Goal: Book appointment/travel/reservation

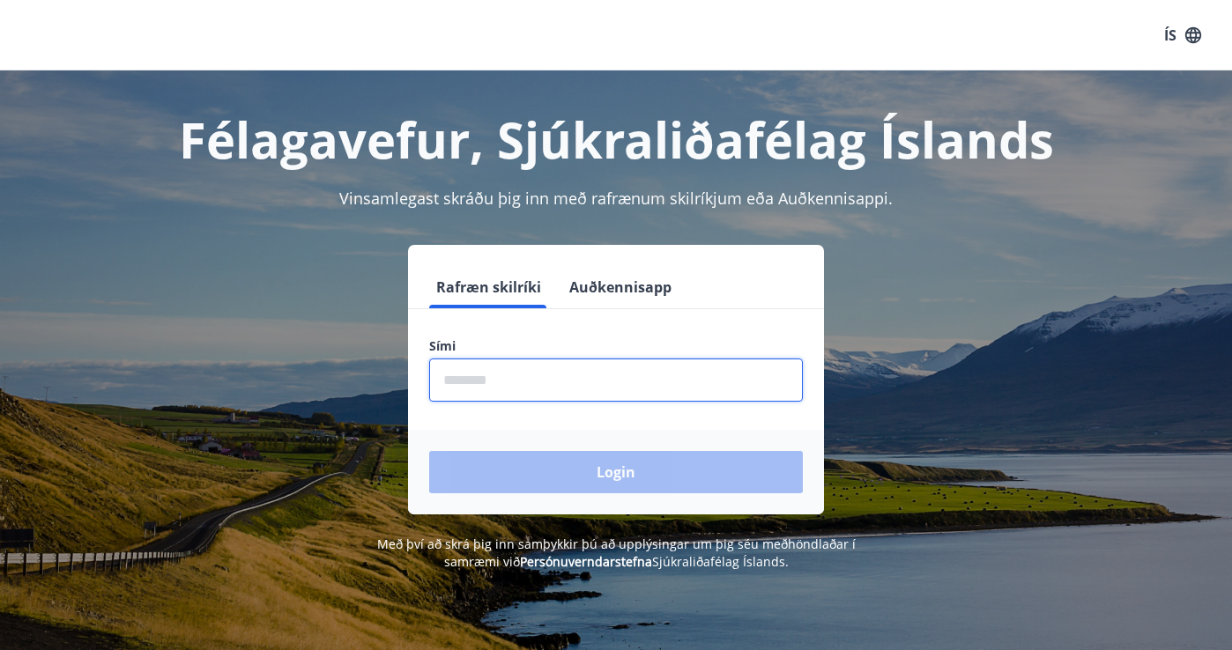
click at [522, 388] on input "phone" at bounding box center [616, 380] width 374 height 43
type input "********"
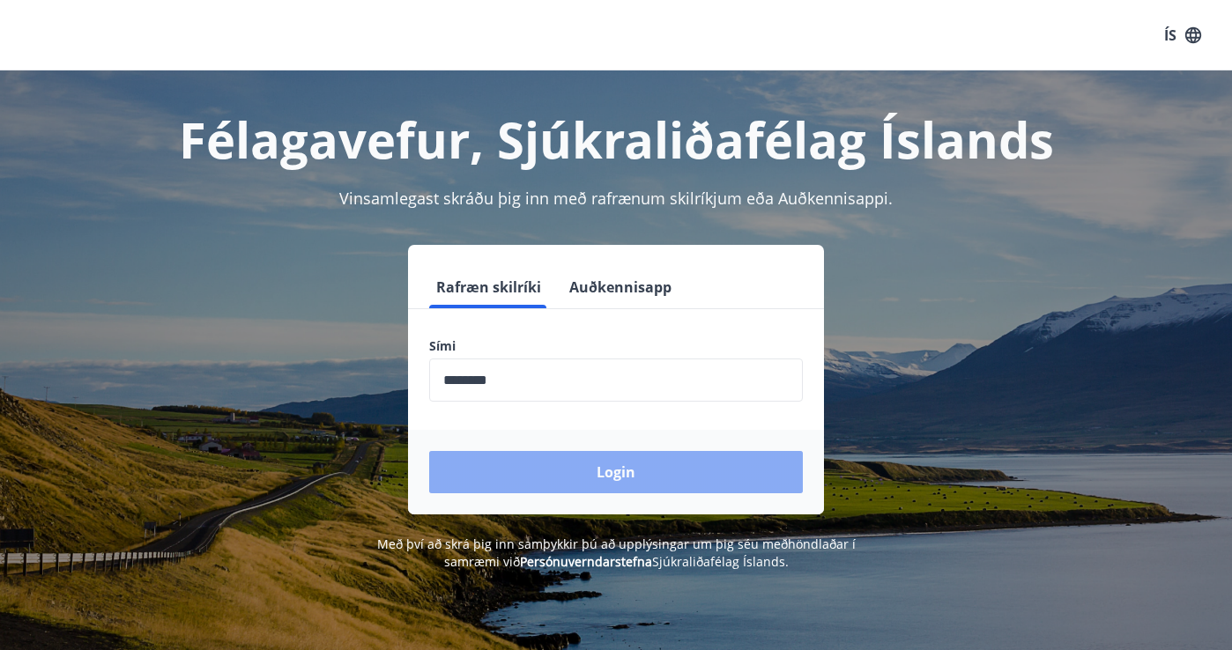
click at [580, 476] on button "Login" at bounding box center [616, 472] width 374 height 42
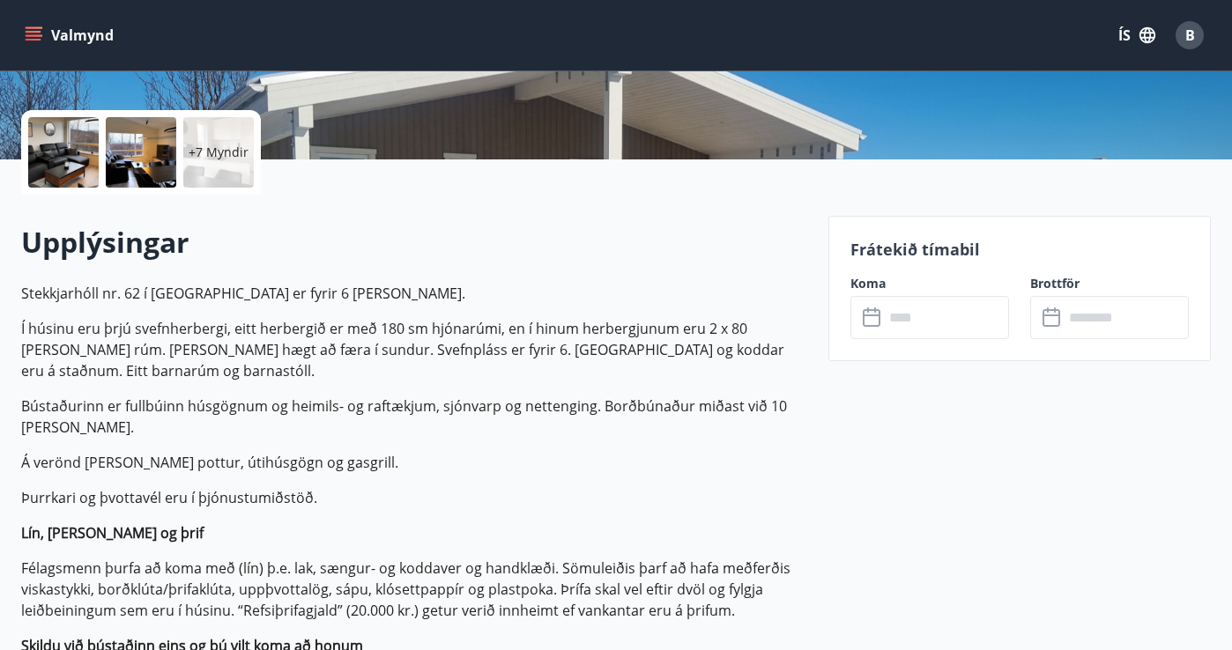
scroll to position [376, 0]
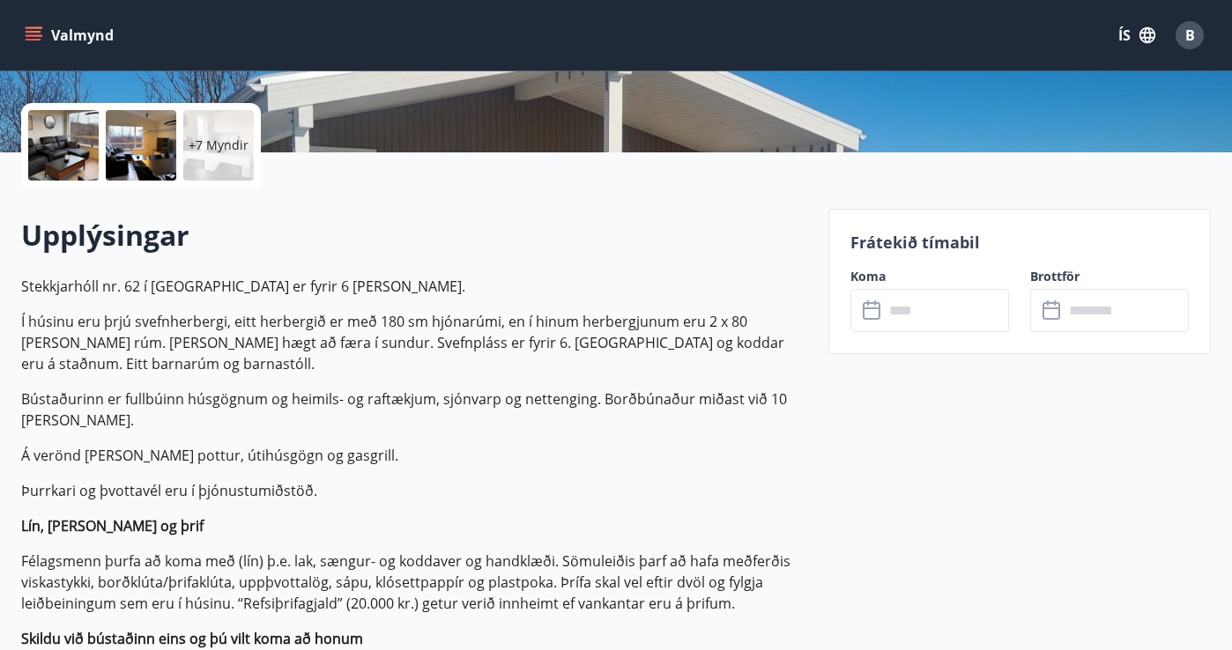
click at [950, 300] on input "text" at bounding box center [946, 310] width 125 height 43
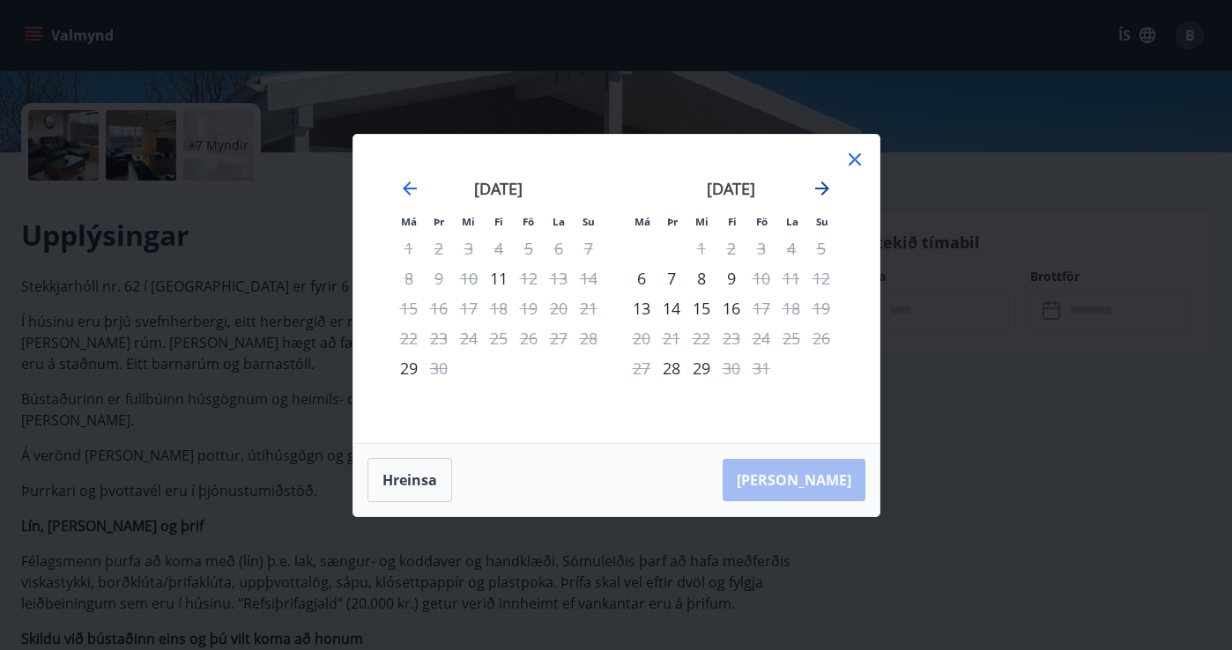
click at [820, 187] on icon "Move forward to switch to the next month." at bounding box center [822, 188] width 21 height 21
click at [854, 158] on icon at bounding box center [855, 159] width 12 height 12
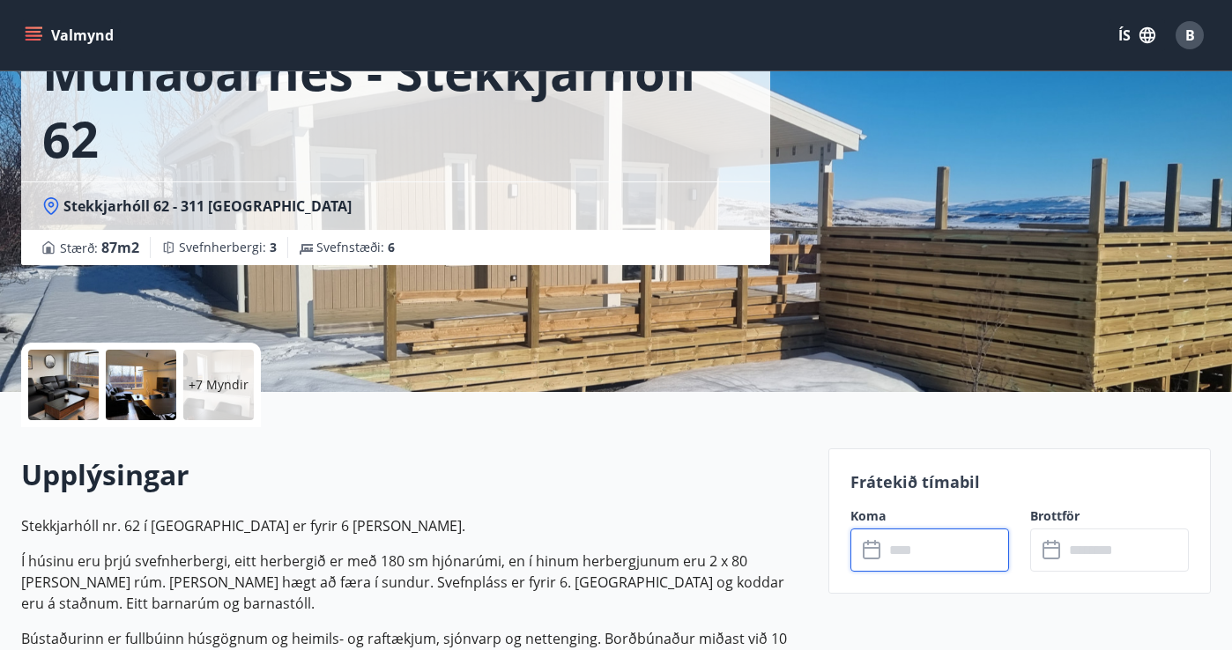
scroll to position [0, 0]
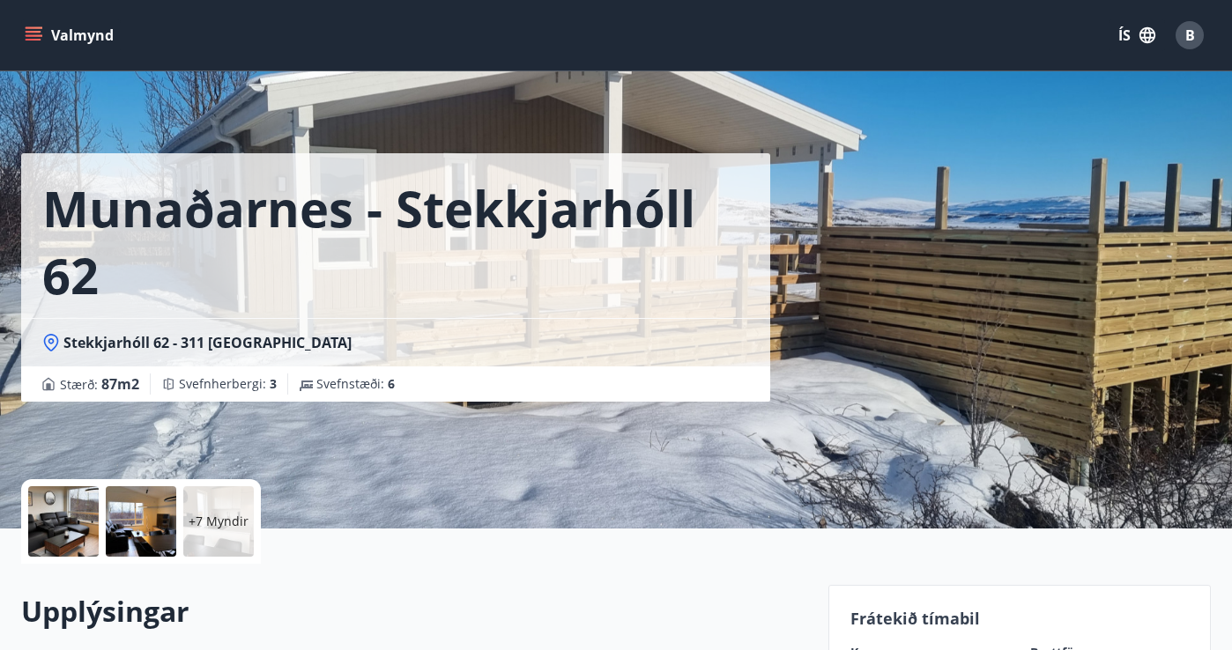
click at [60, 35] on button "Valmynd" at bounding box center [71, 35] width 100 height 32
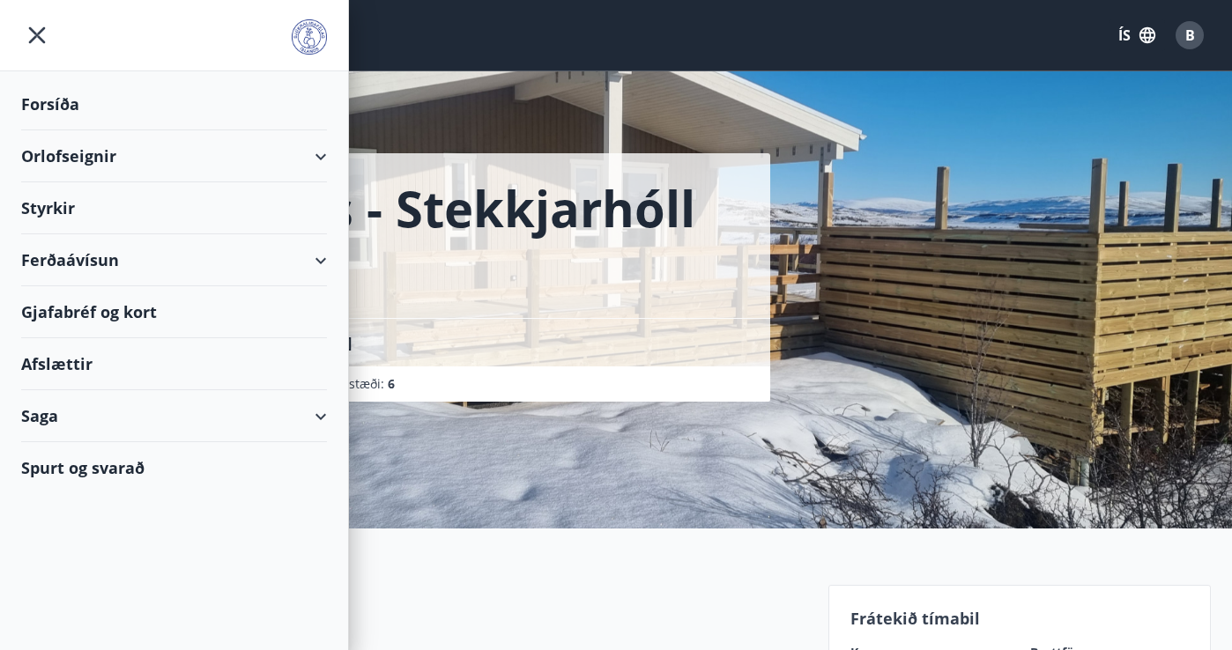
click at [97, 152] on div "Orlofseignir" at bounding box center [174, 156] width 306 height 52
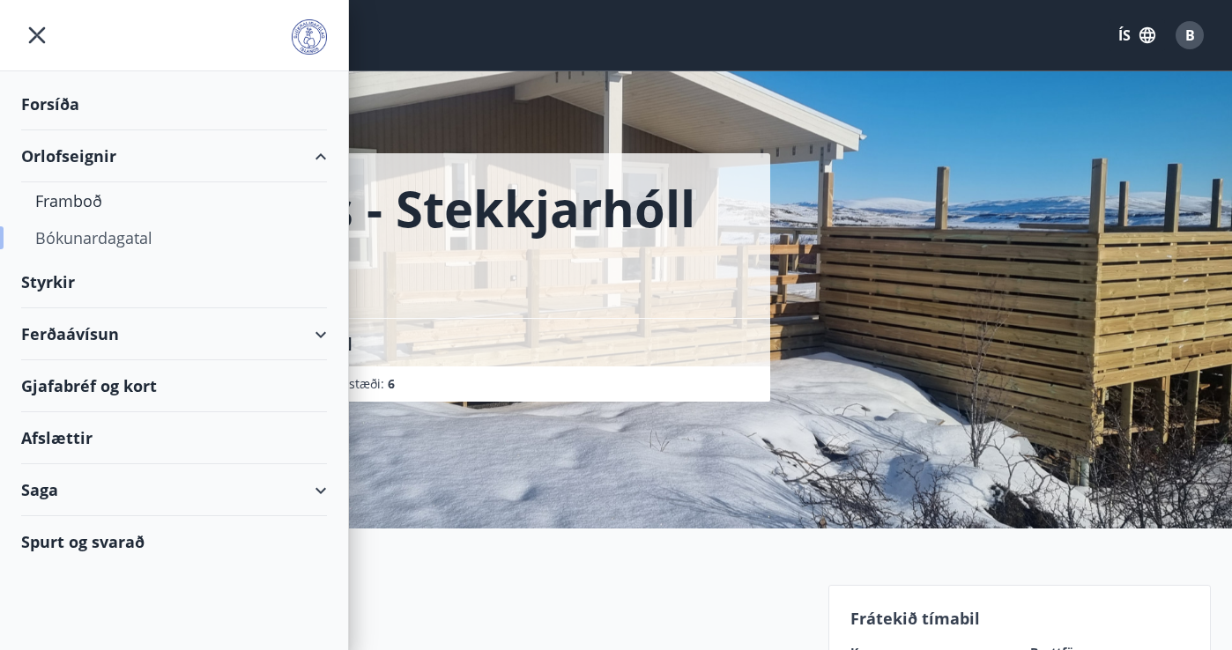
click at [92, 237] on div "Bókunardagatal" at bounding box center [174, 237] width 278 height 37
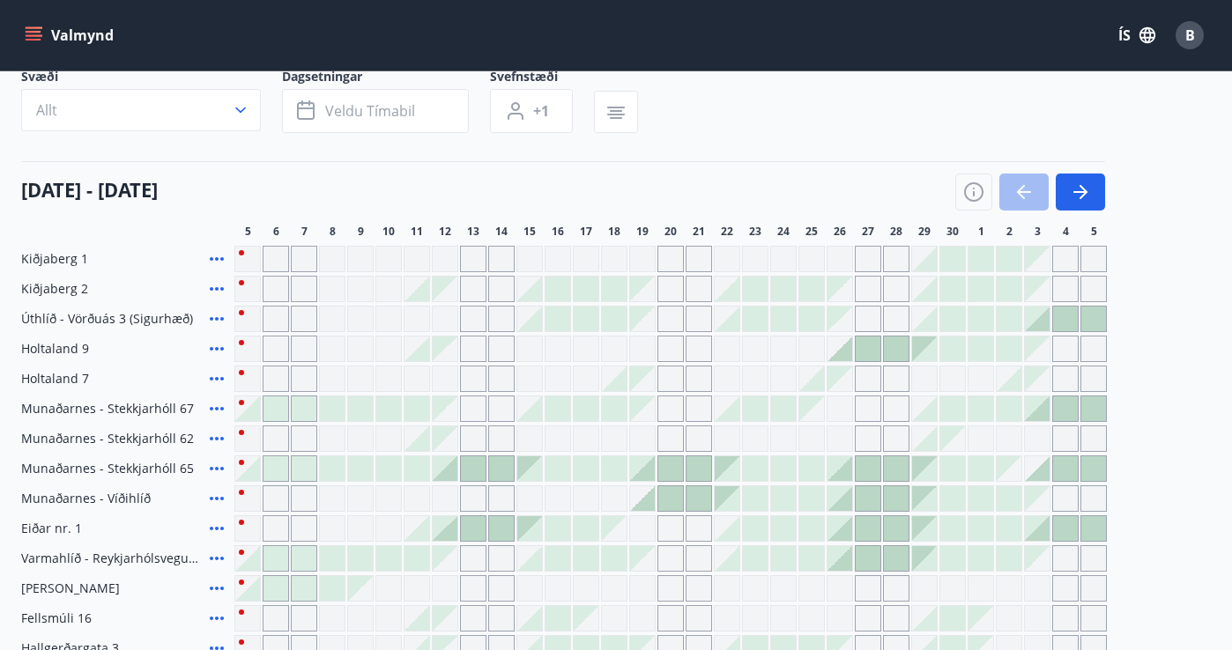
scroll to position [117, 0]
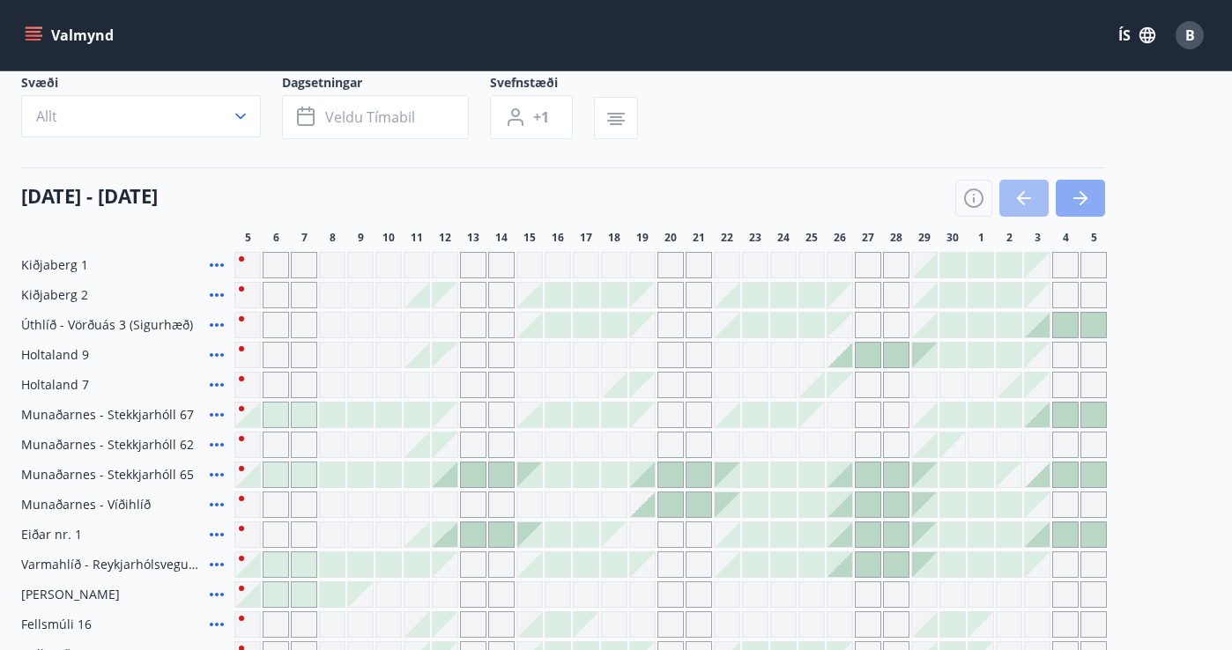
click at [1084, 205] on icon "button" at bounding box center [1080, 198] width 21 height 21
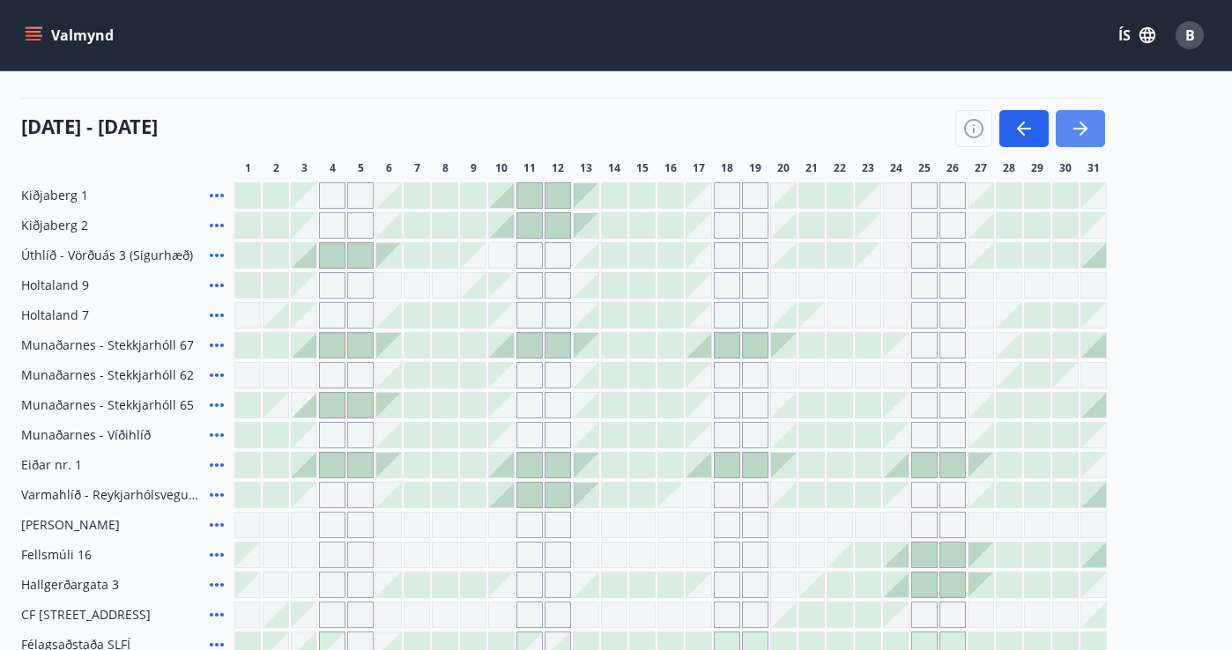
scroll to position [189, 0]
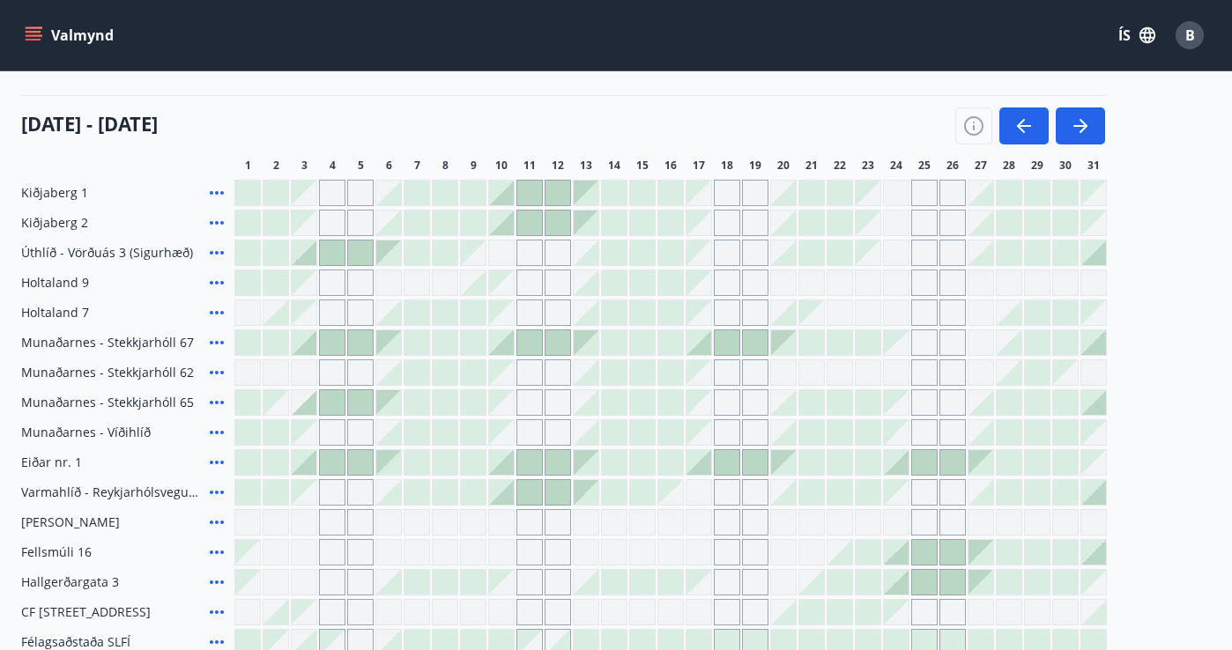
click at [535, 341] on div at bounding box center [529, 342] width 25 height 25
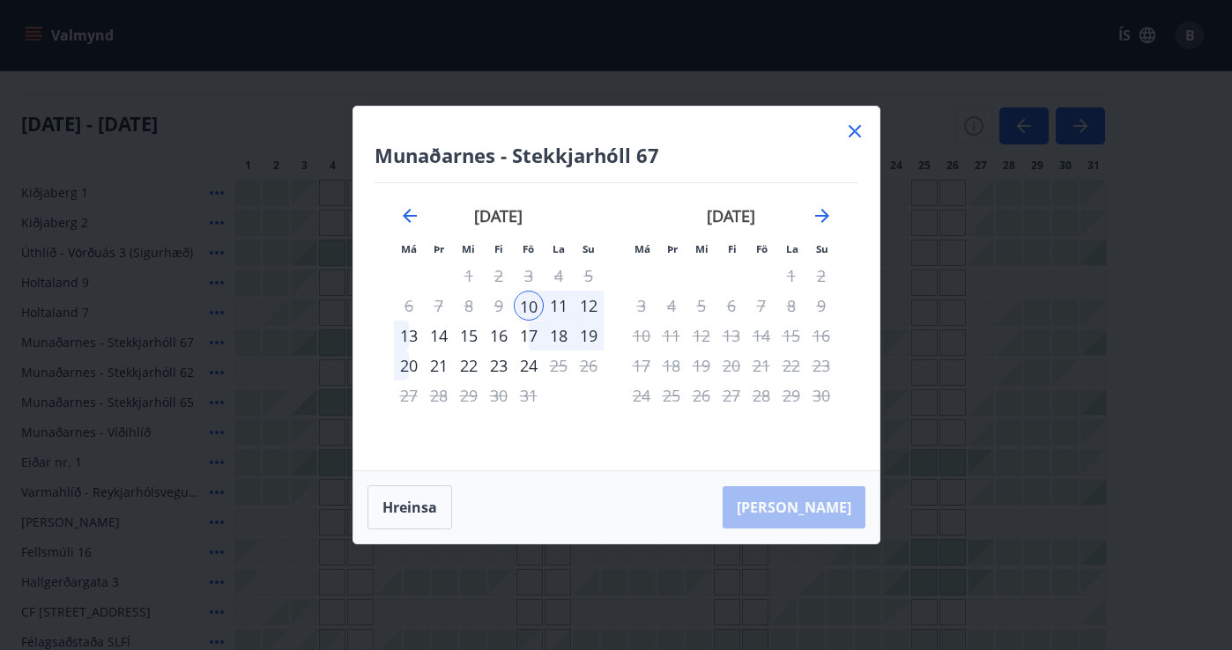
click at [850, 130] on icon at bounding box center [854, 131] width 21 height 21
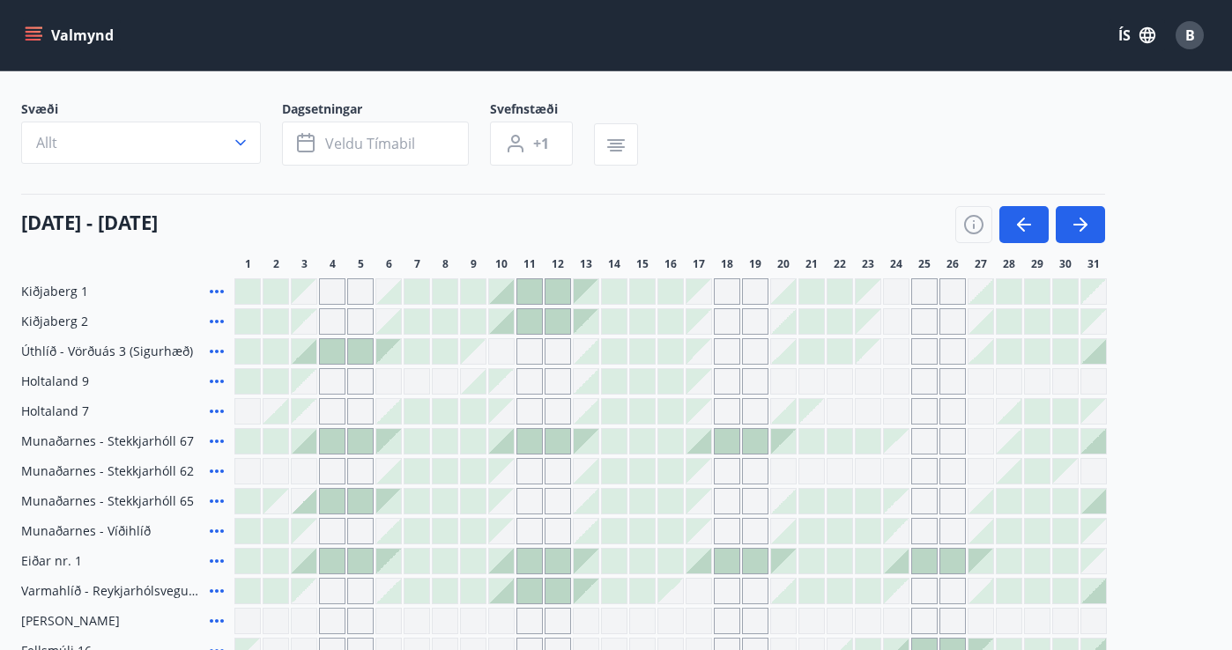
scroll to position [78, 0]
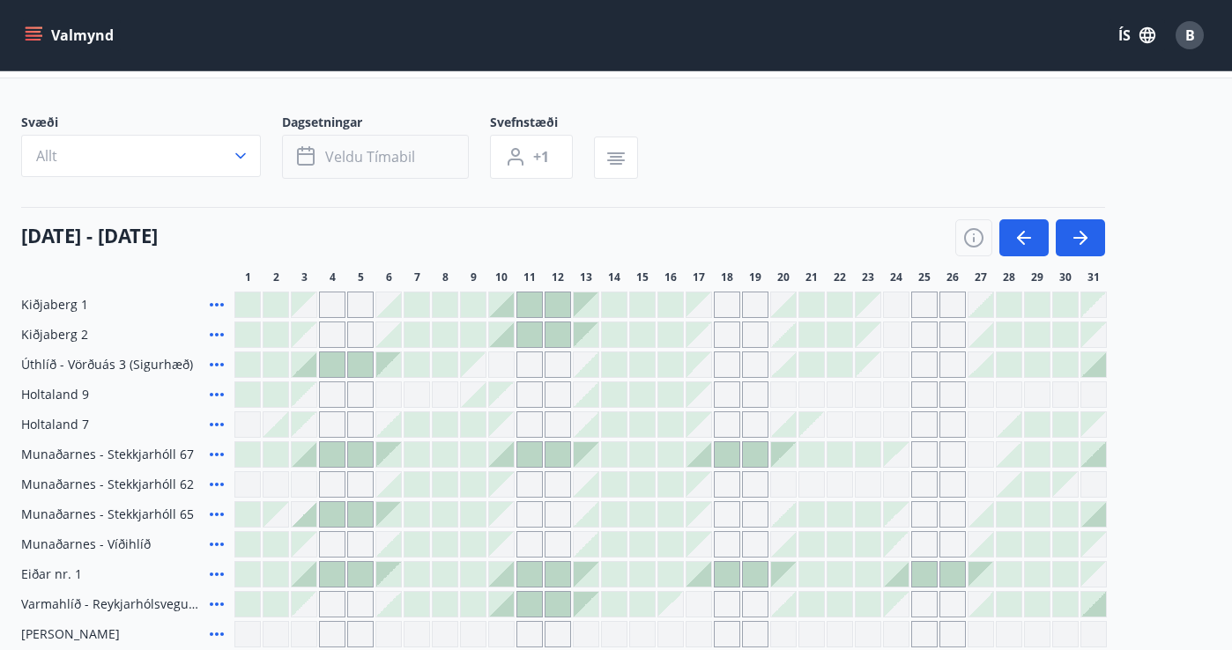
click at [386, 159] on span "Veldu tímabil" at bounding box center [370, 156] width 90 height 19
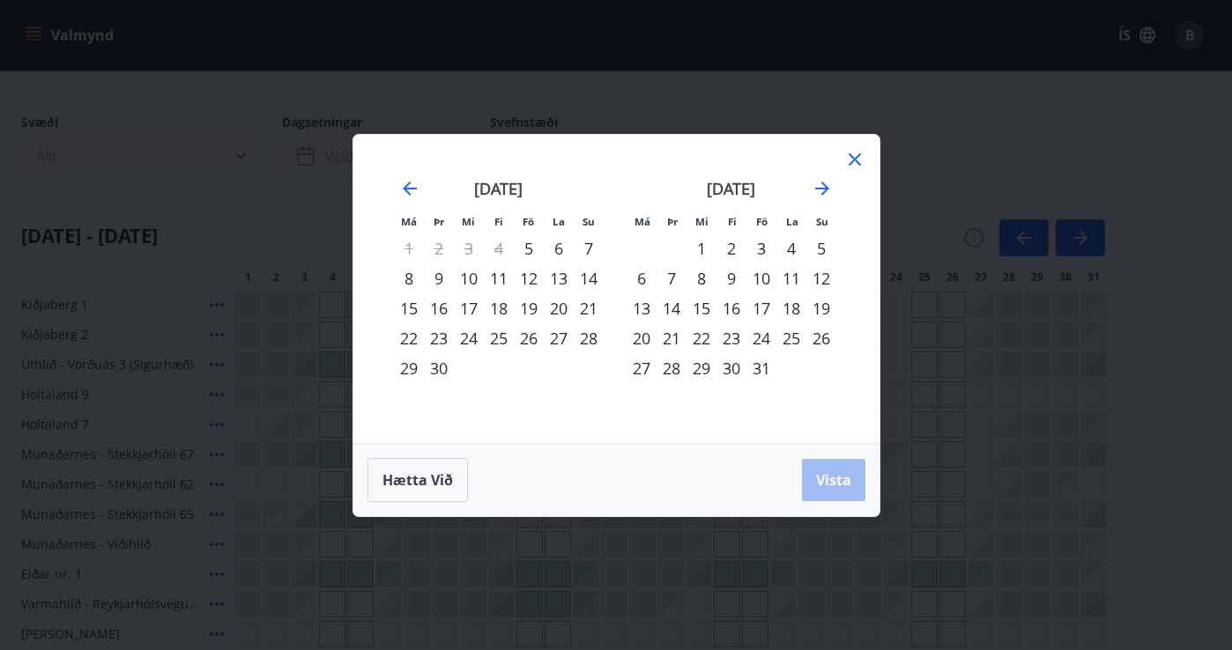
click at [768, 303] on div "17" at bounding box center [761, 308] width 30 height 30
click at [674, 336] on div "21" at bounding box center [671, 338] width 30 height 30
click at [831, 473] on span "Vista" at bounding box center [833, 480] width 35 height 19
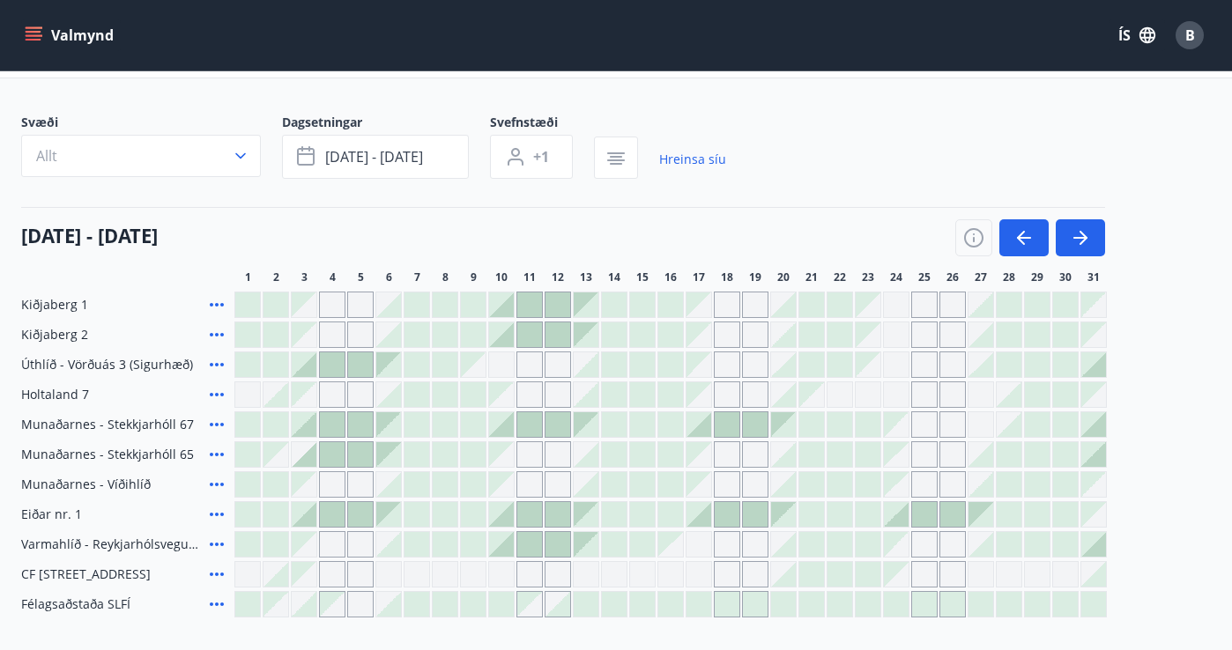
click at [731, 423] on div at bounding box center [727, 424] width 25 height 25
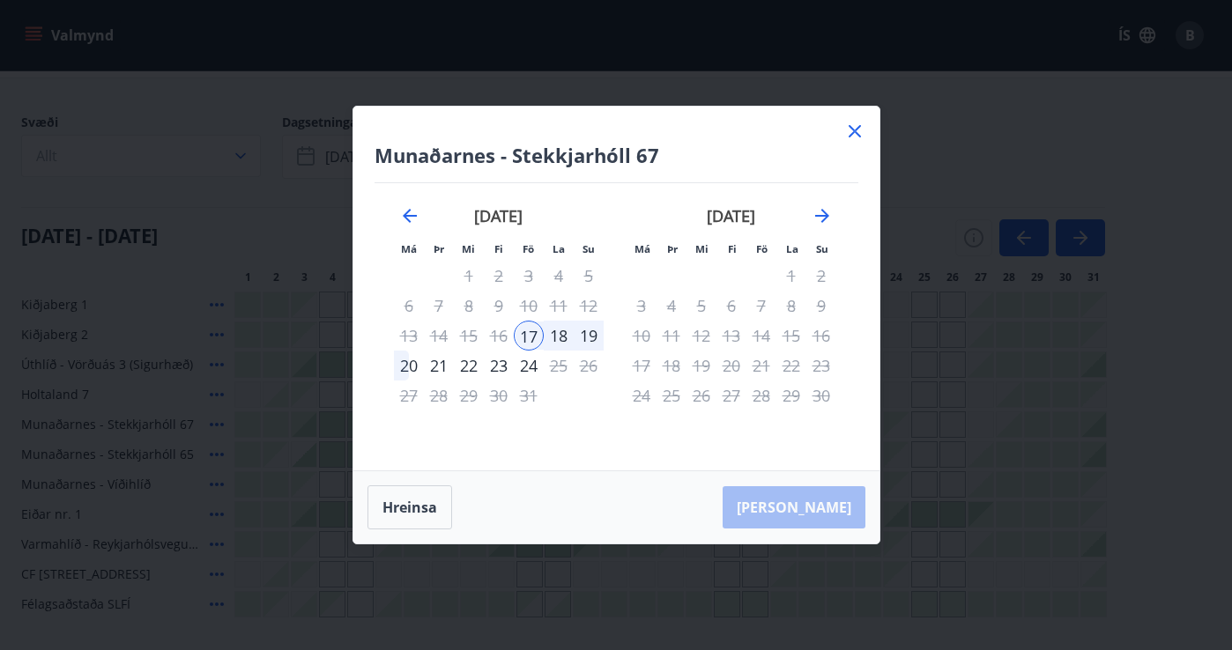
click at [856, 130] on icon at bounding box center [855, 131] width 12 height 12
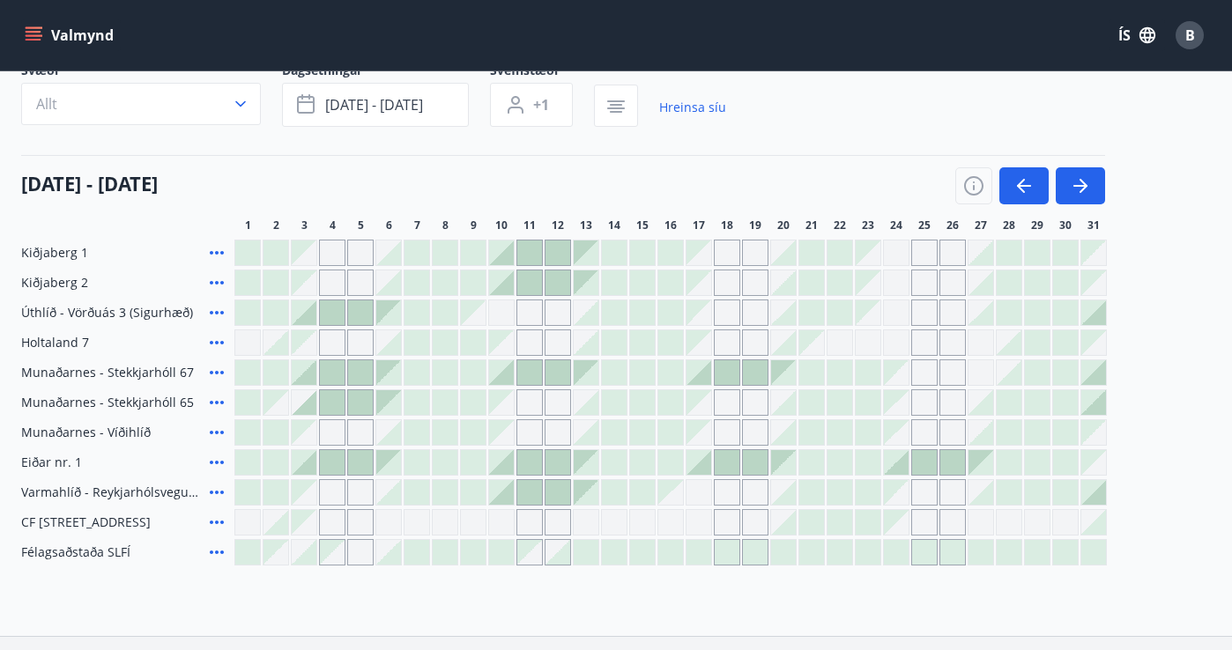
scroll to position [88, 0]
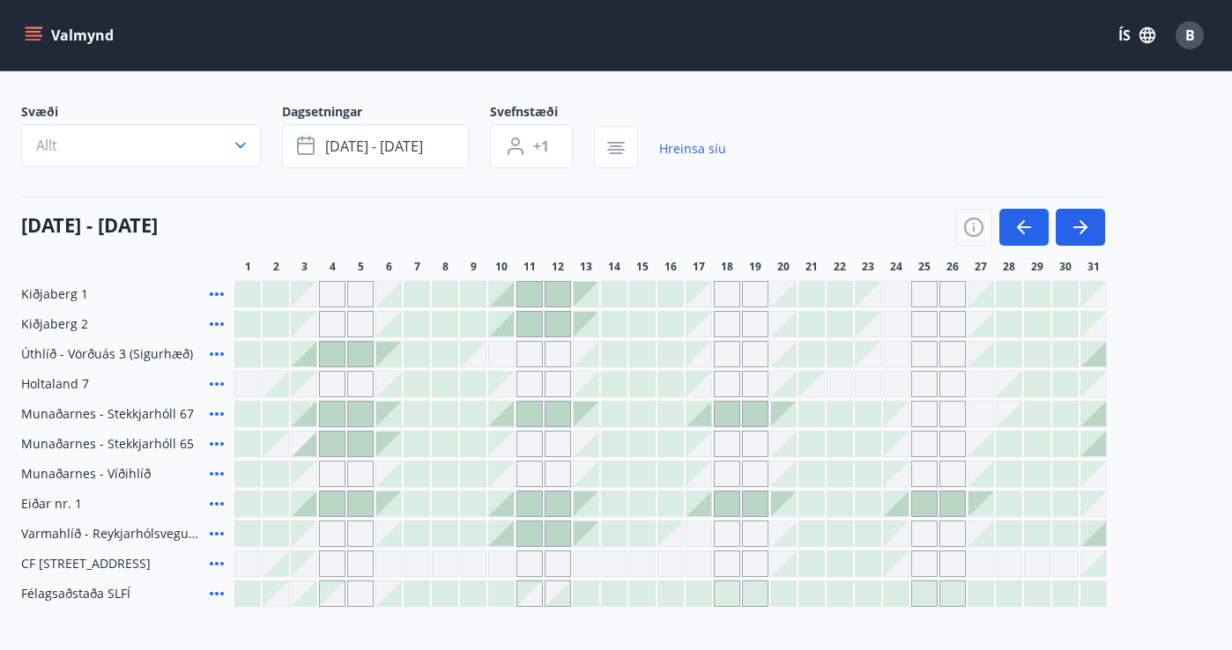
click at [216, 414] on icon at bounding box center [217, 414] width 14 height 4
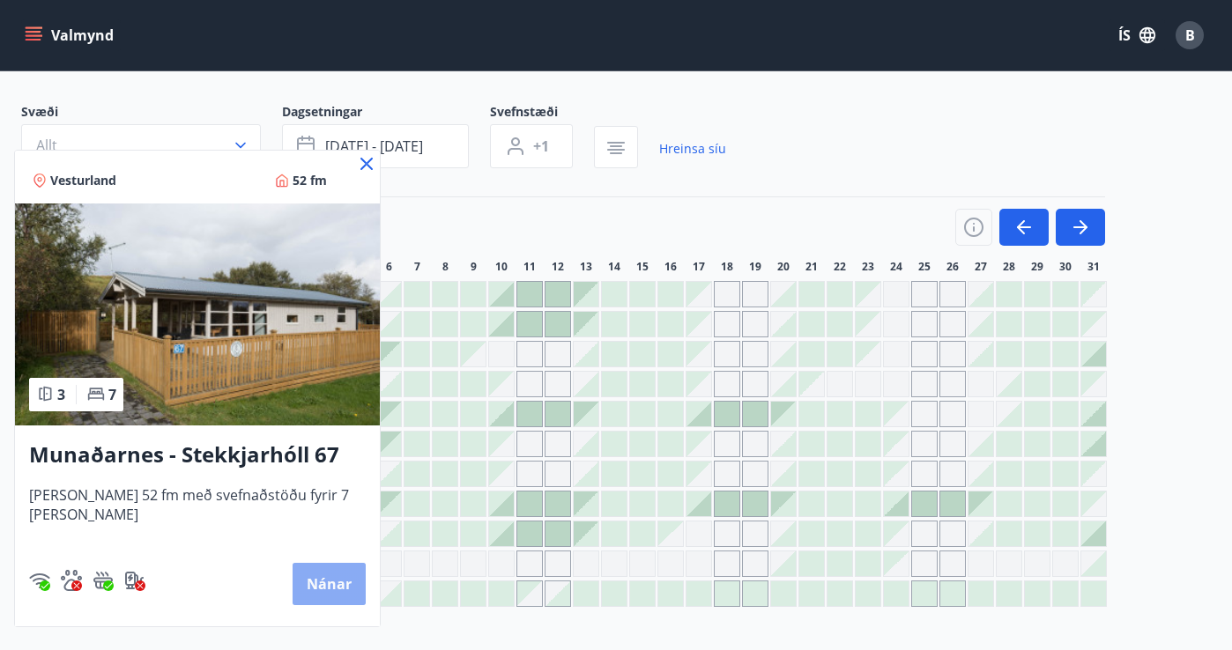
click at [300, 582] on button "Nánar" at bounding box center [329, 584] width 73 height 42
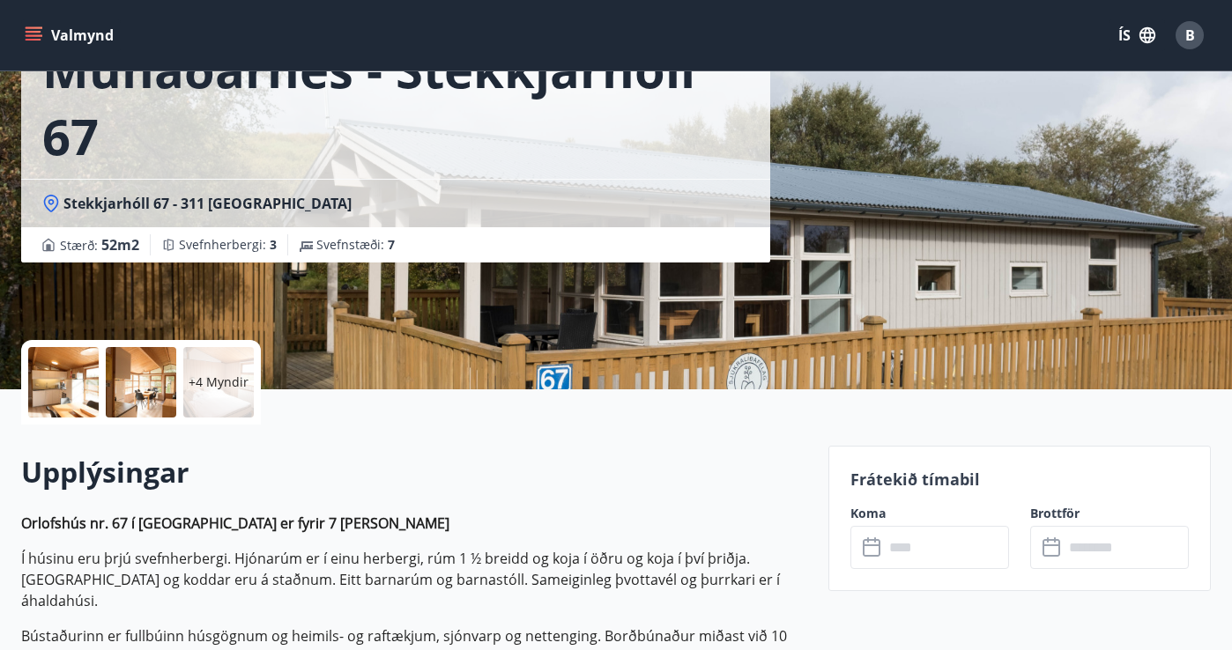
scroll to position [143, 0]
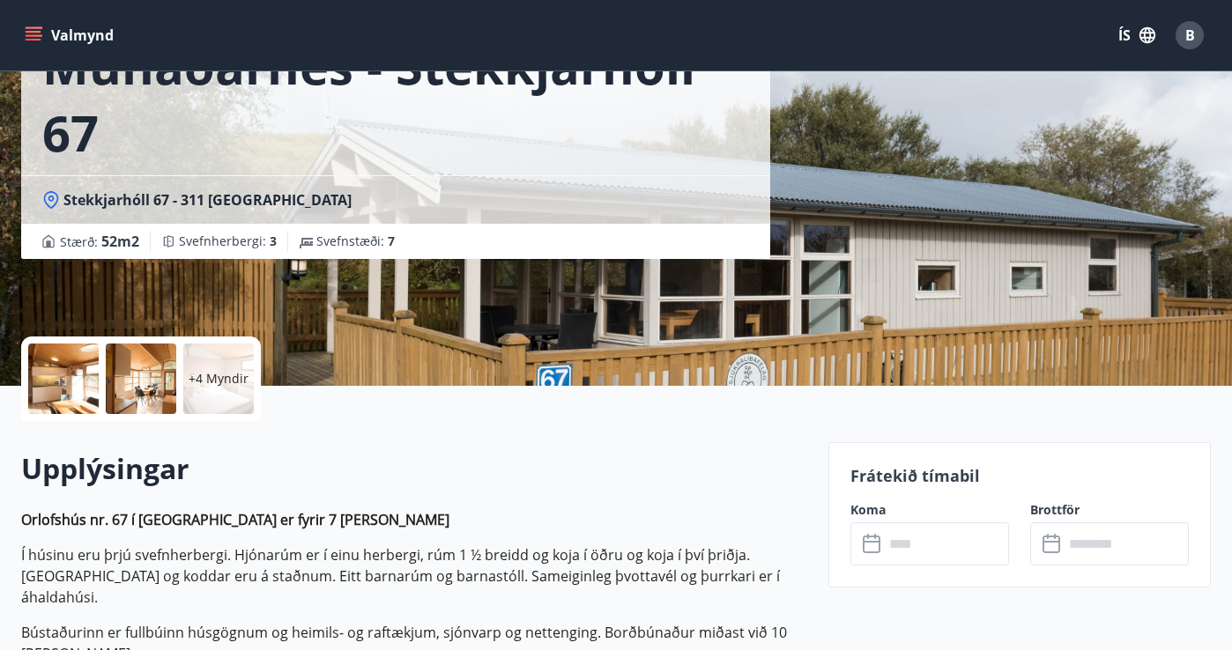
click at [207, 382] on p "+4 Myndir" at bounding box center [219, 379] width 60 height 18
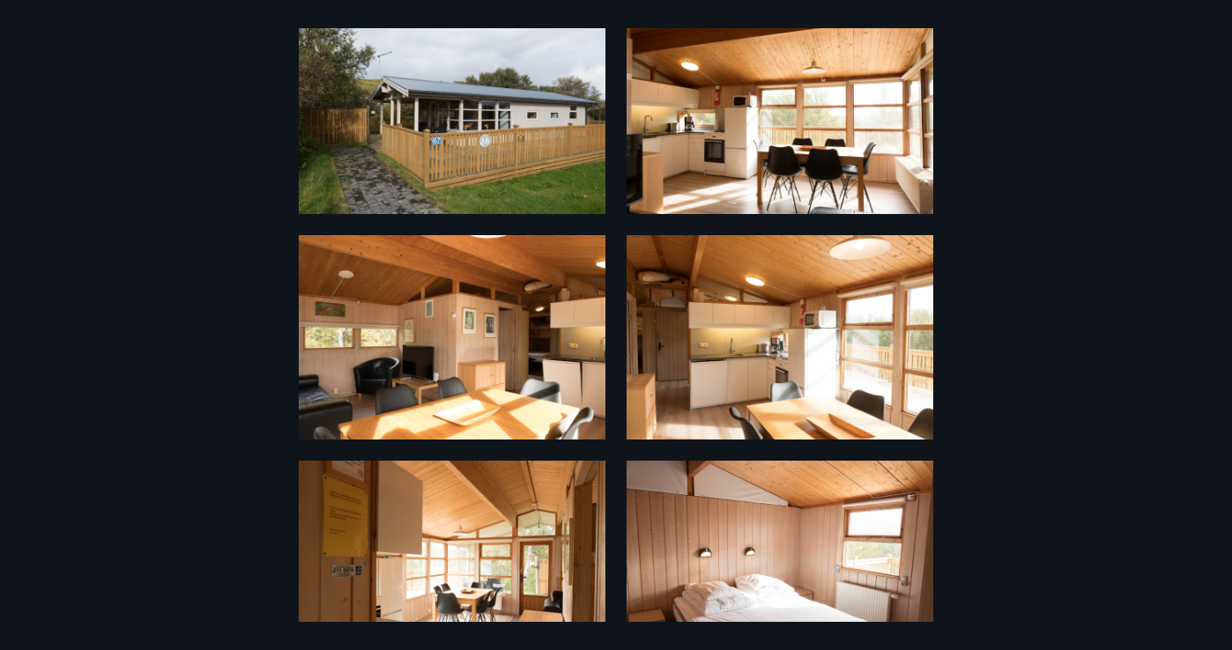
scroll to position [0, 0]
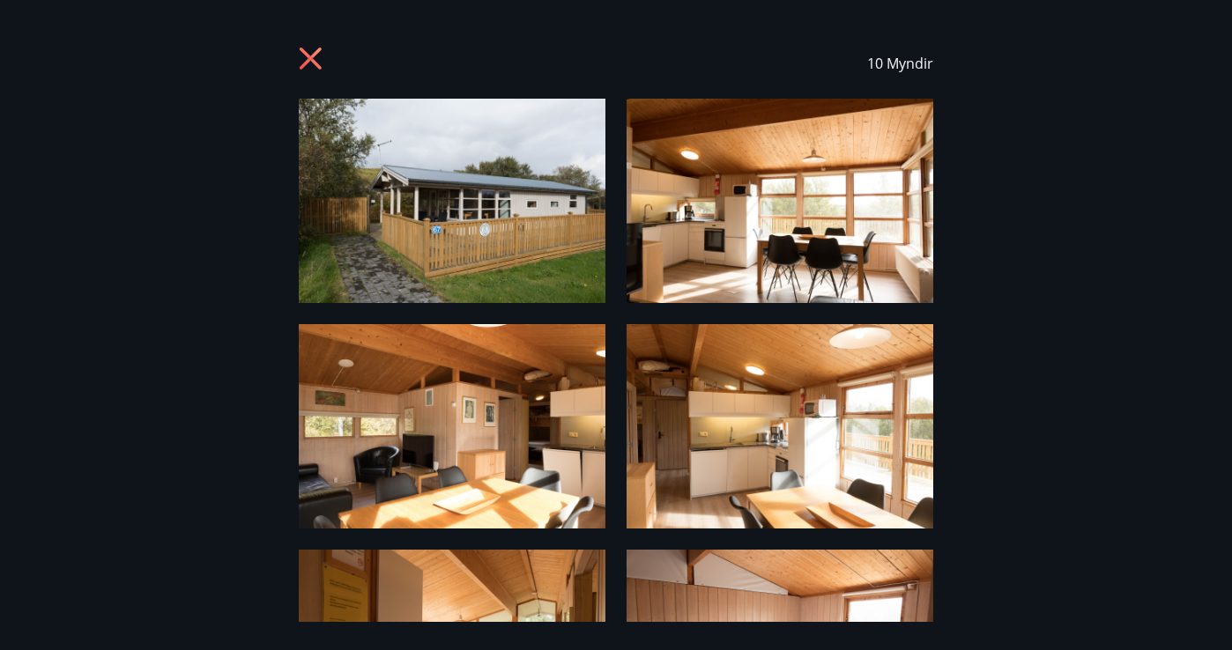
click at [299, 48] on icon at bounding box center [313, 61] width 28 height 28
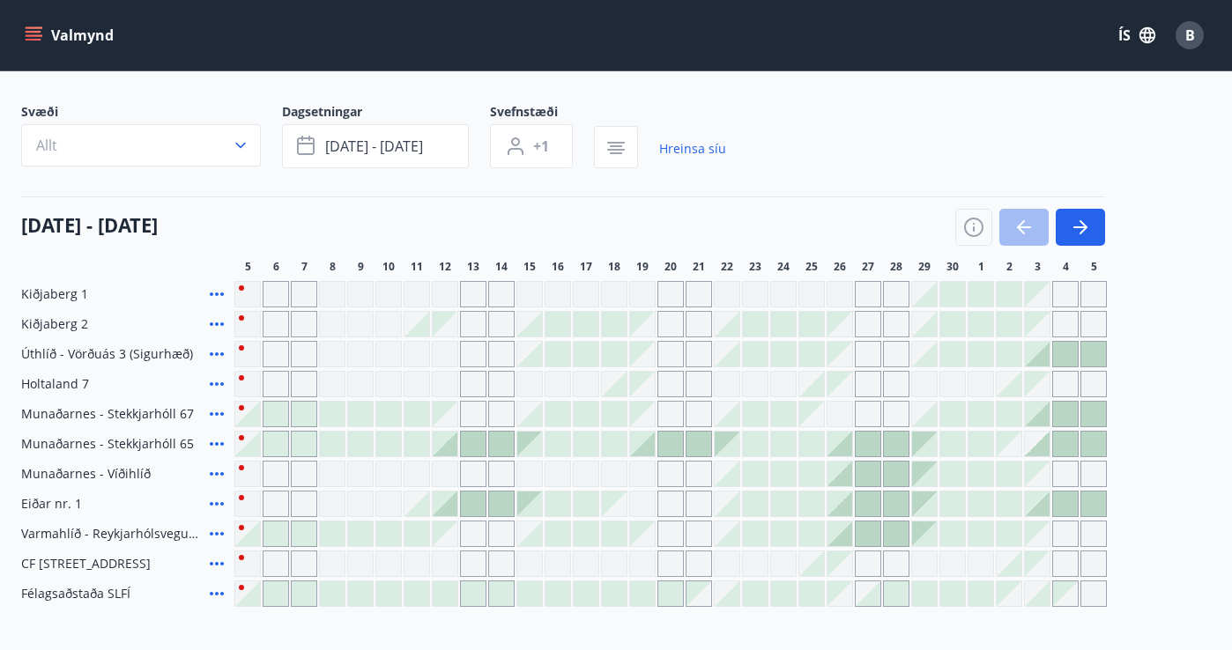
scroll to position [94, 0]
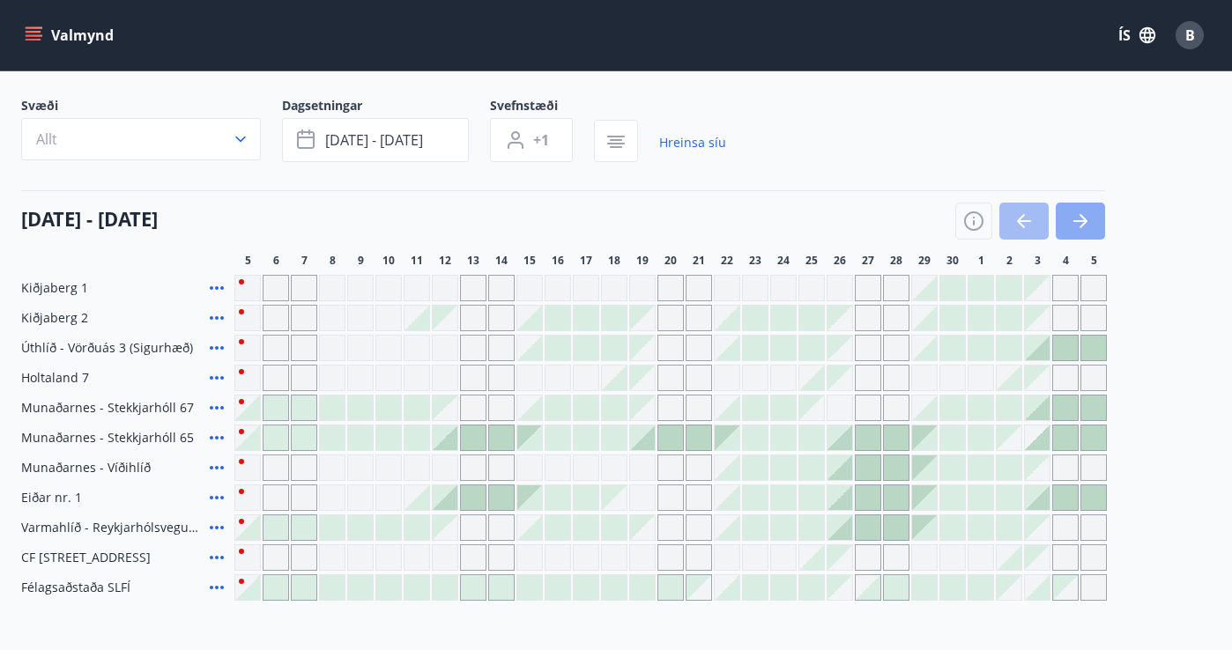
click at [1087, 227] on icon "button" at bounding box center [1080, 221] width 21 height 21
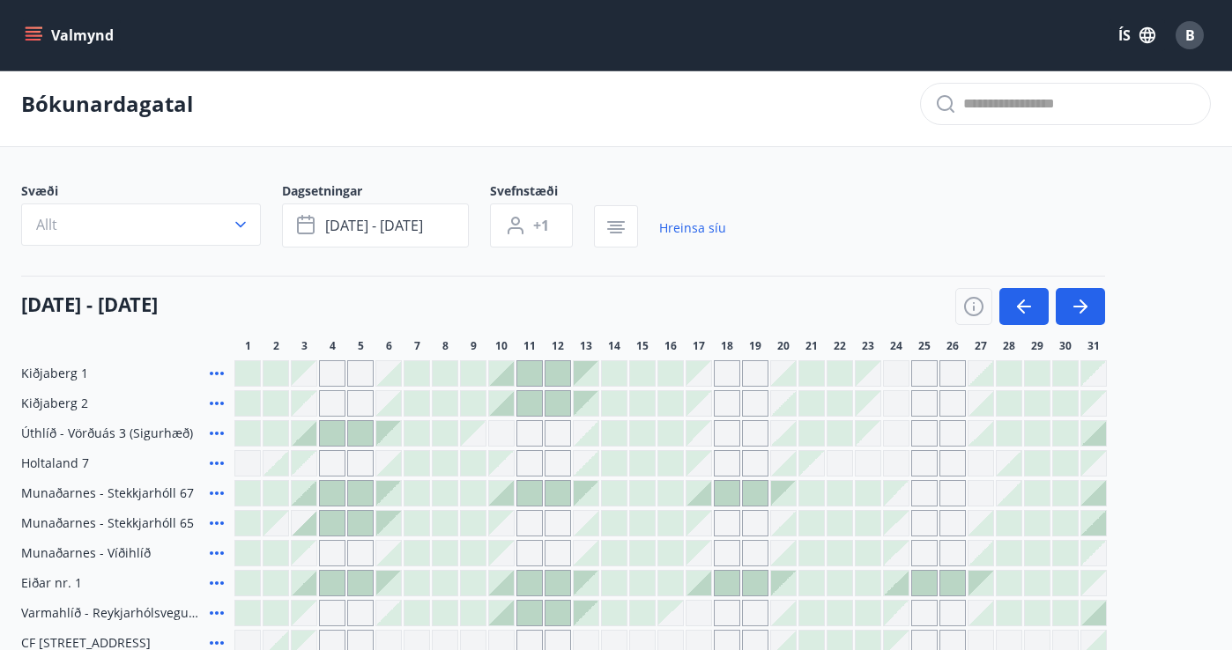
scroll to position [11, 0]
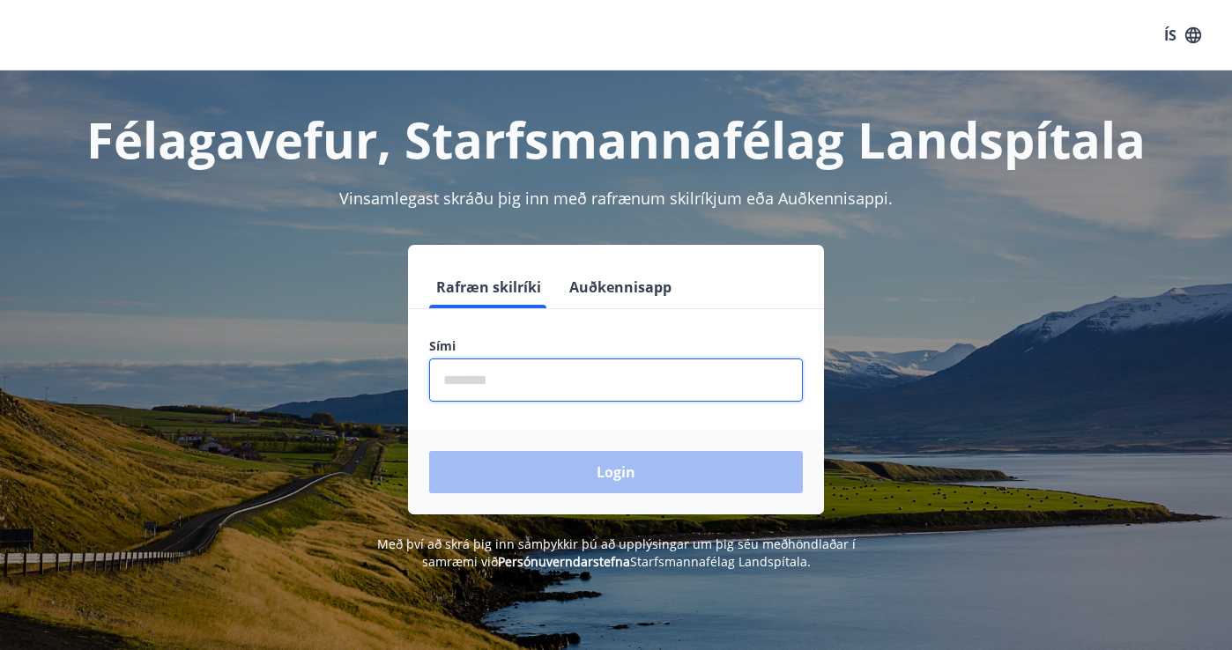
click at [535, 376] on input "phone" at bounding box center [616, 380] width 374 height 43
type input "********"
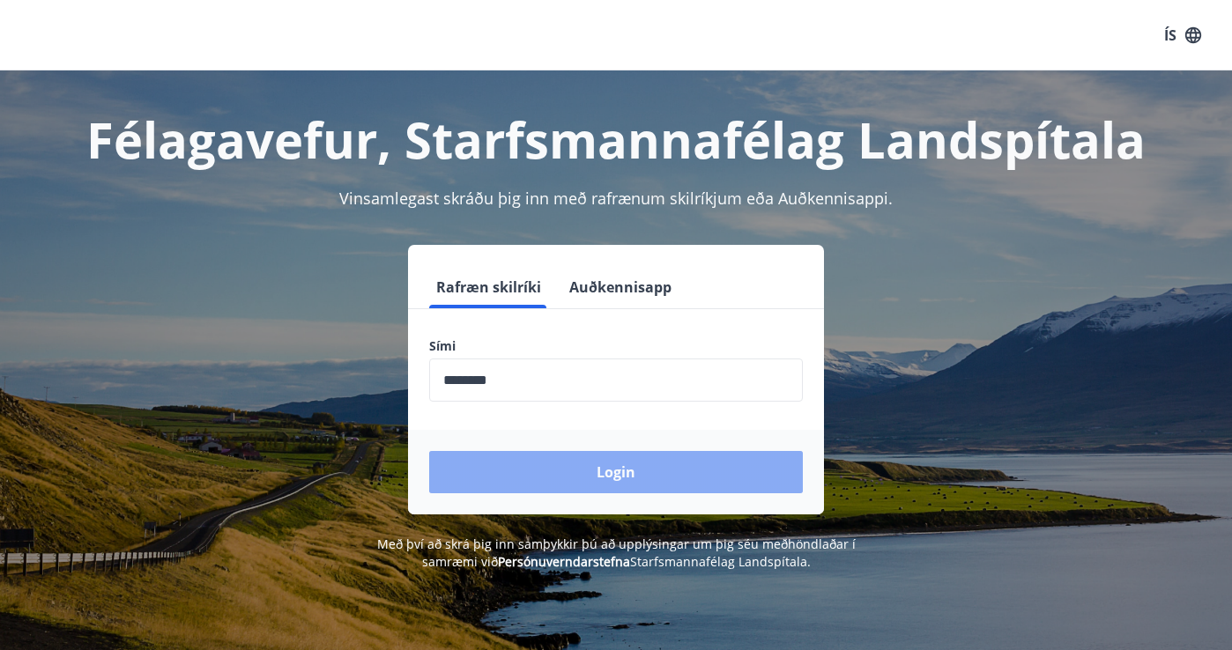
click at [578, 479] on button "Login" at bounding box center [616, 472] width 374 height 42
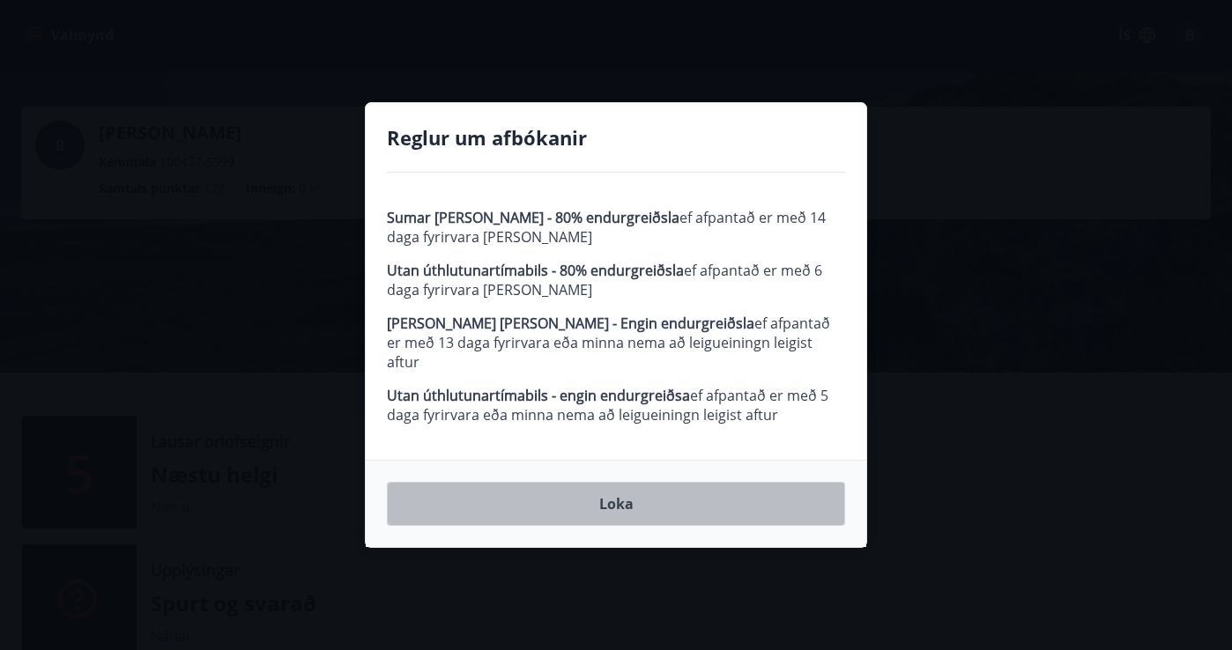
click at [621, 496] on button "Loka" at bounding box center [616, 504] width 458 height 44
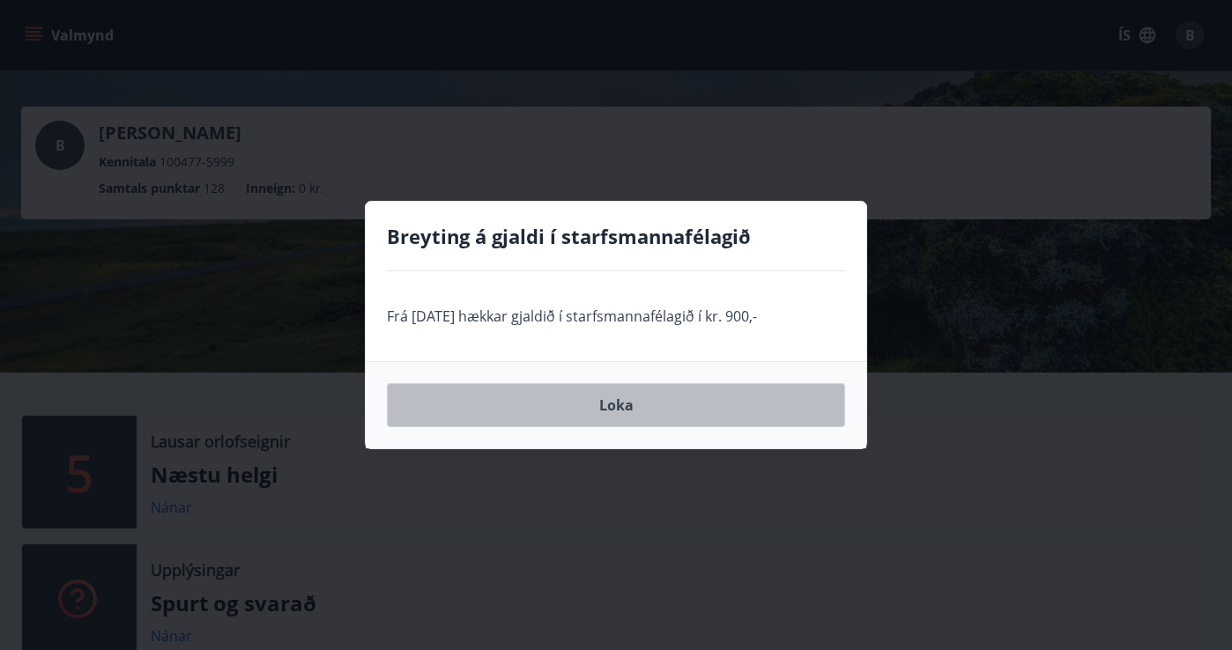
click at [617, 405] on button "Loka" at bounding box center [616, 405] width 458 height 44
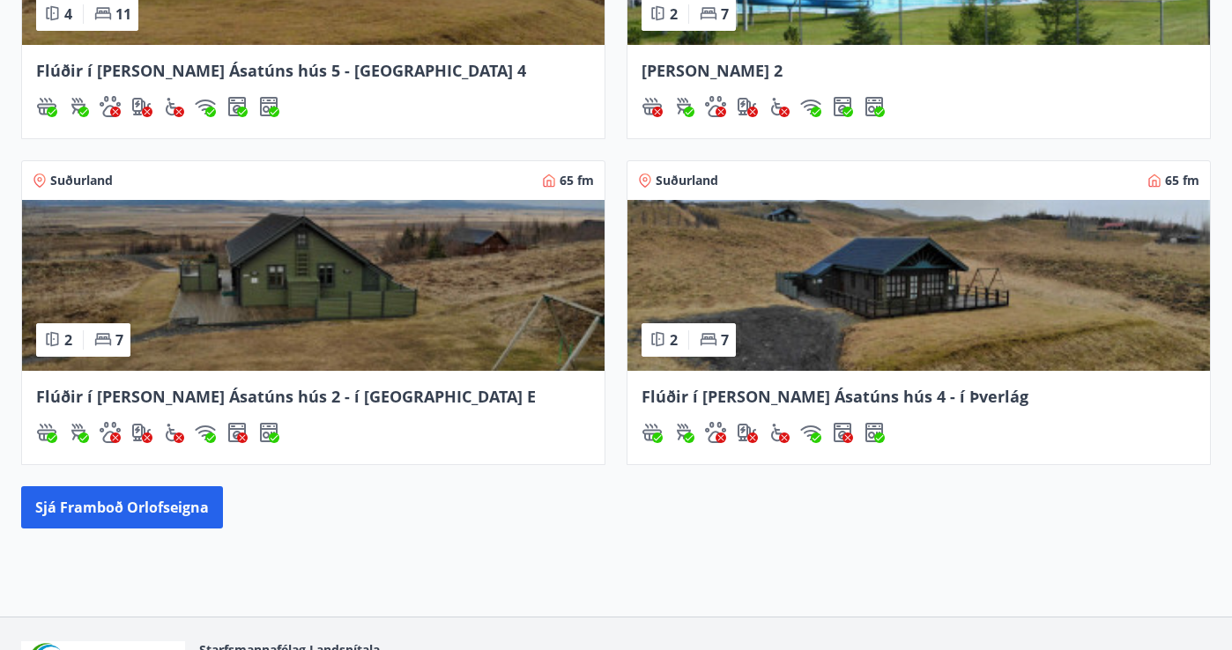
scroll to position [1024, 0]
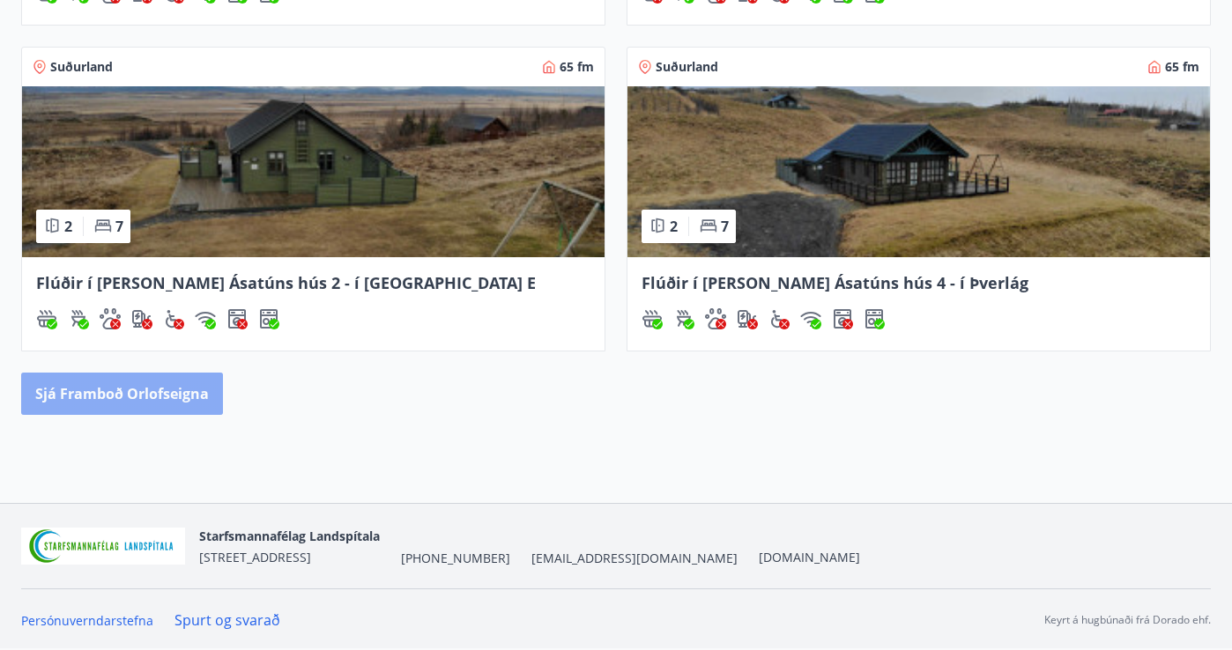
click at [161, 396] on button "Sjá framboð orlofseigna" at bounding box center [122, 394] width 202 height 42
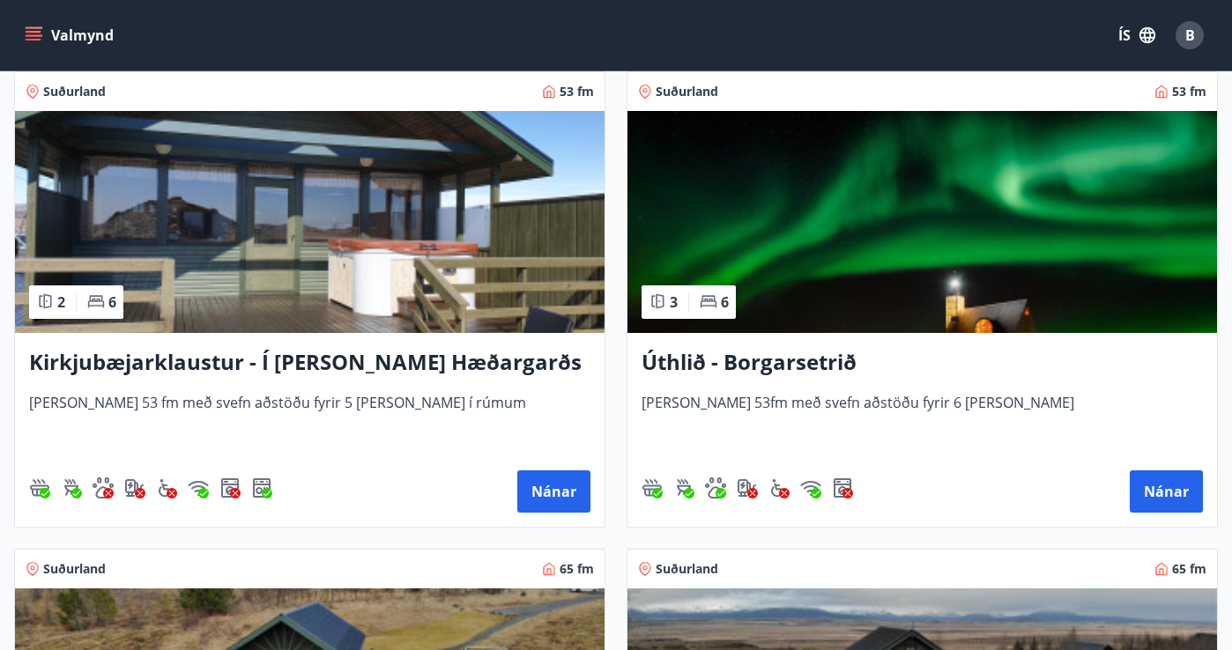
scroll to position [315, 0]
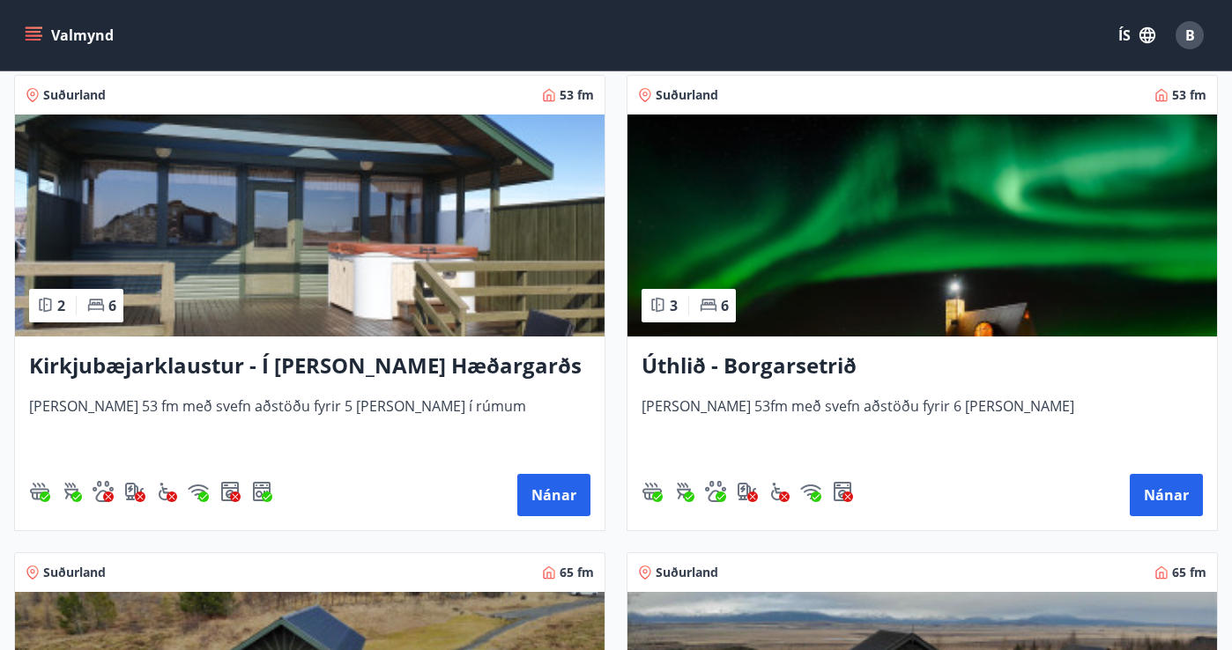
click at [727, 367] on h3 "Úthlið - Borgarsetrið" at bounding box center [922, 367] width 561 height 32
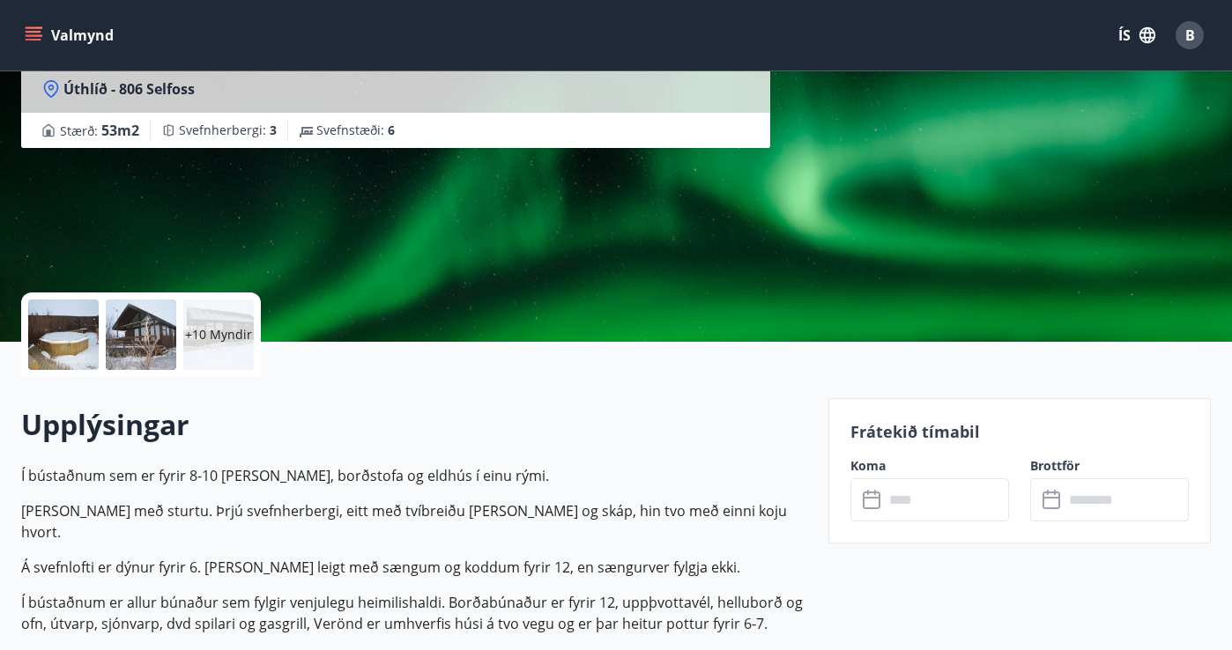
scroll to position [186, 0]
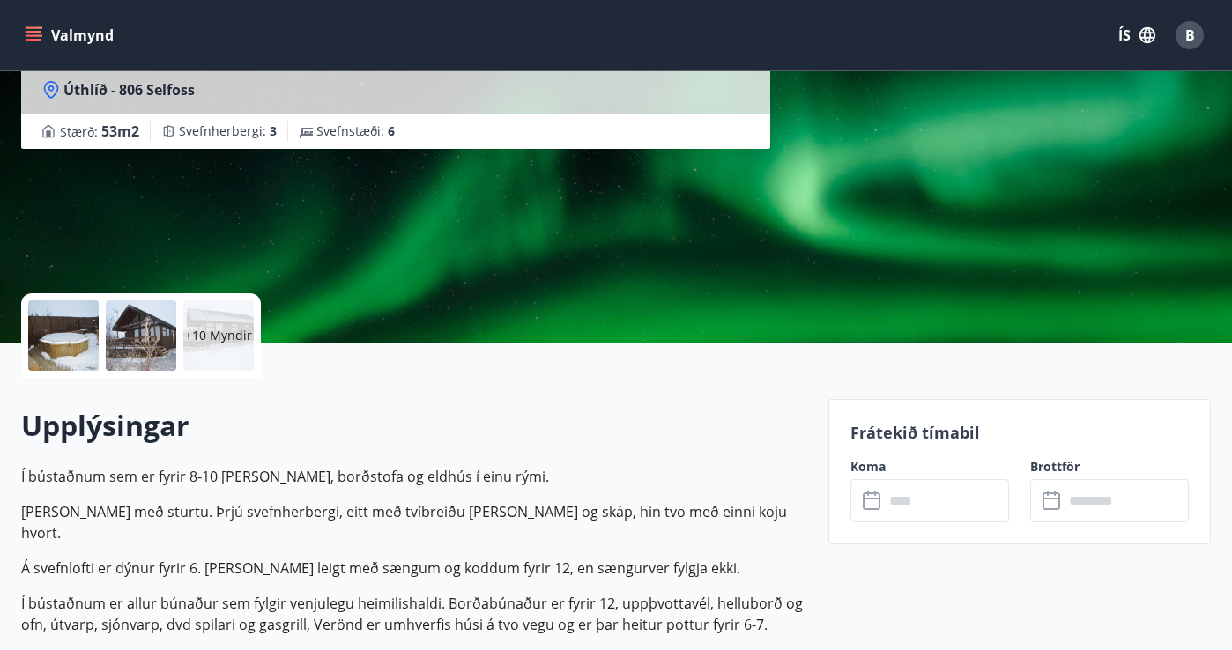
click at [142, 325] on div at bounding box center [141, 335] width 70 height 70
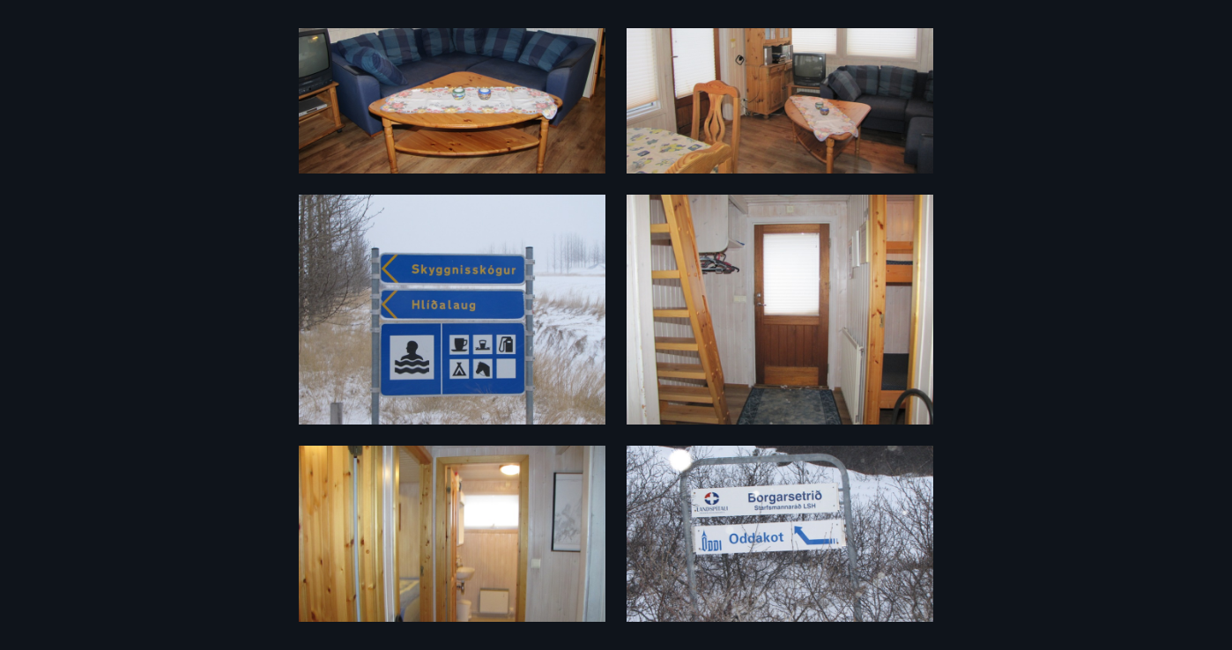
scroll to position [1470, 0]
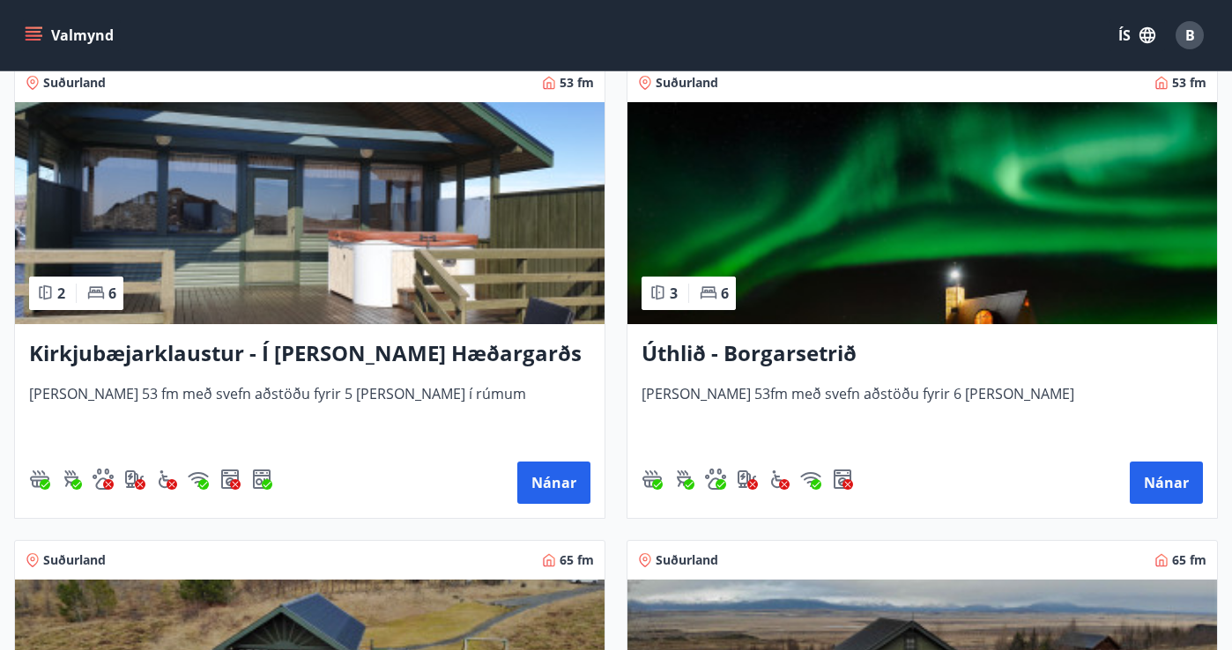
scroll to position [330, 0]
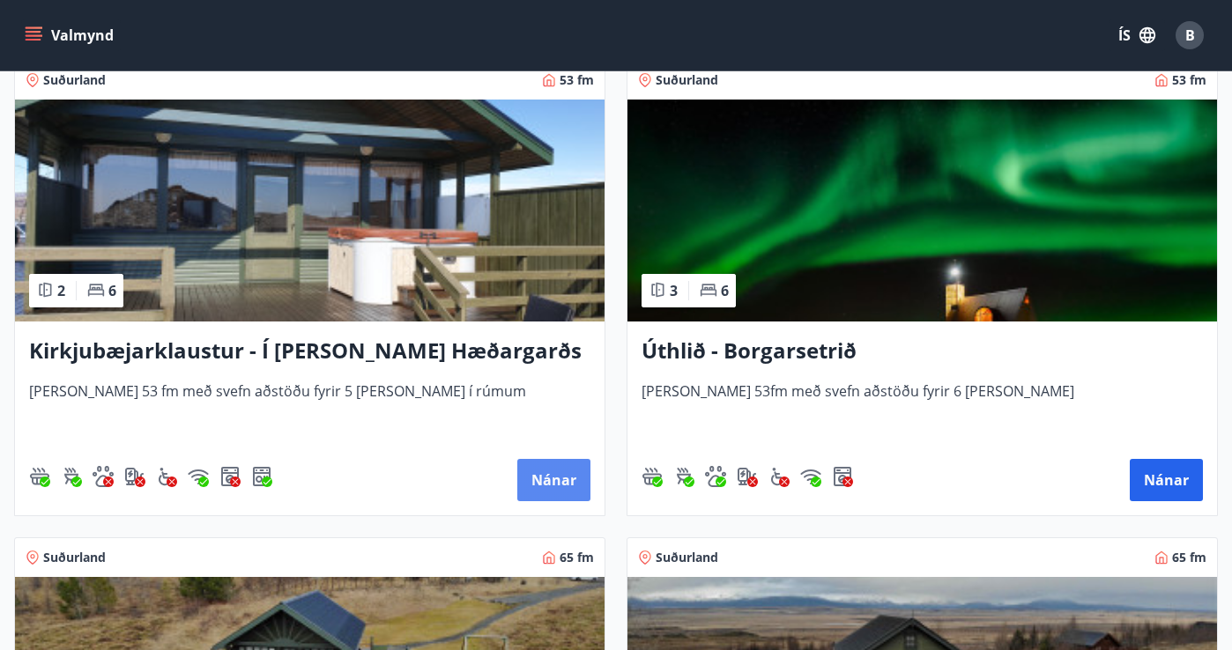
click at [552, 482] on button "Nánar" at bounding box center [553, 480] width 73 height 42
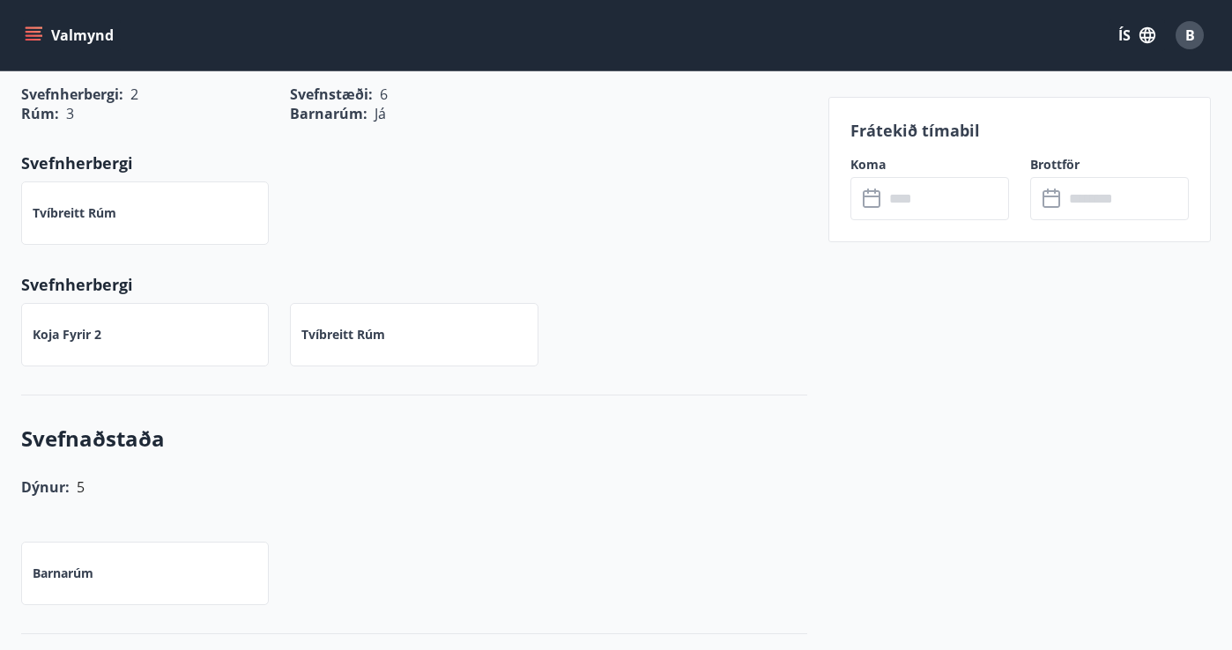
scroll to position [884, 0]
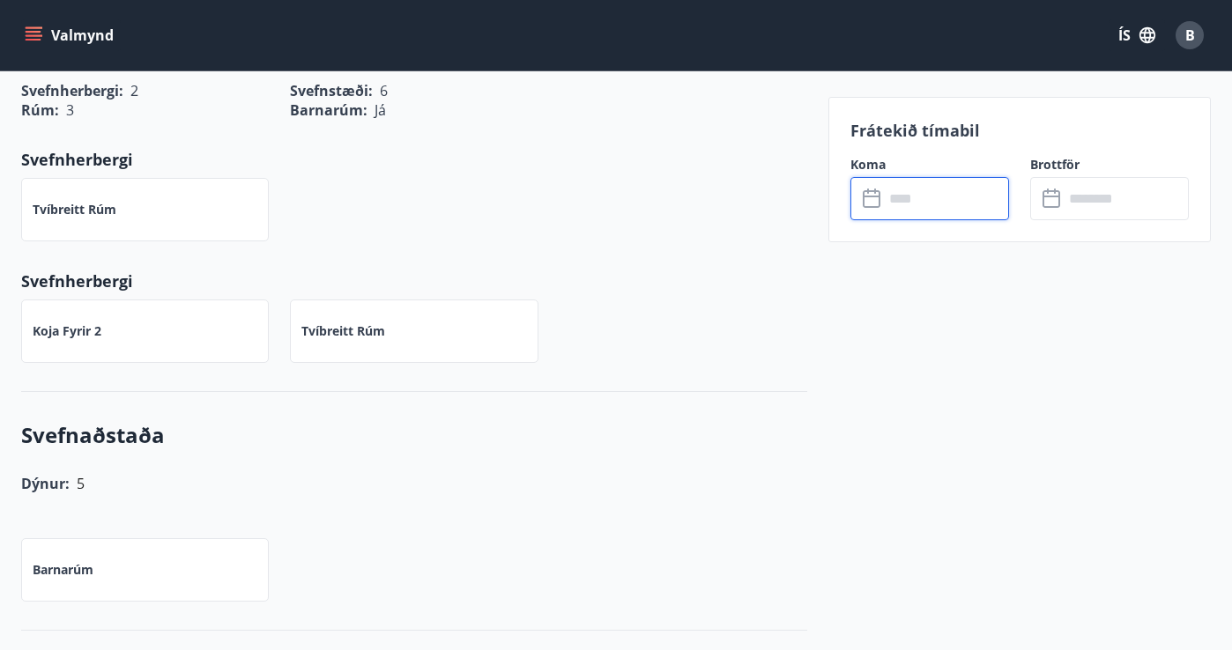
click at [943, 197] on input "text" at bounding box center [946, 198] width 125 height 43
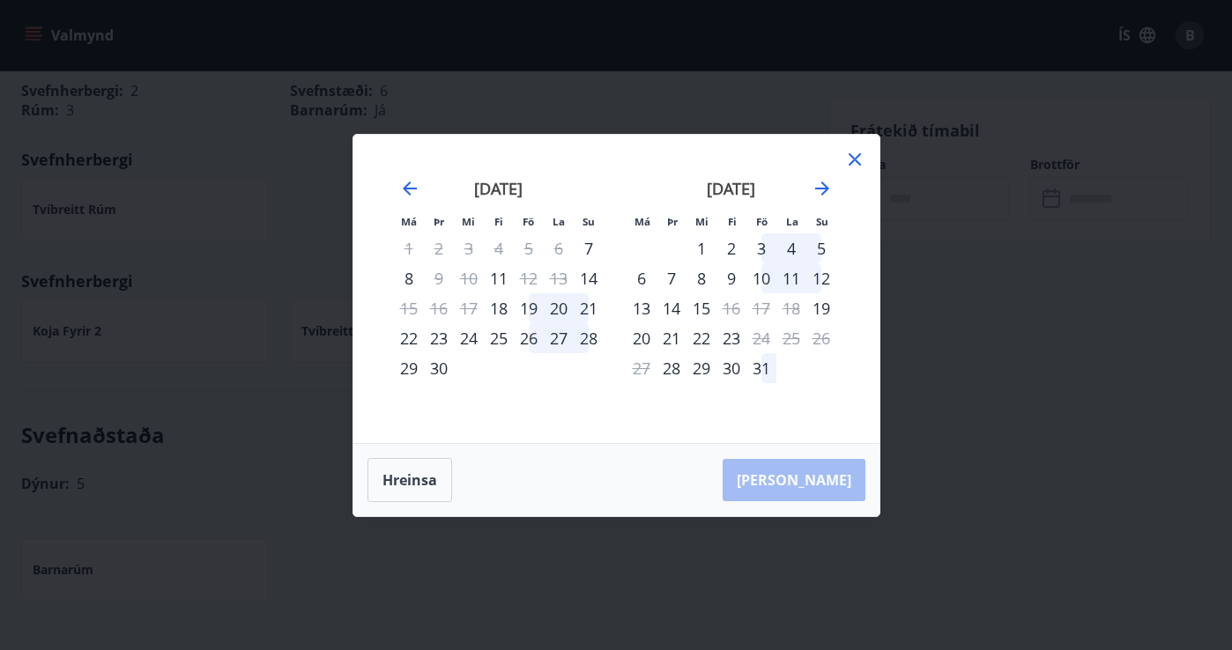
click at [855, 157] on icon at bounding box center [855, 159] width 12 height 12
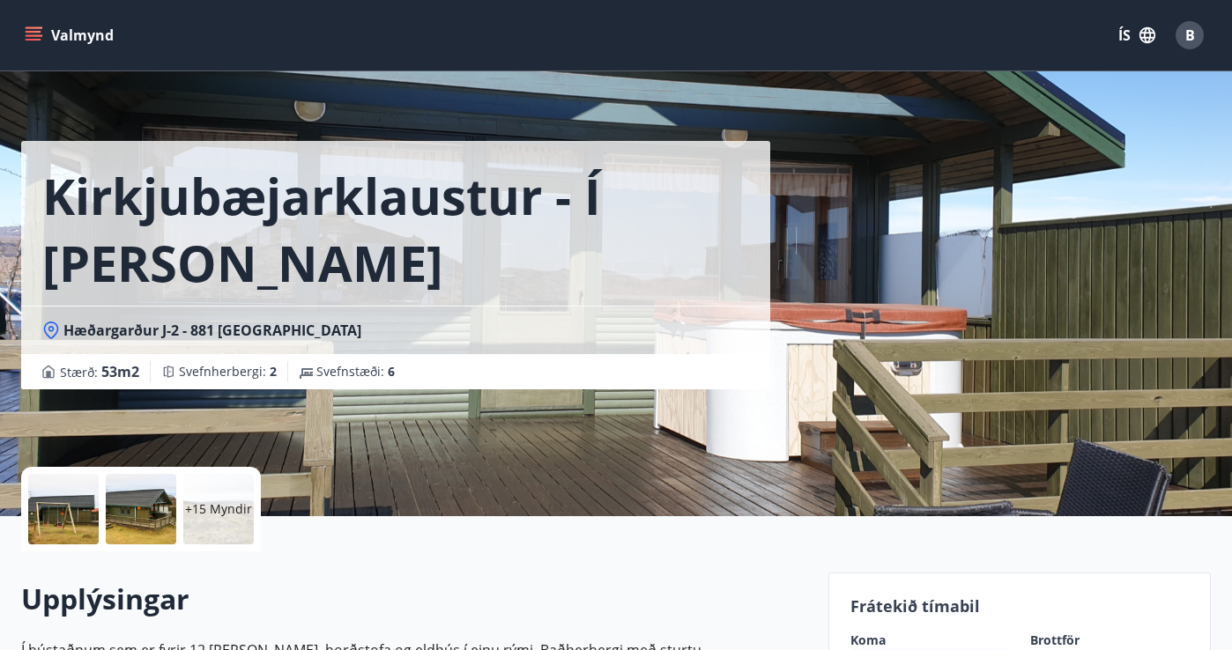
scroll to position [13, 0]
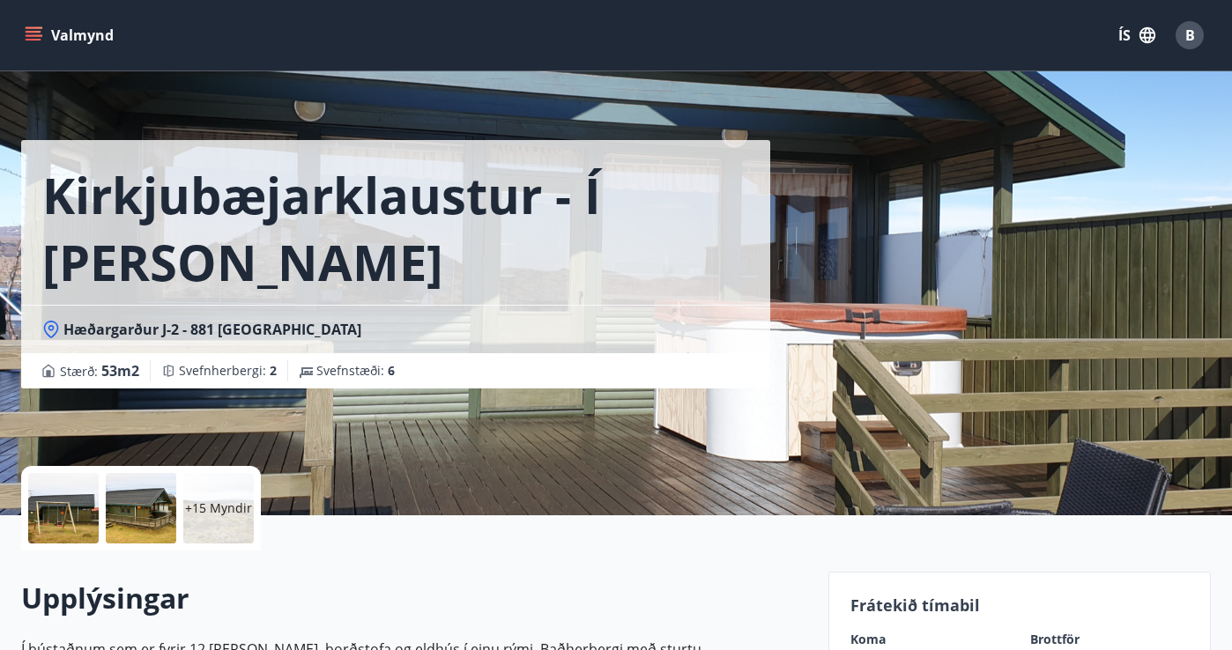
click at [215, 494] on div "+15 Myndir" at bounding box center [218, 508] width 70 height 70
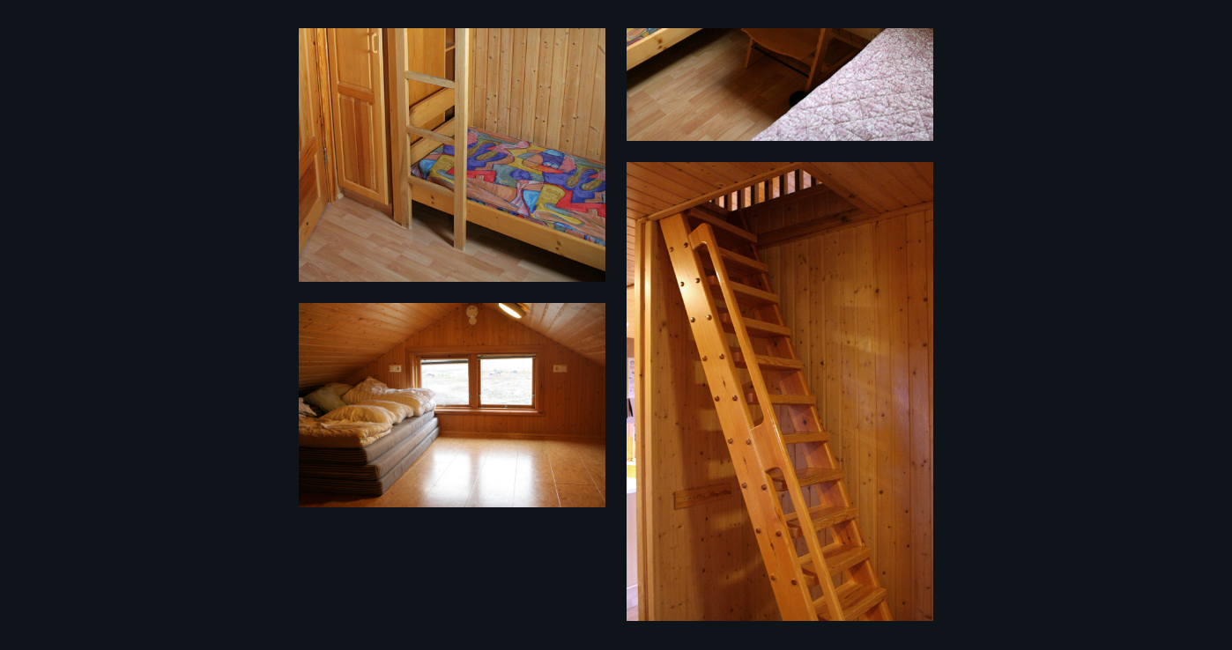
scroll to position [2450, 0]
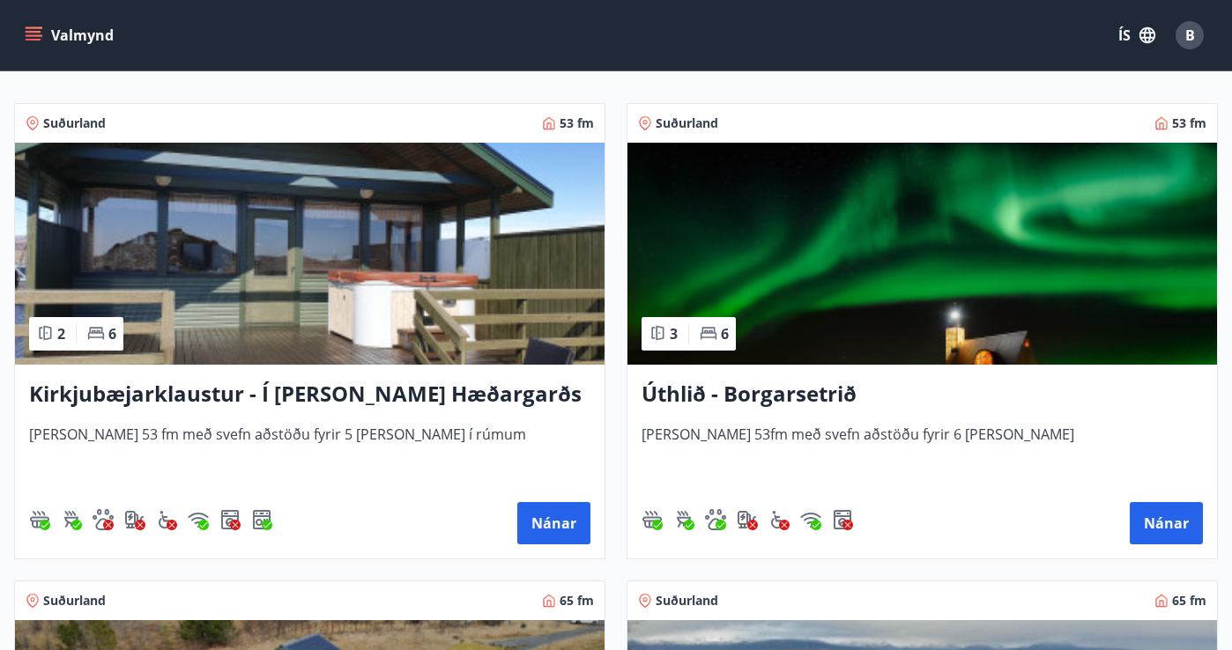
scroll to position [340, 0]
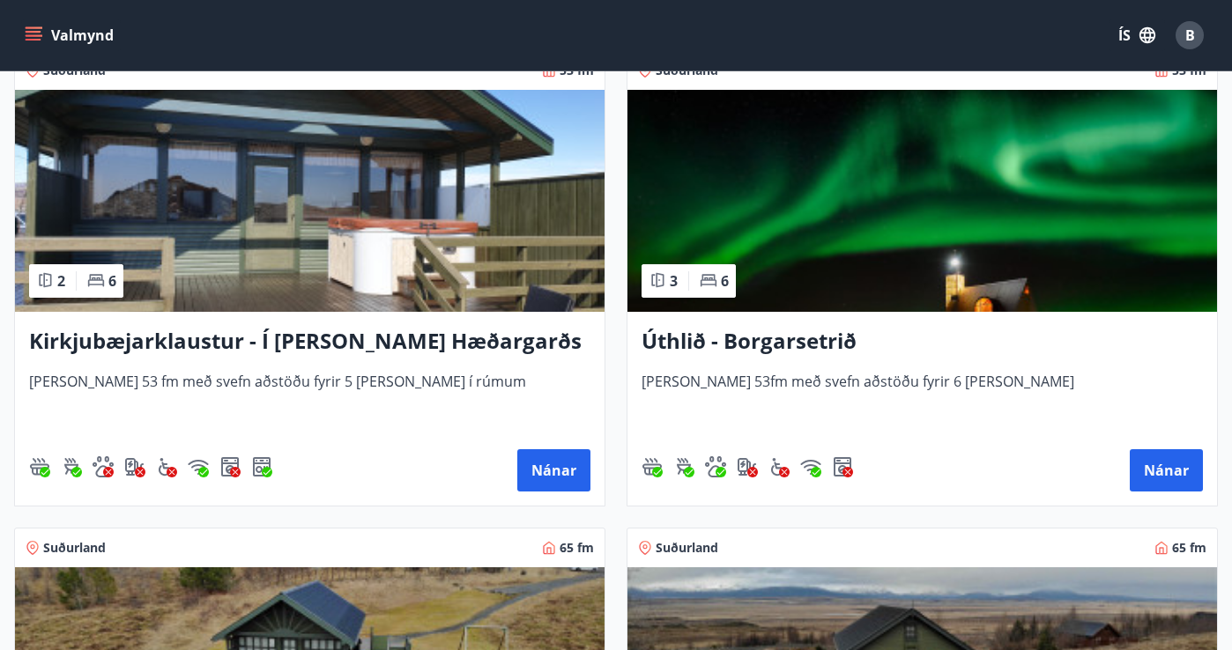
click at [765, 341] on h3 "Úthlið - Borgarsetrið" at bounding box center [922, 342] width 561 height 32
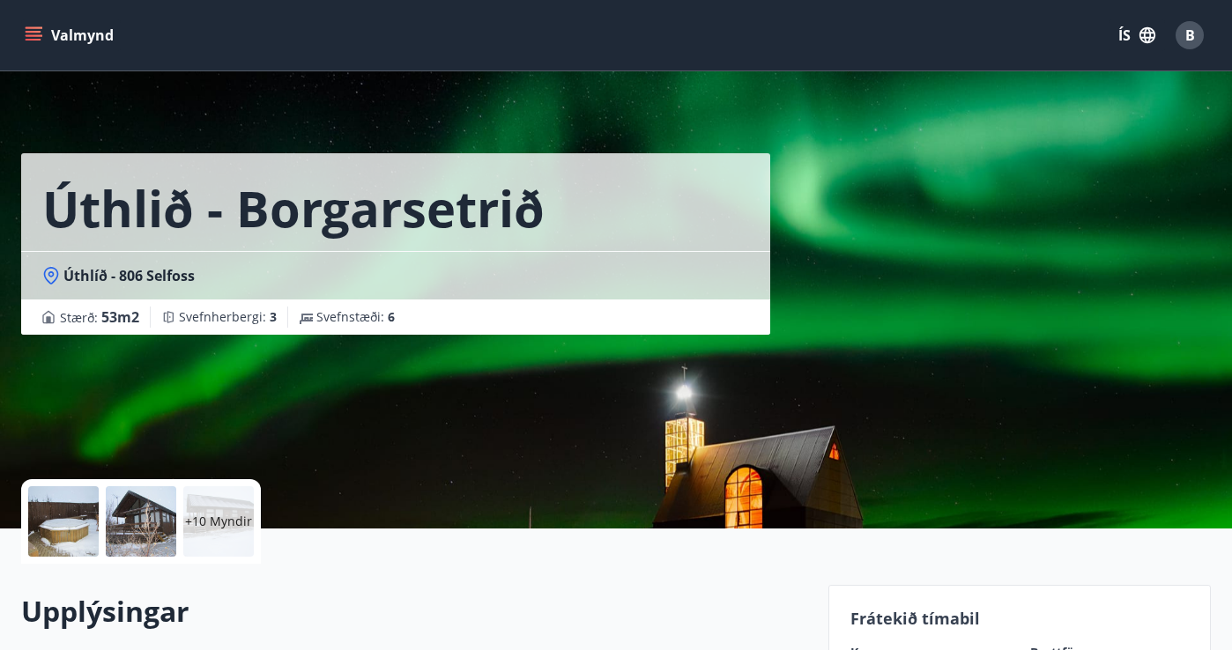
click at [219, 514] on p "+10 Myndir" at bounding box center [218, 522] width 67 height 18
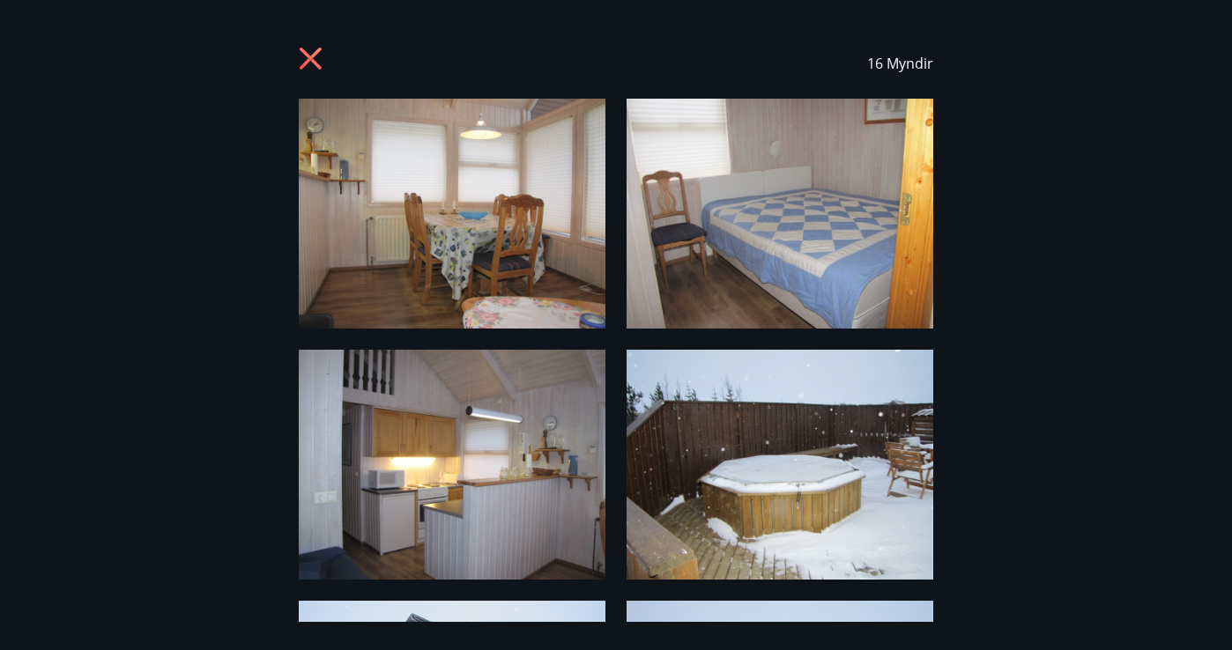
scroll to position [139, 0]
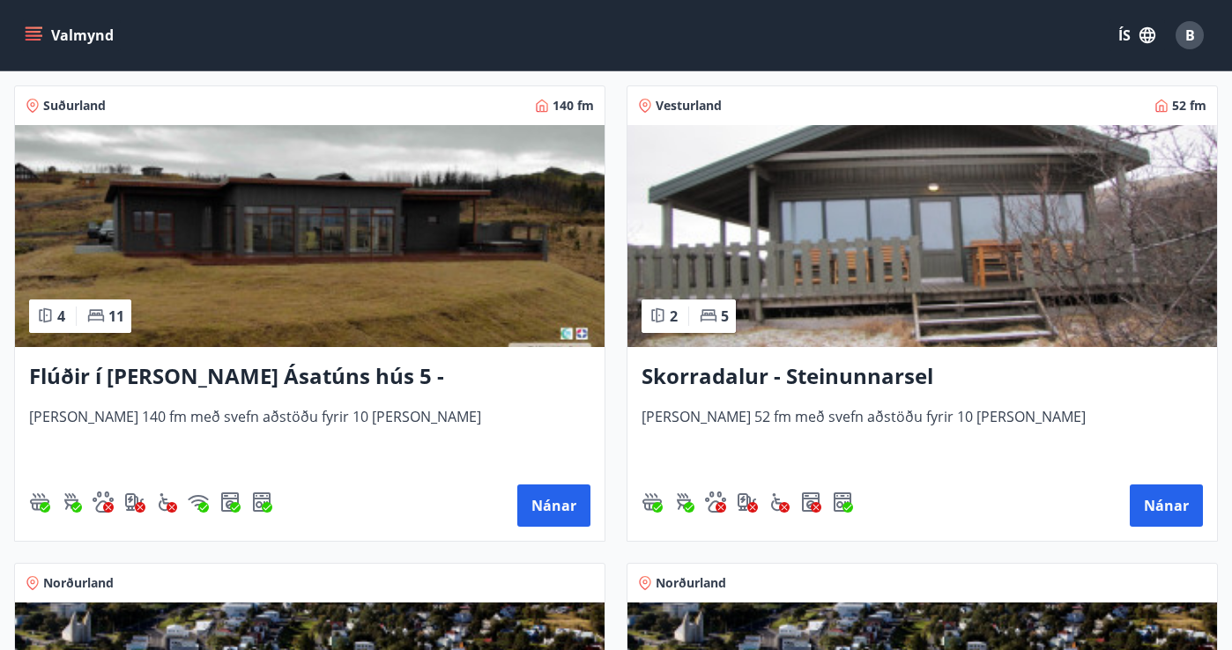
scroll to position [1796, 0]
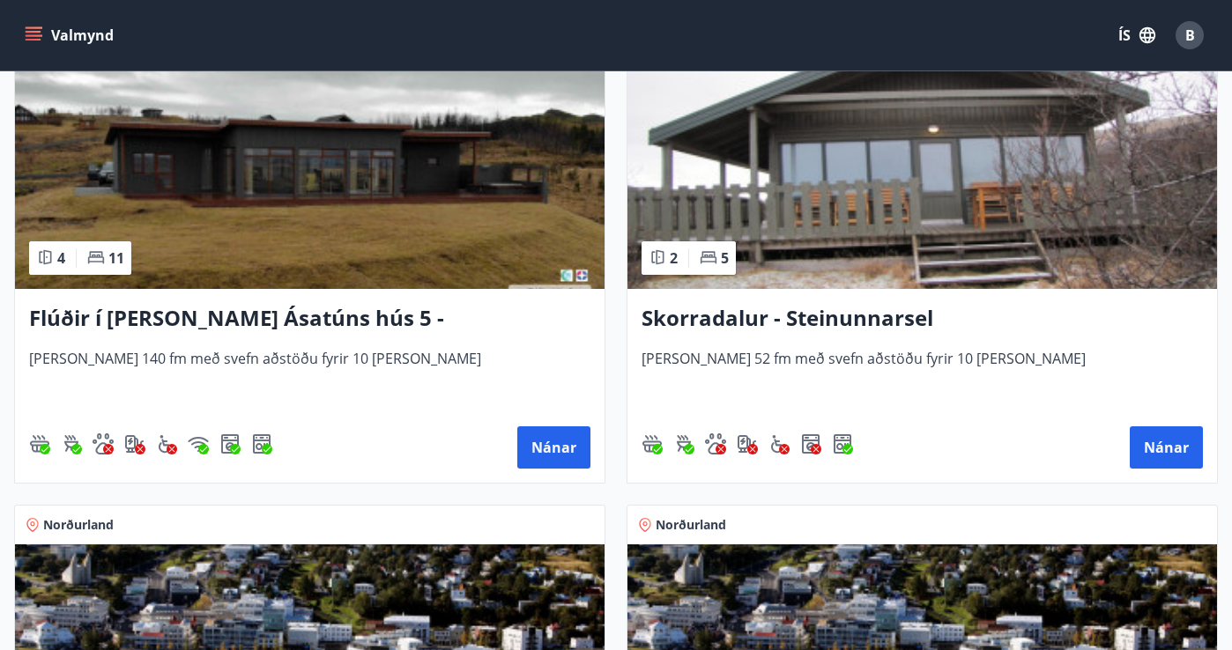
click at [947, 219] on img at bounding box center [922, 178] width 590 height 222
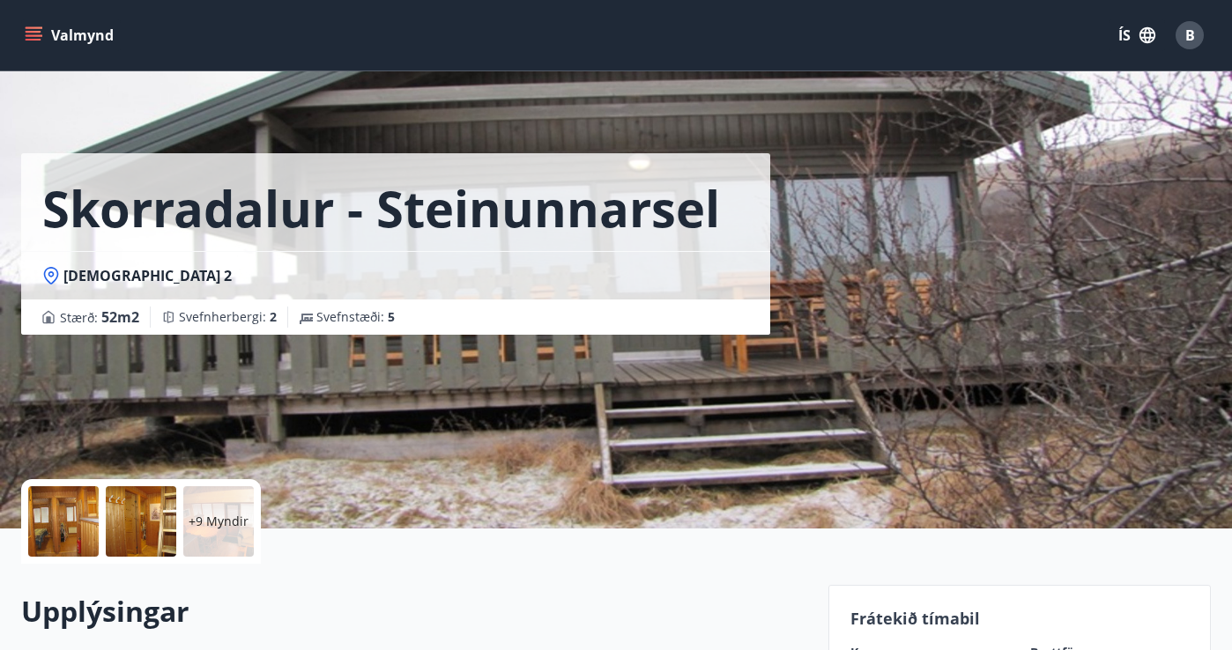
click at [226, 528] on p "+9 Myndir" at bounding box center [219, 522] width 60 height 18
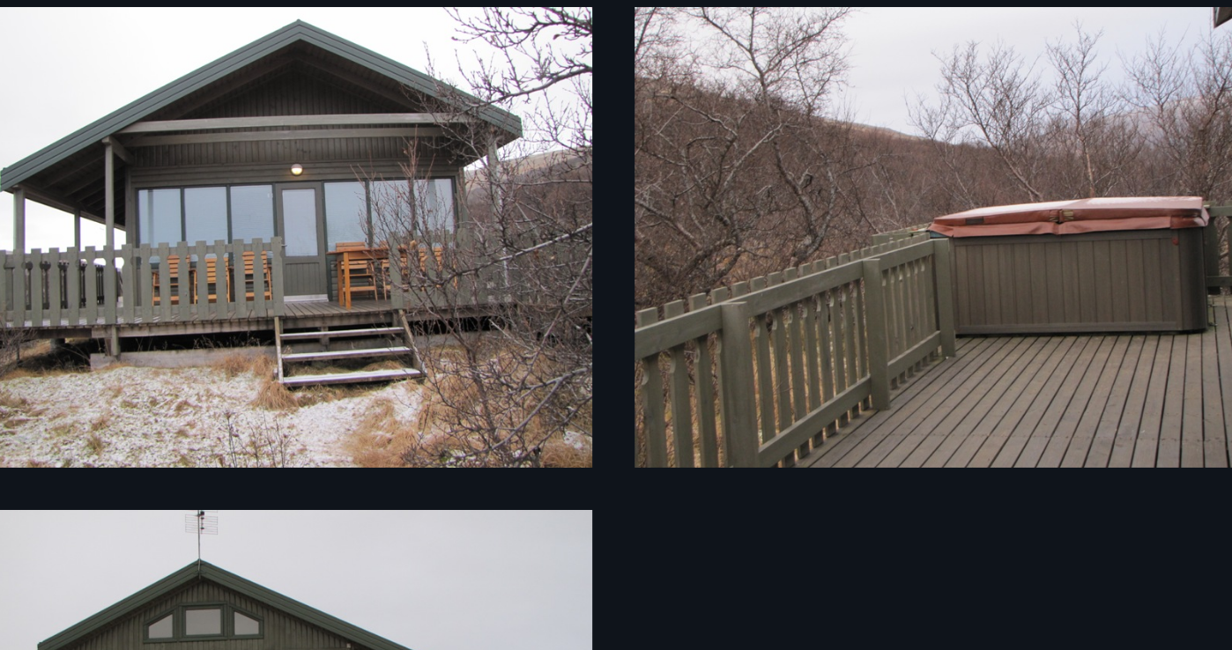
scroll to position [1470, 0]
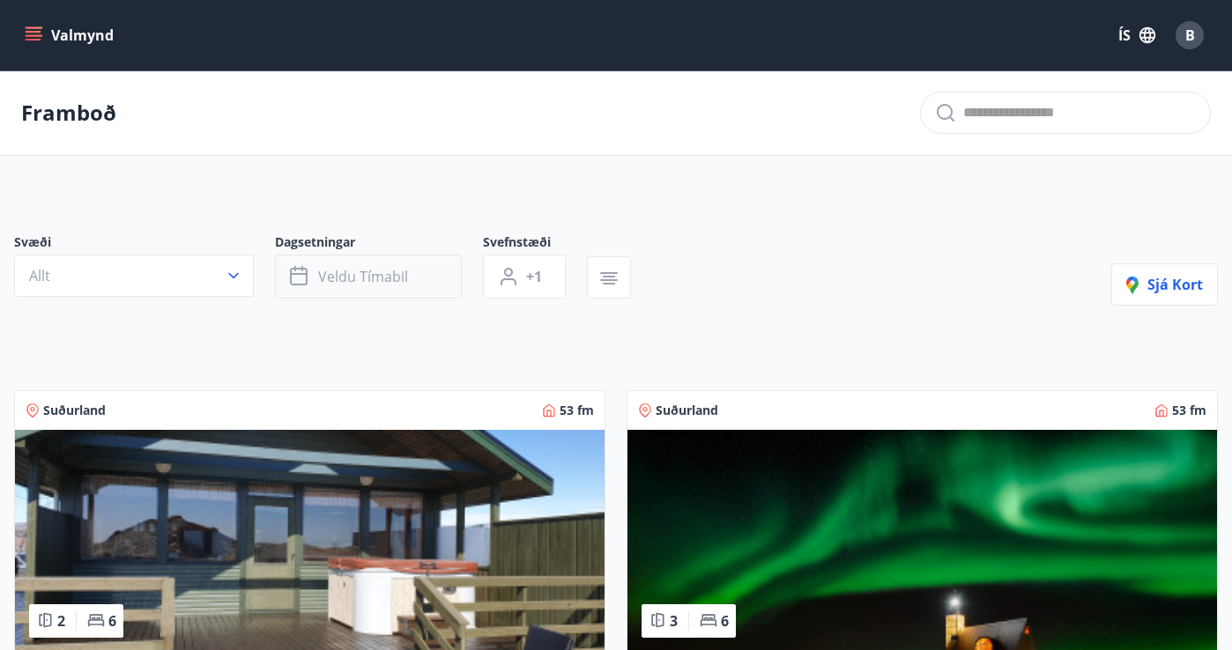
click at [405, 272] on span "Veldu tímabil" at bounding box center [363, 276] width 90 height 19
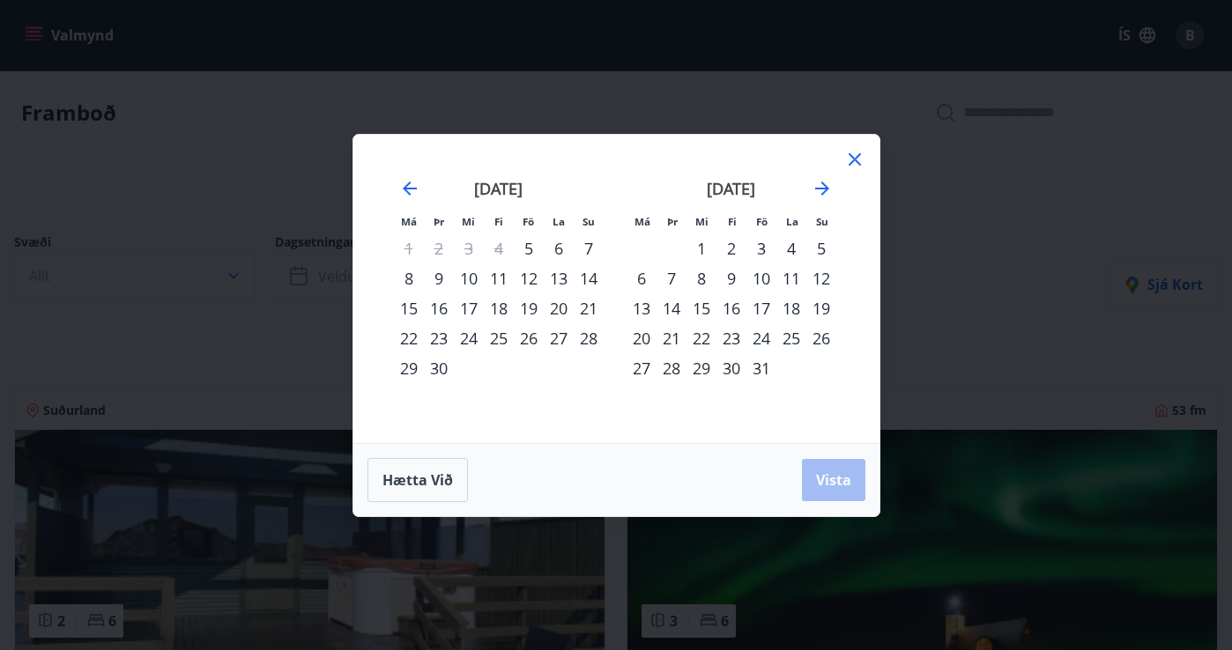
click at [855, 157] on icon at bounding box center [855, 159] width 12 height 12
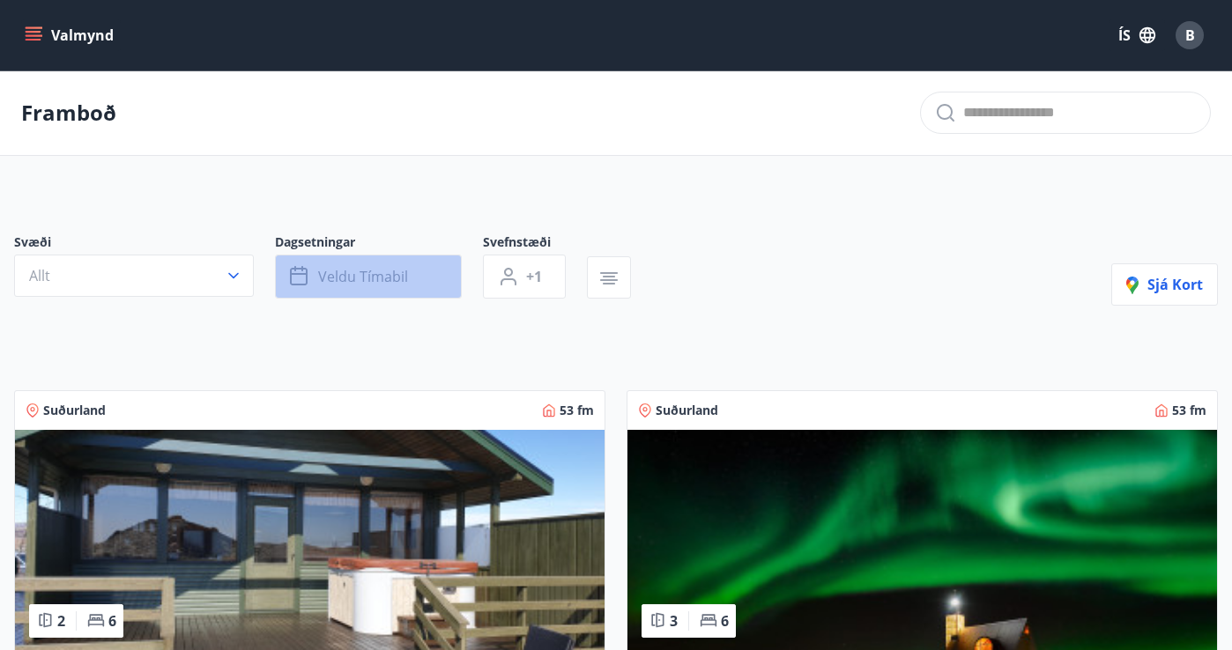
click at [387, 273] on span "Veldu tímabil" at bounding box center [363, 276] width 90 height 19
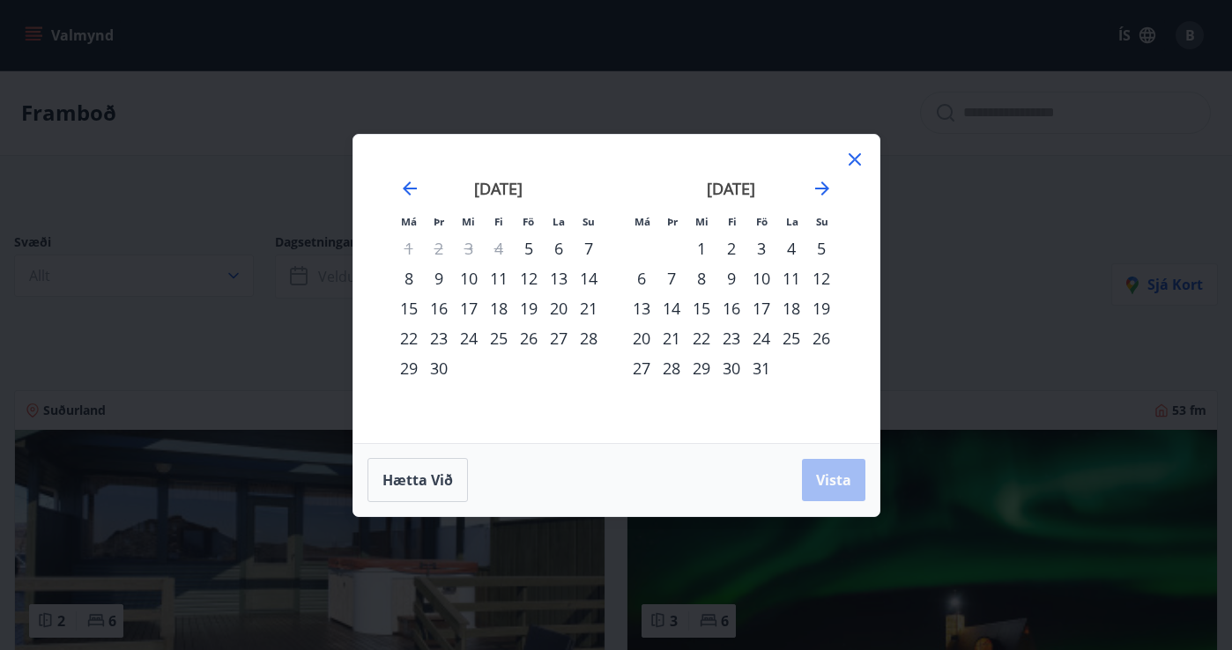
click at [766, 306] on div "17" at bounding box center [761, 308] width 30 height 30
click at [672, 337] on div "21" at bounding box center [671, 338] width 30 height 30
click at [831, 479] on span "Vista" at bounding box center [833, 480] width 35 height 19
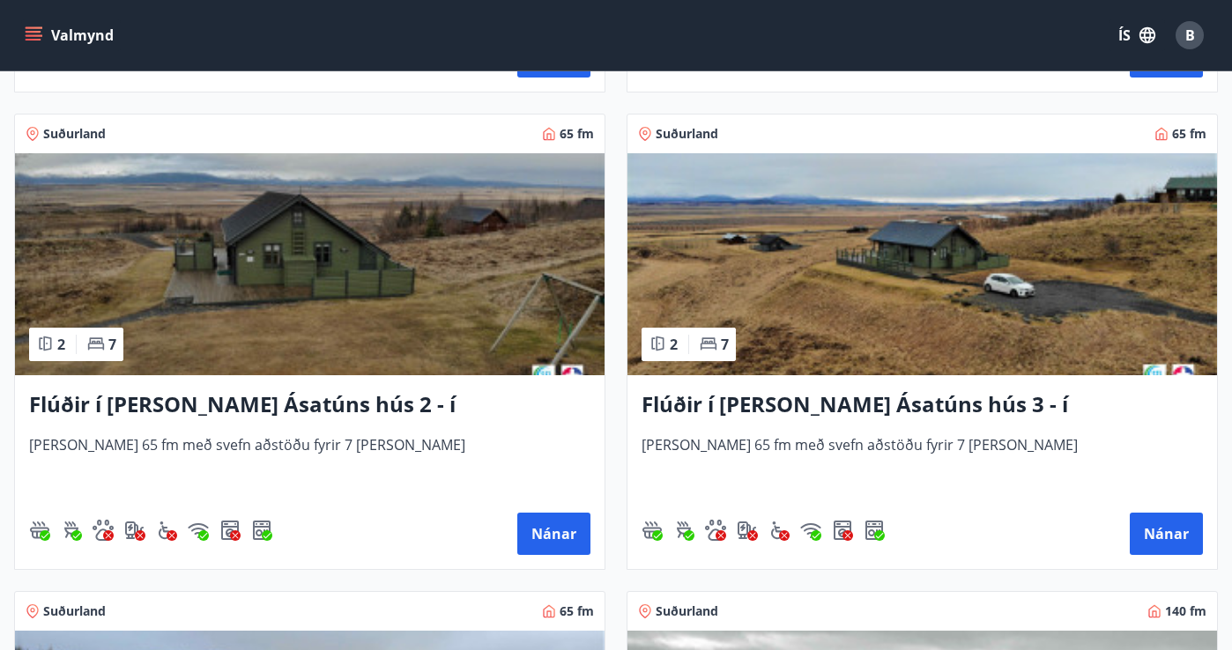
scroll to position [746, 0]
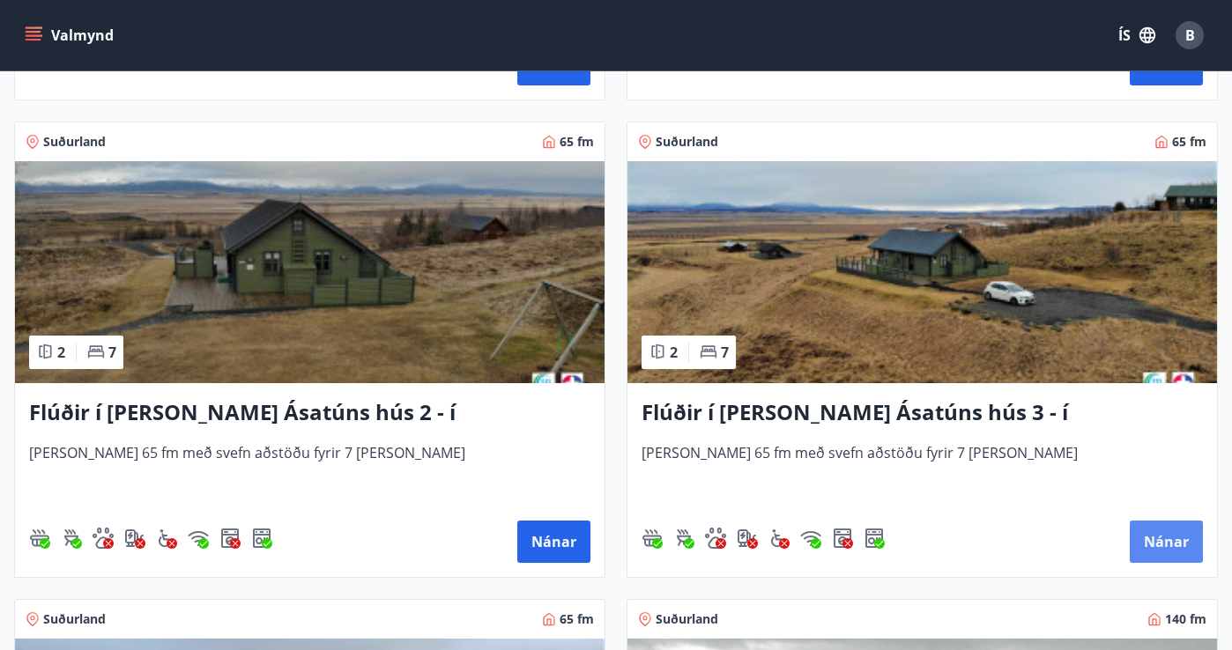
click at [1169, 537] on button "Nánar" at bounding box center [1166, 542] width 73 height 42
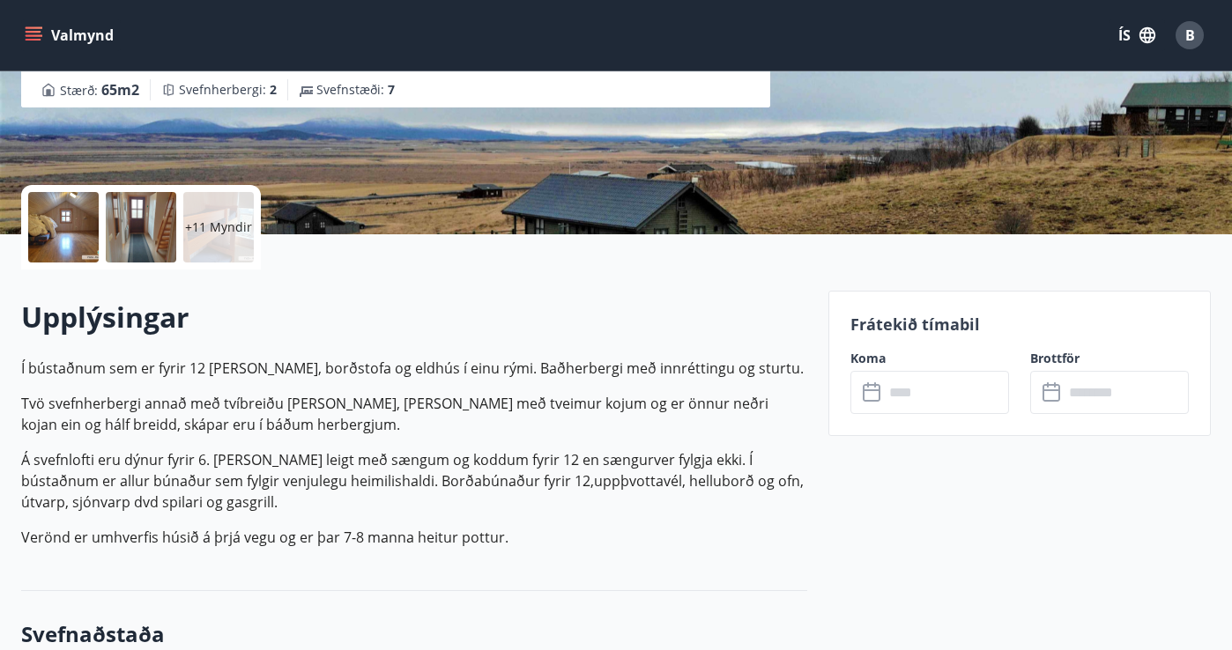
scroll to position [378, 0]
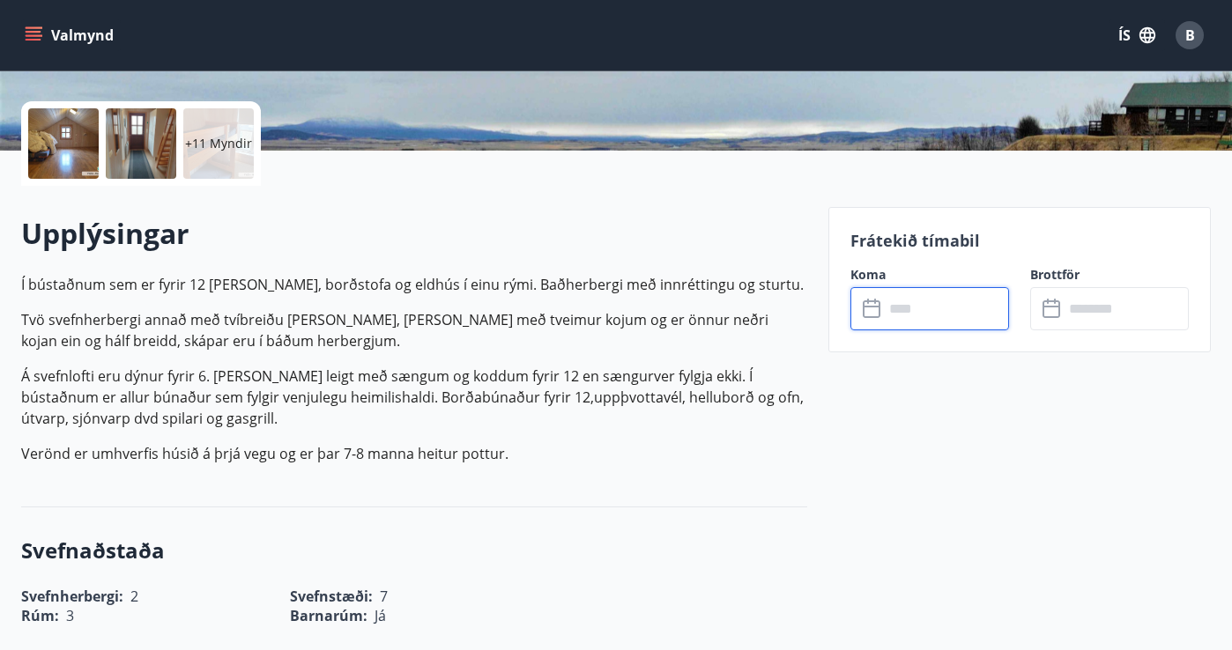
click at [922, 315] on input "text" at bounding box center [946, 308] width 125 height 43
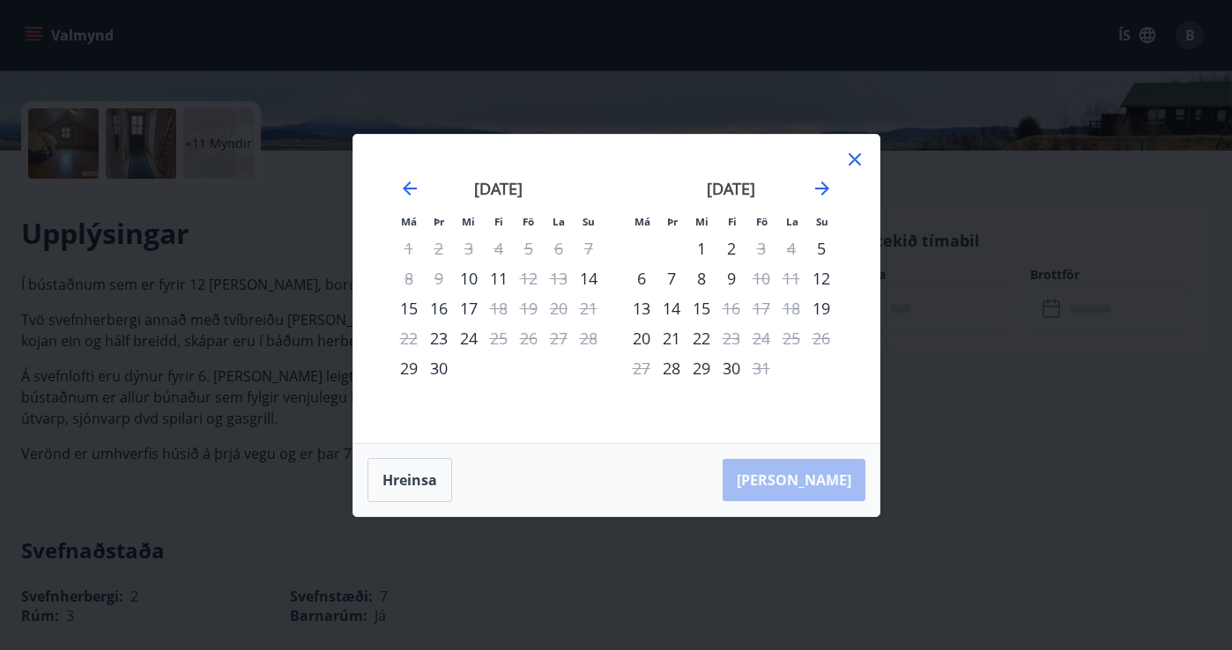
click at [848, 155] on icon at bounding box center [854, 159] width 21 height 21
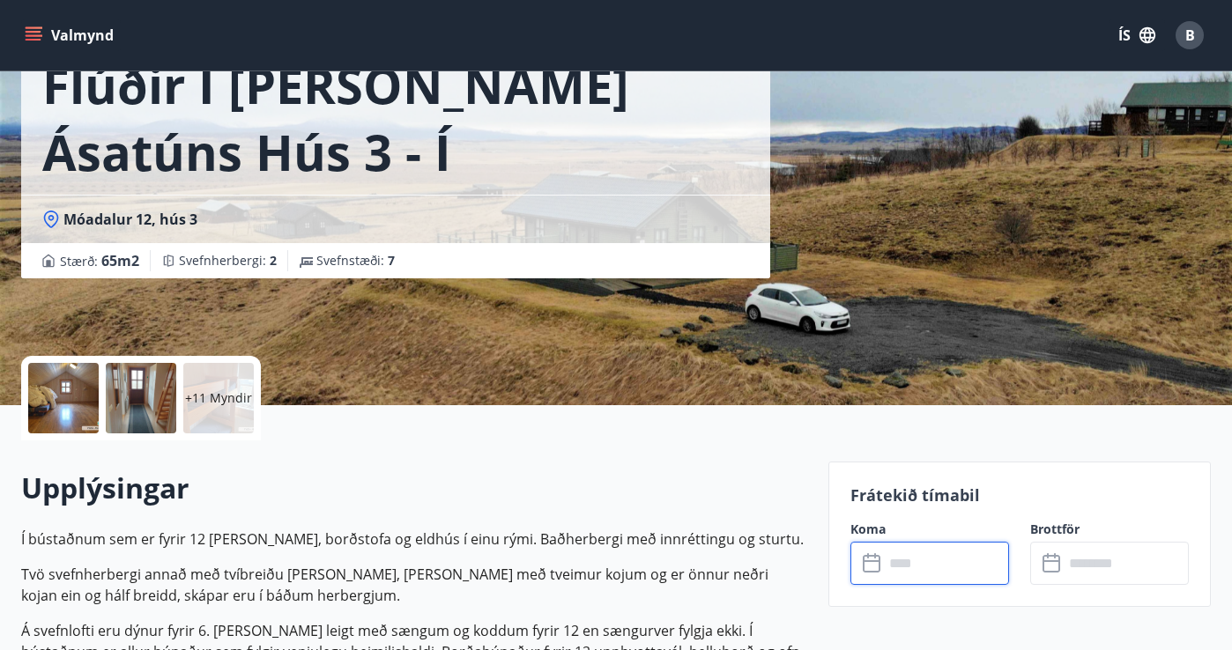
scroll to position [0, 0]
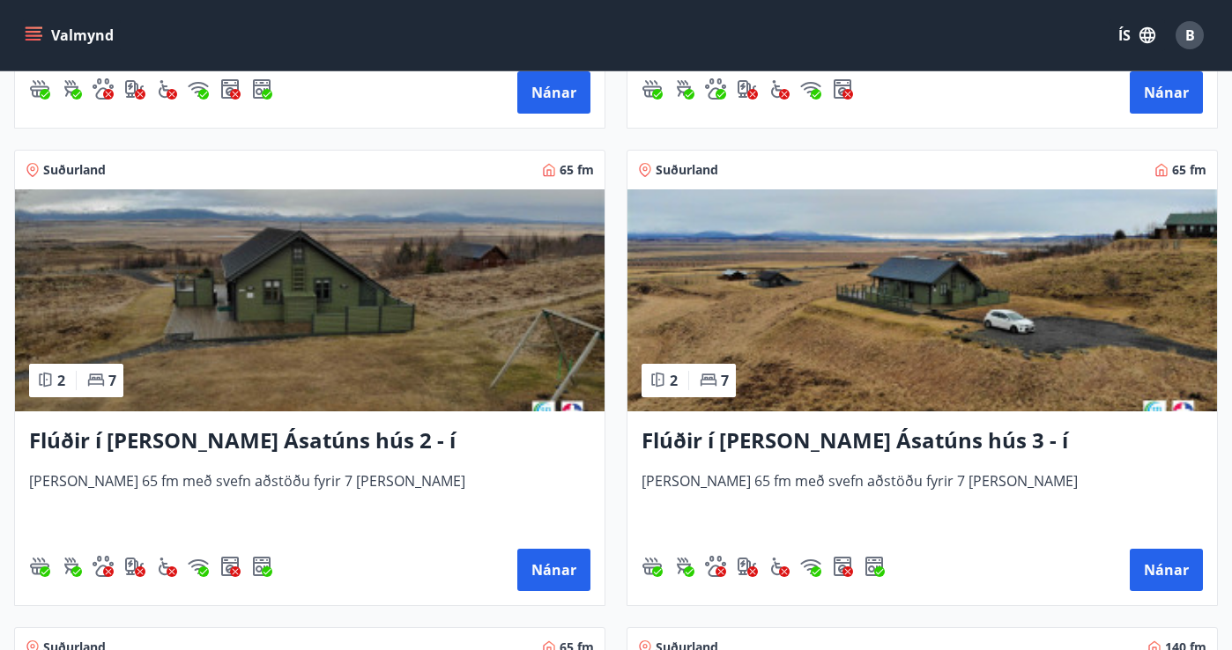
scroll to position [725, 0]
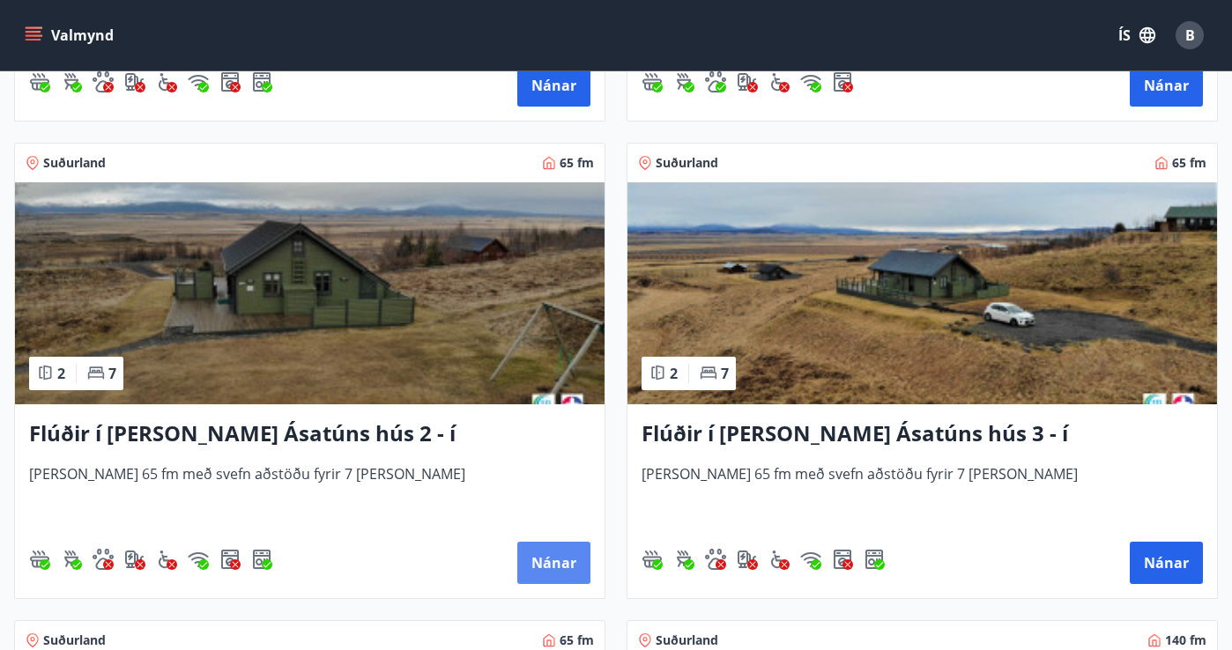
click at [568, 566] on button "Nánar" at bounding box center [553, 563] width 73 height 42
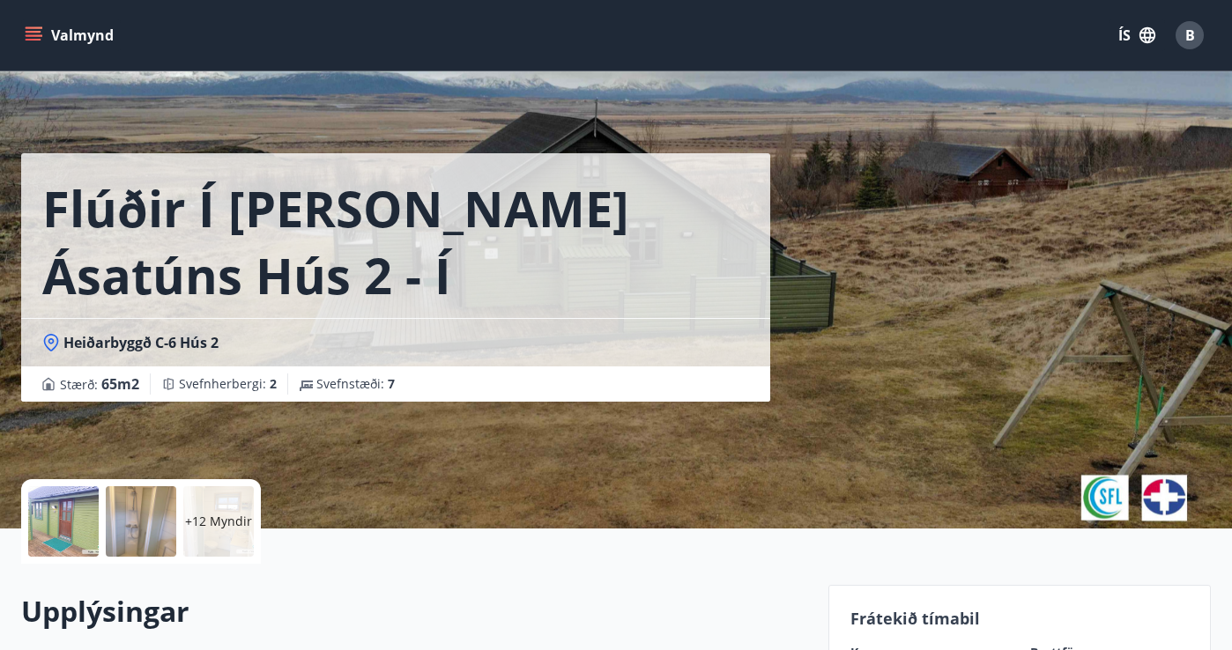
scroll to position [241, 0]
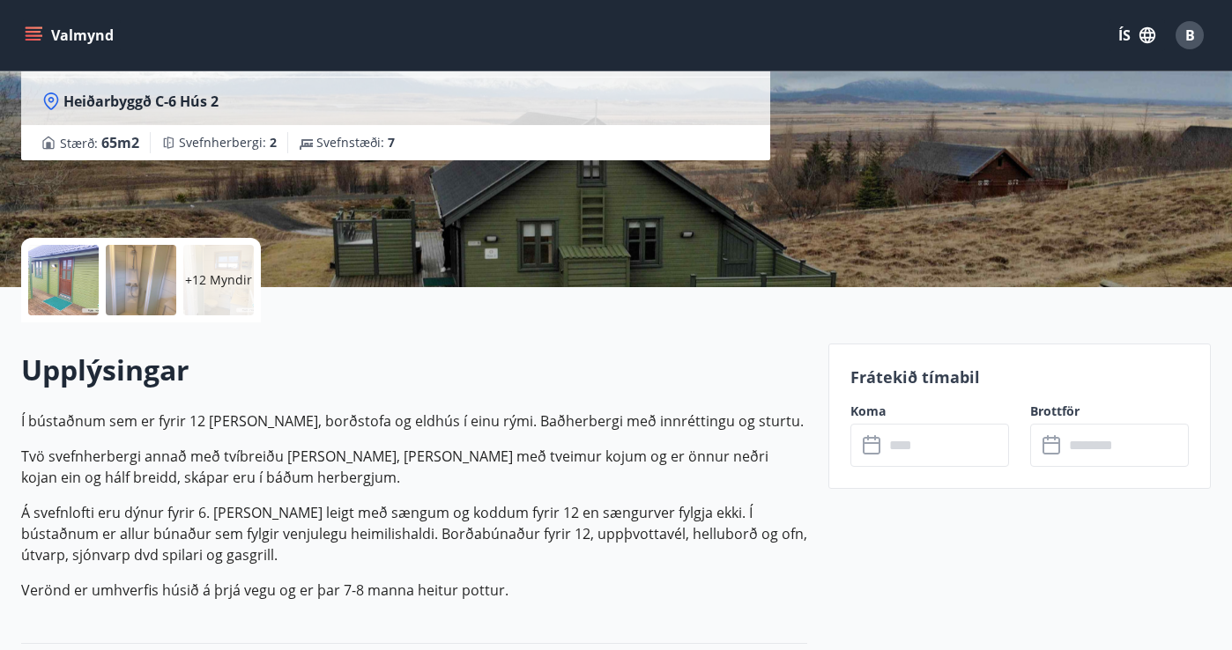
click at [211, 278] on p "+12 Myndir" at bounding box center [218, 280] width 67 height 18
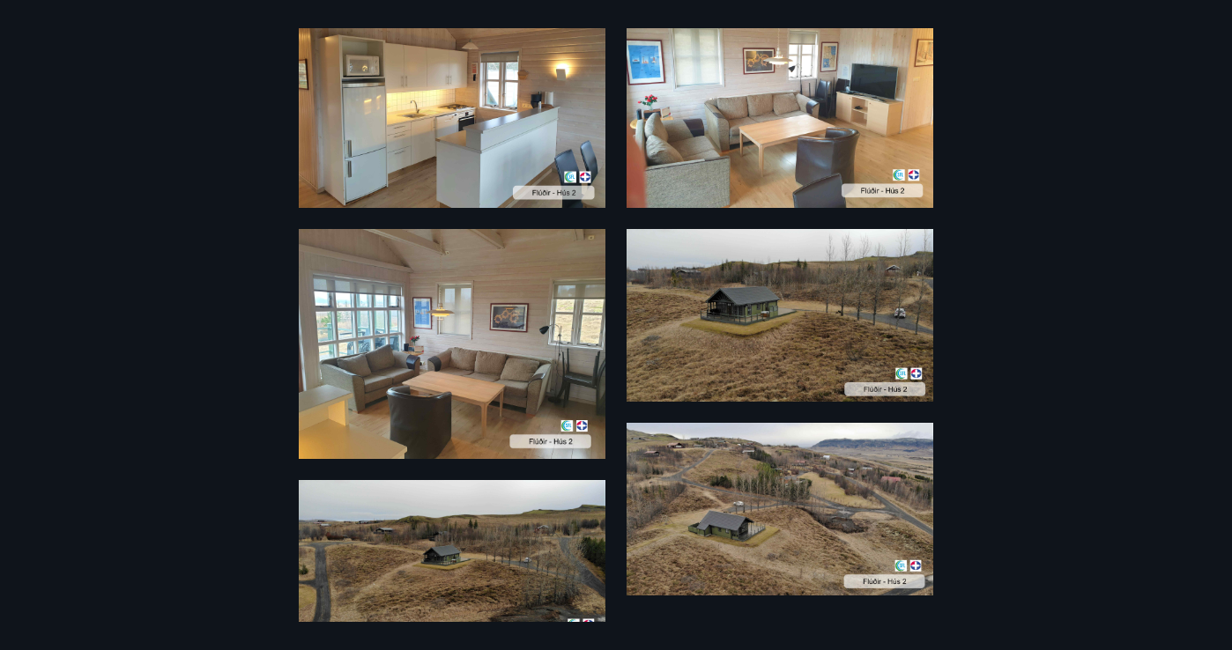
scroll to position [1842, 0]
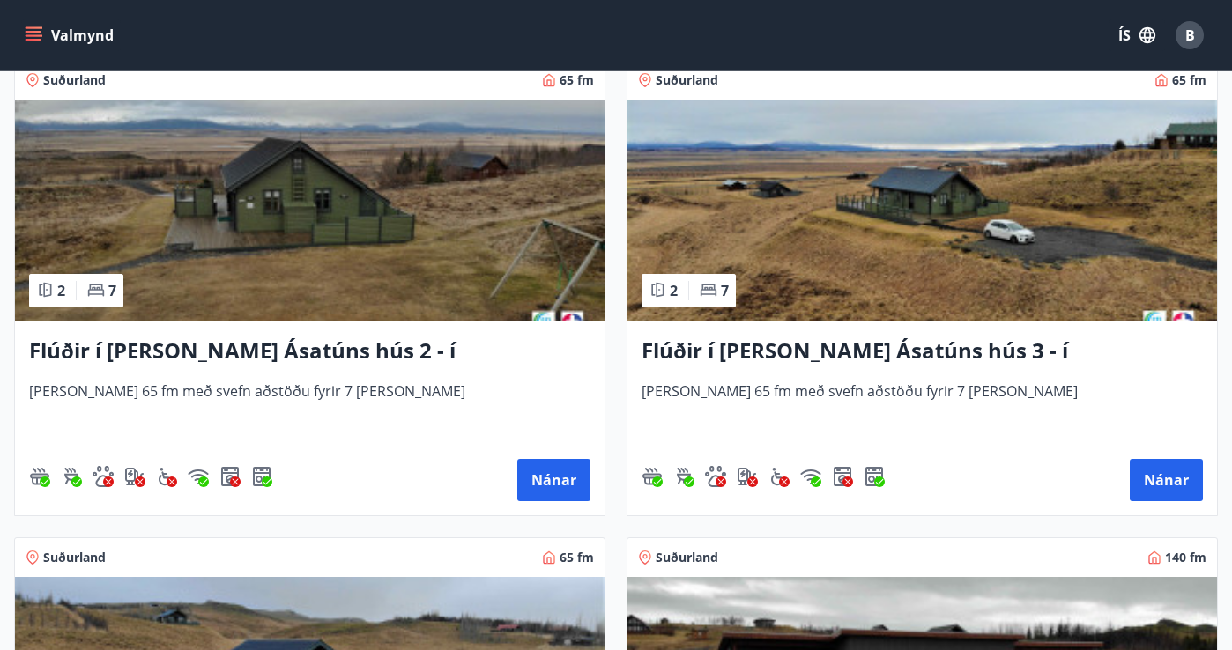
scroll to position [839, 0]
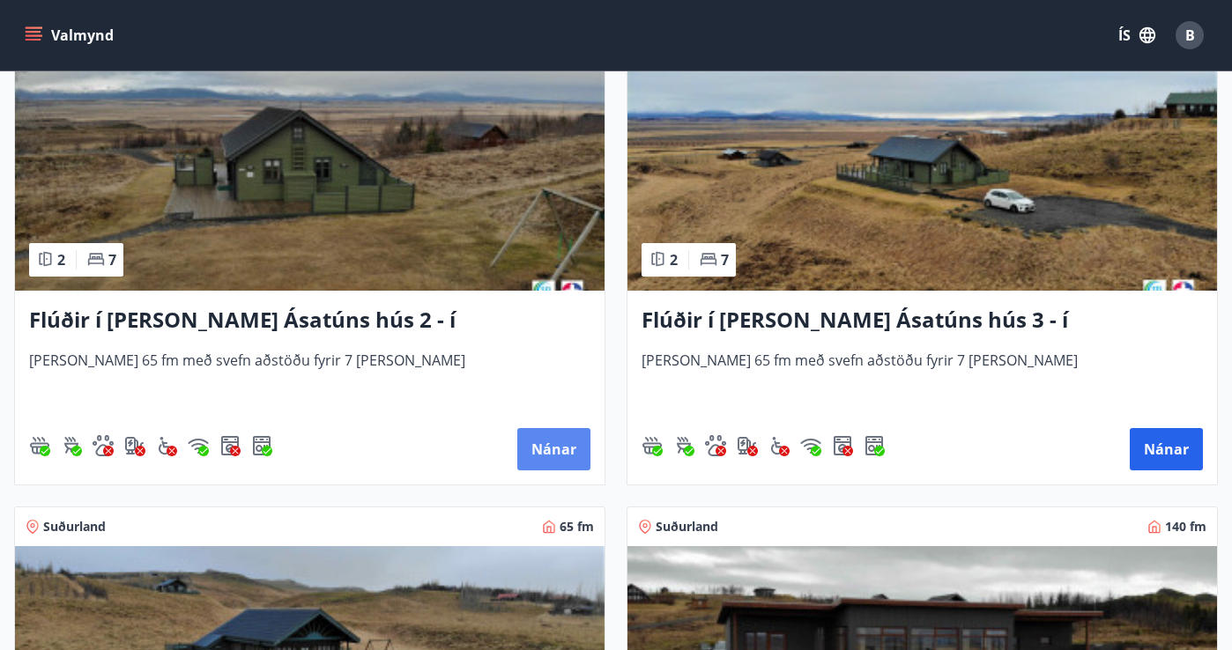
click at [556, 446] on button "Nánar" at bounding box center [553, 449] width 73 height 42
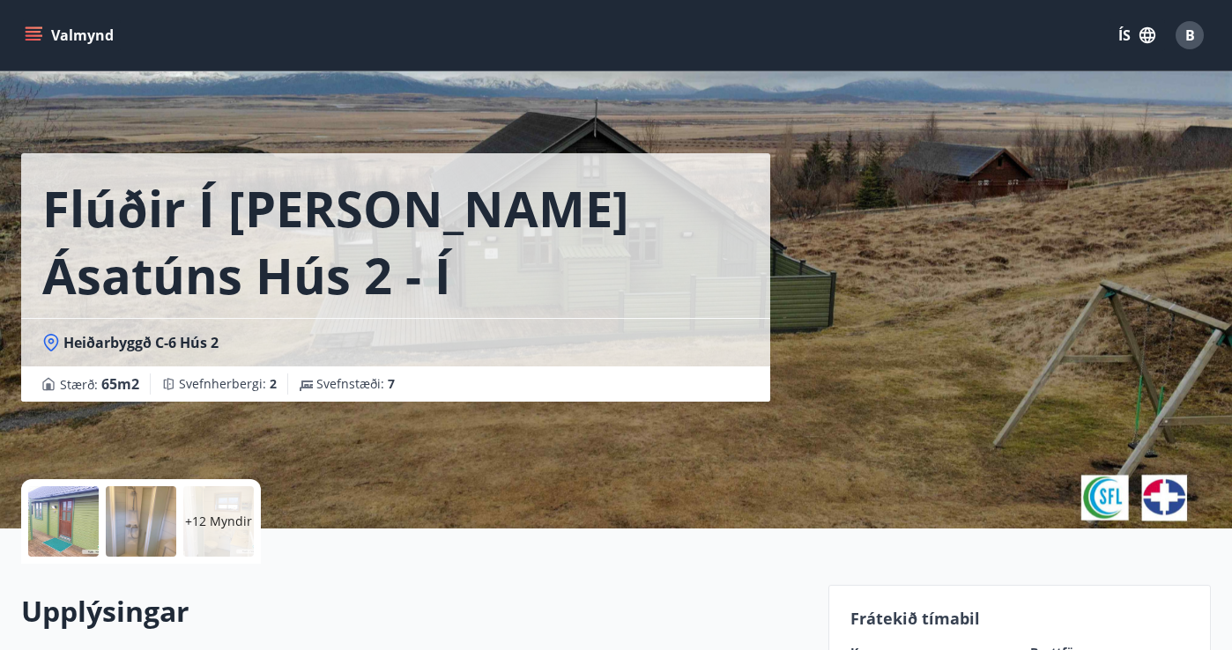
scroll to position [474, 0]
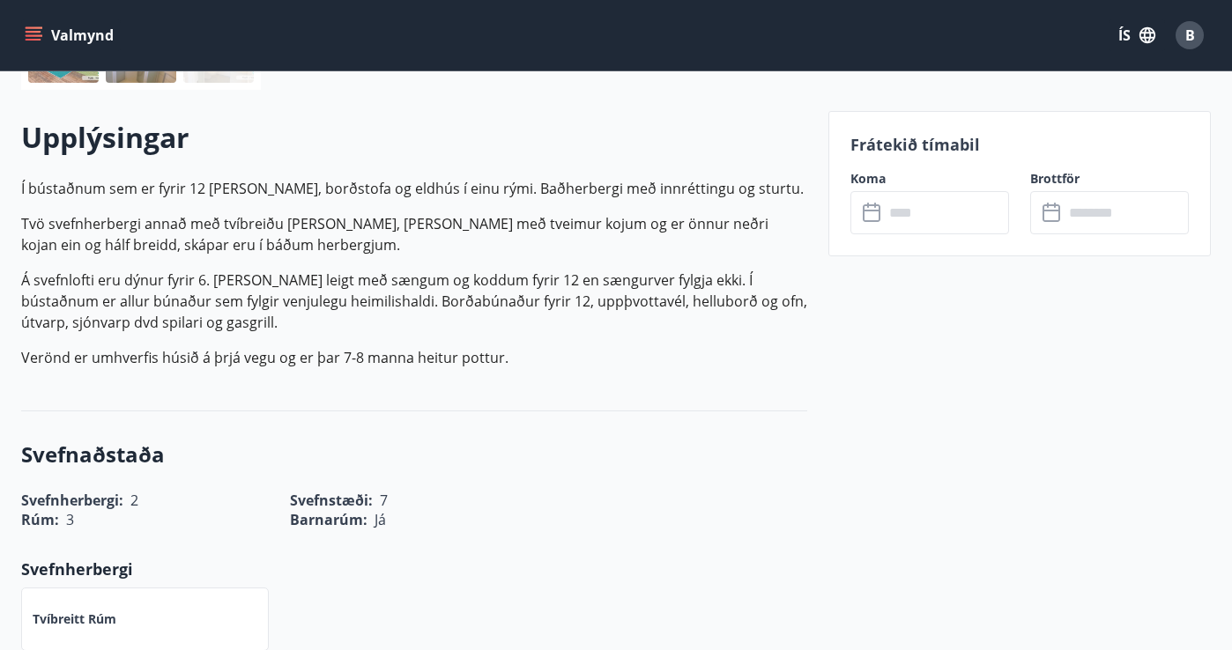
click at [958, 211] on input "text" at bounding box center [946, 212] width 125 height 43
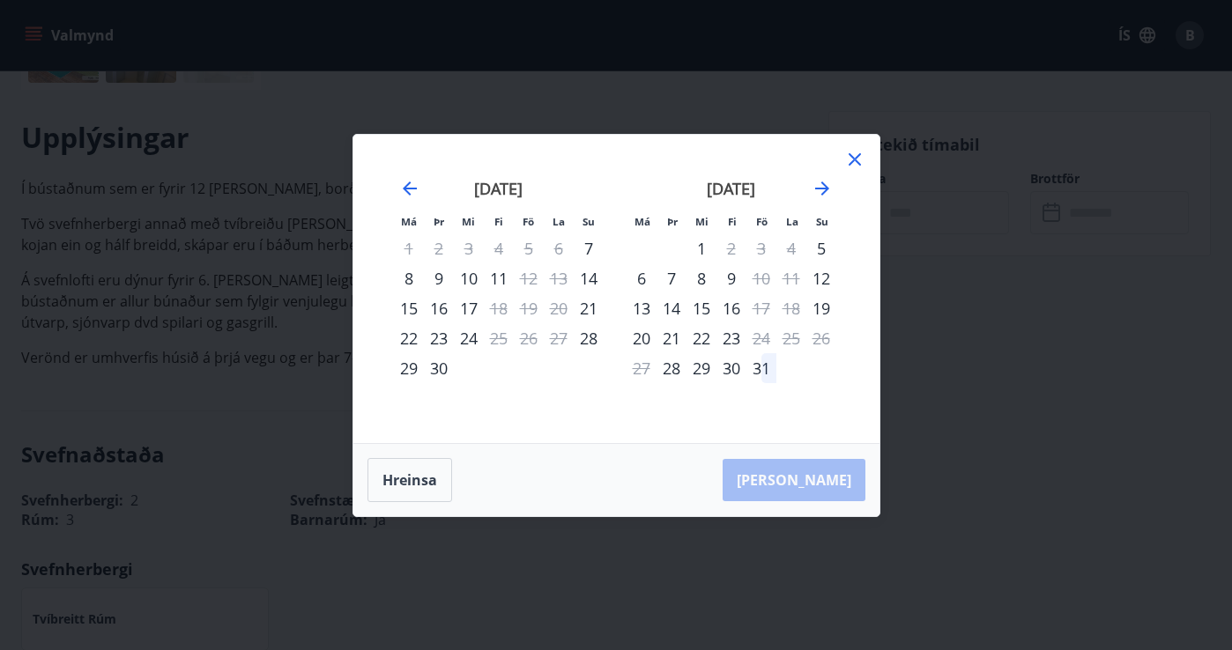
click at [857, 156] on icon at bounding box center [855, 159] width 12 height 12
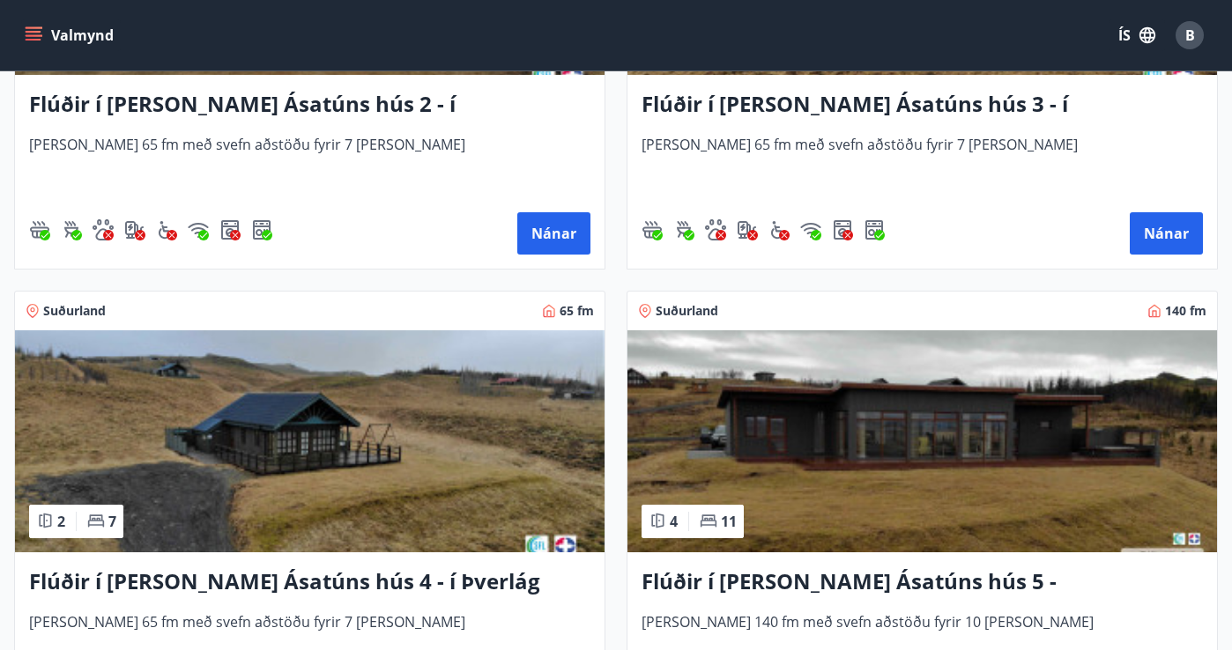
scroll to position [1237, 0]
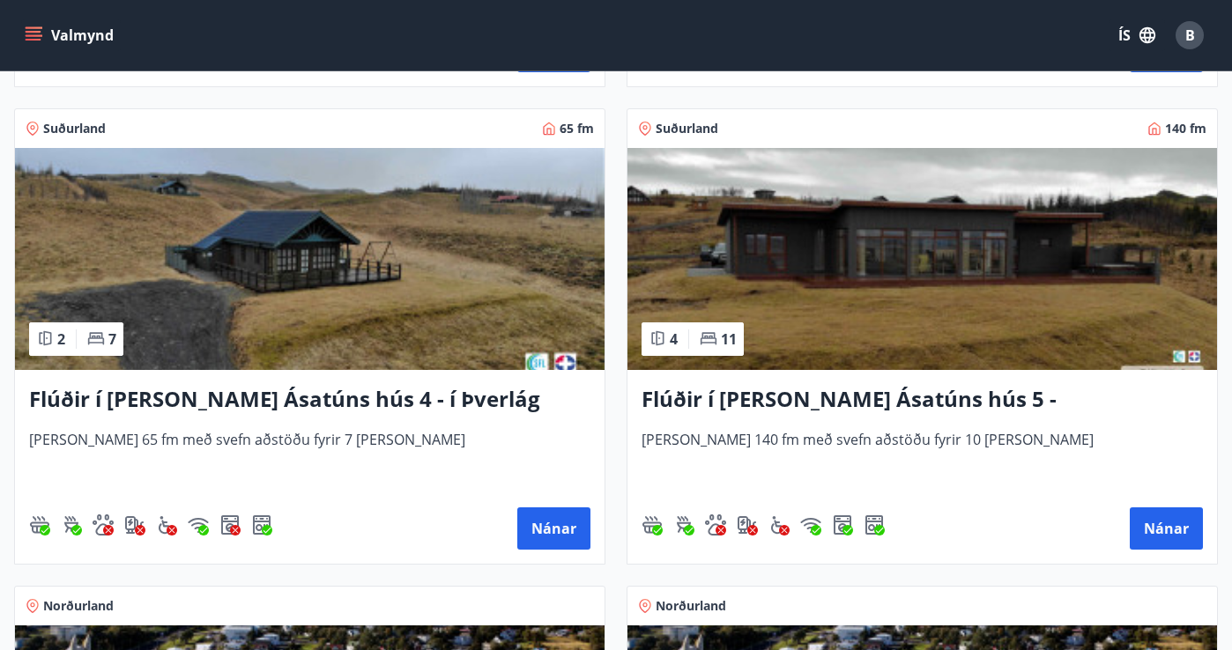
click at [323, 274] on img at bounding box center [310, 259] width 590 height 222
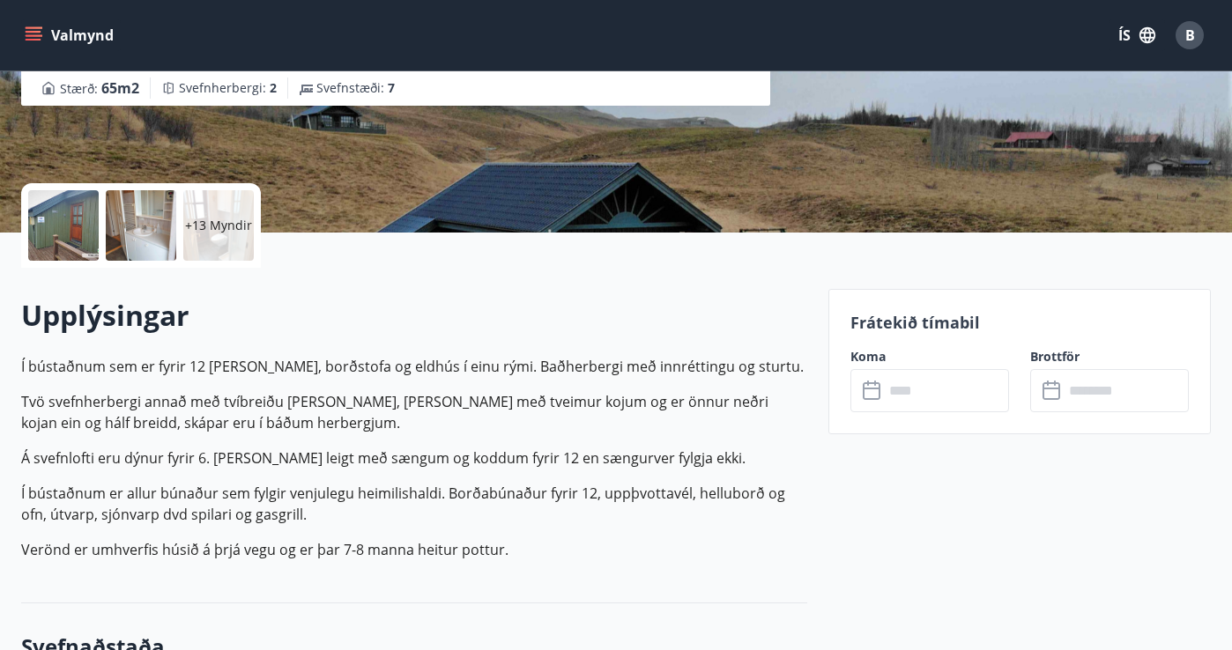
scroll to position [312, 0]
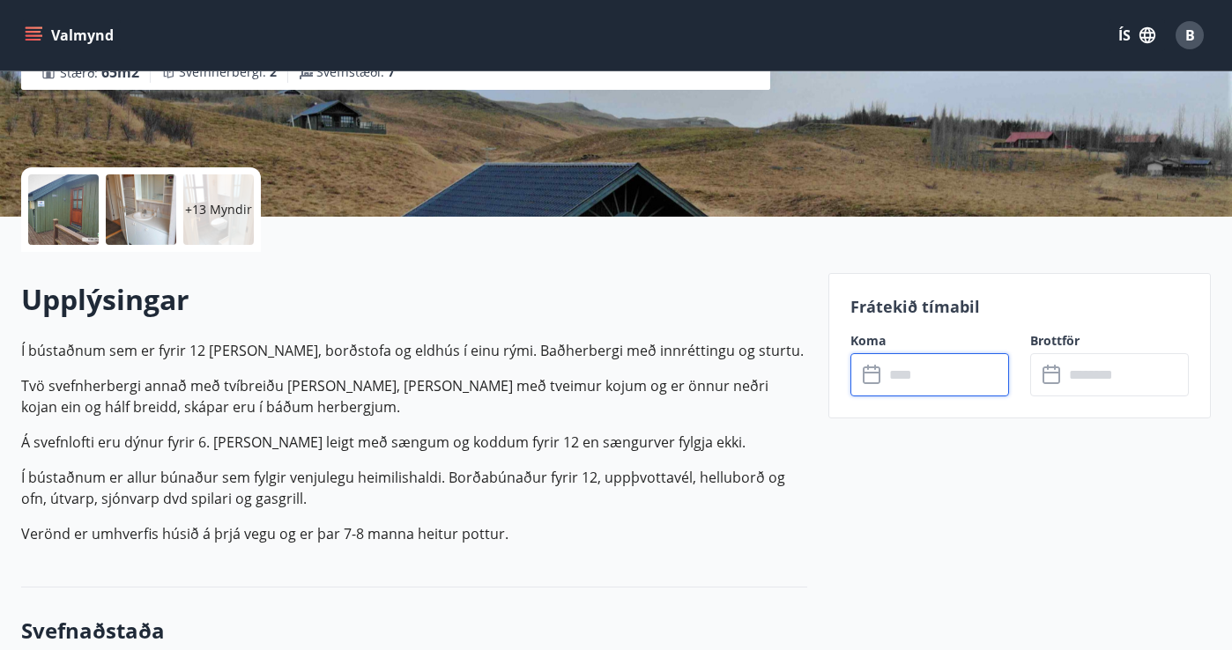
click at [938, 381] on input "text" at bounding box center [946, 374] width 125 height 43
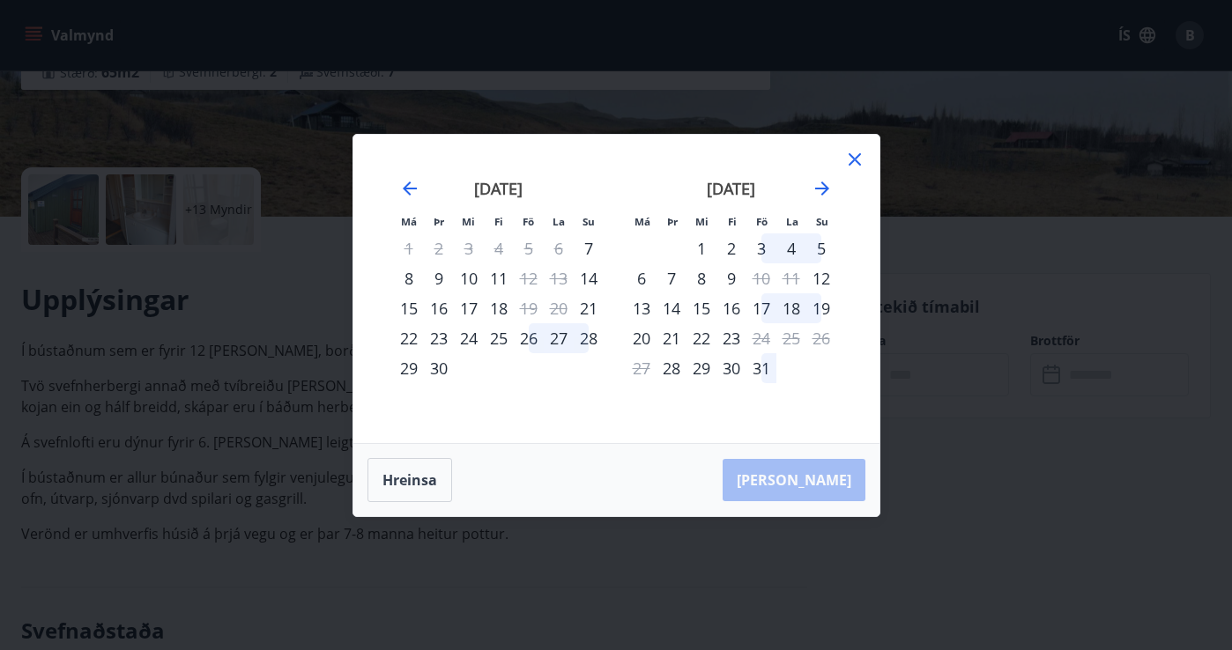
click at [855, 161] on icon at bounding box center [855, 159] width 12 height 12
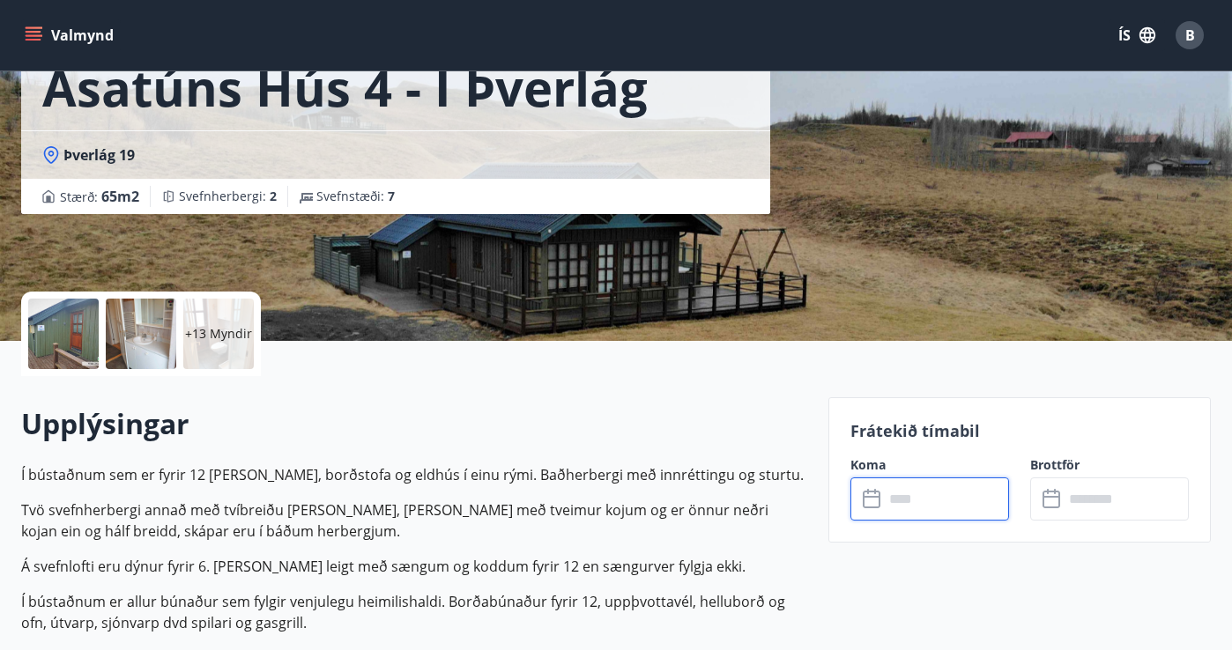
scroll to position [242, 0]
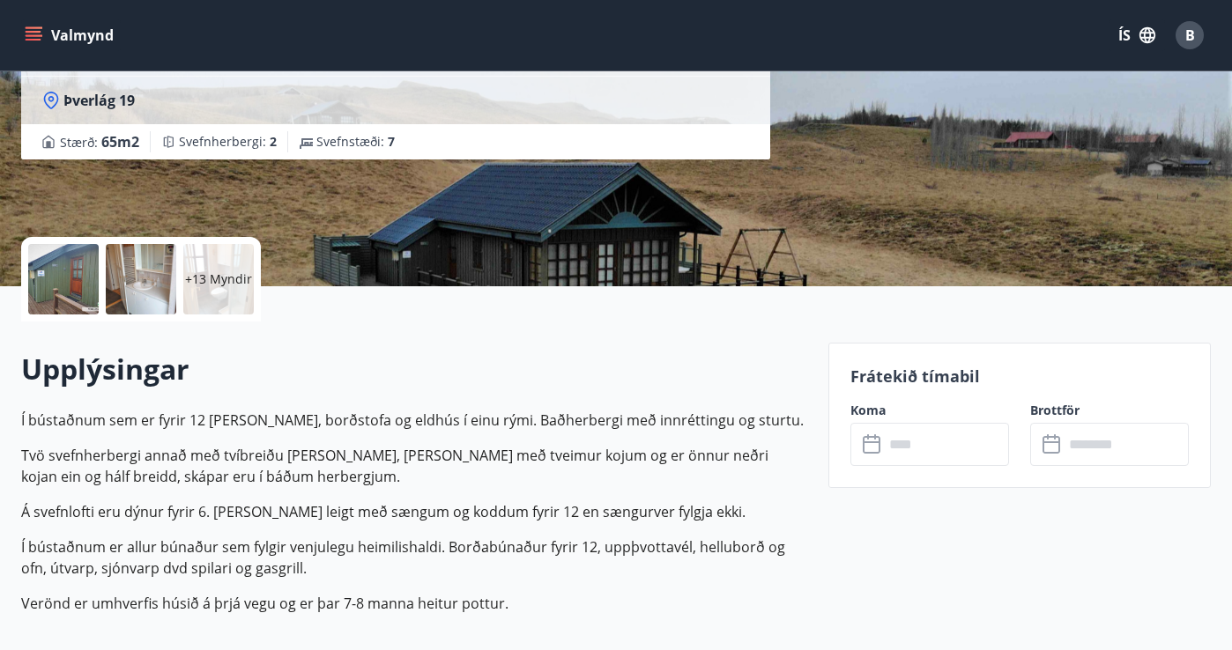
click at [228, 278] on p "+13 Myndir" at bounding box center [218, 280] width 67 height 18
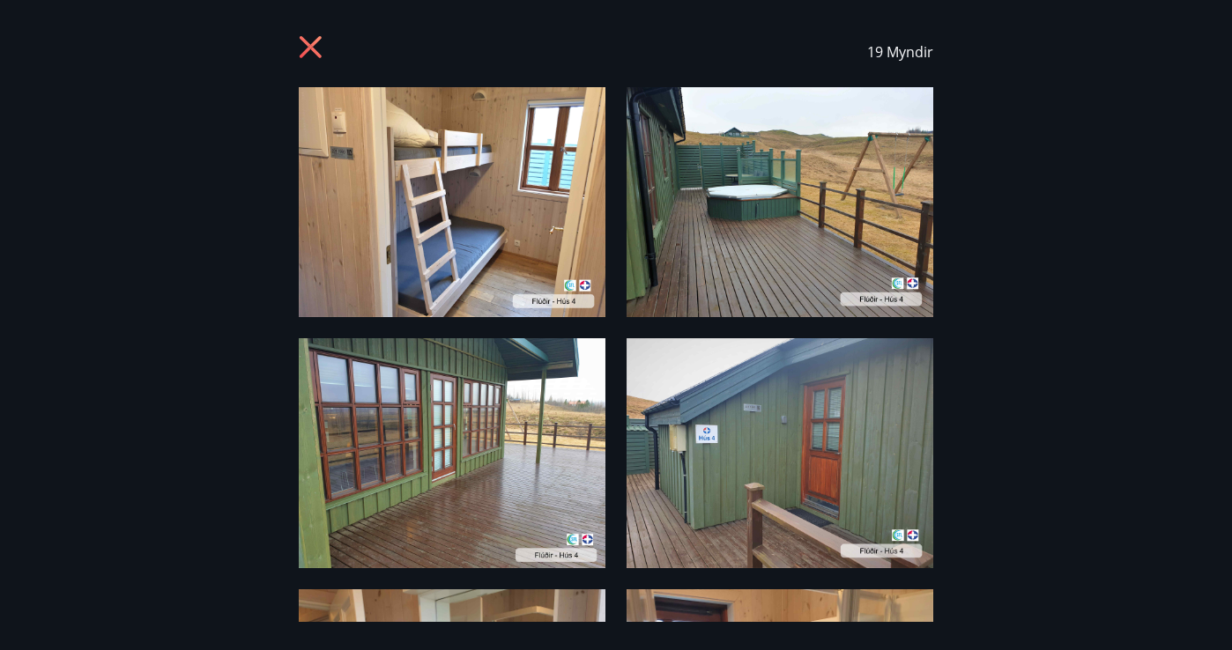
scroll to position [0, 0]
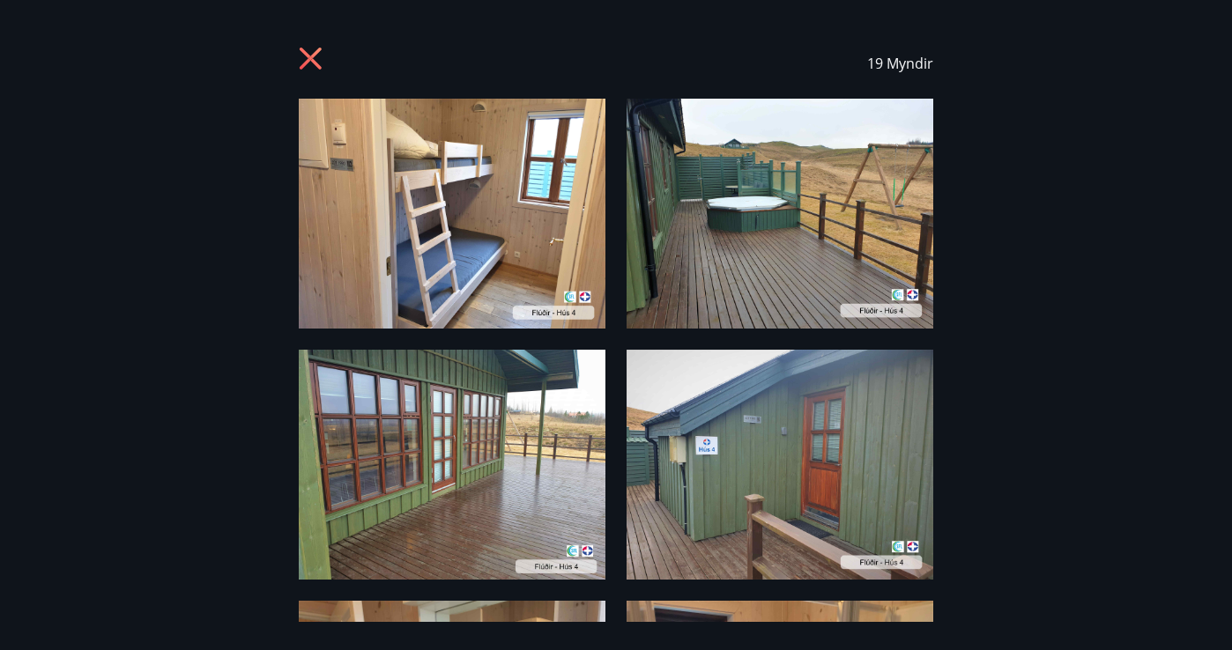
click at [314, 61] on icon at bounding box center [311, 59] width 22 height 22
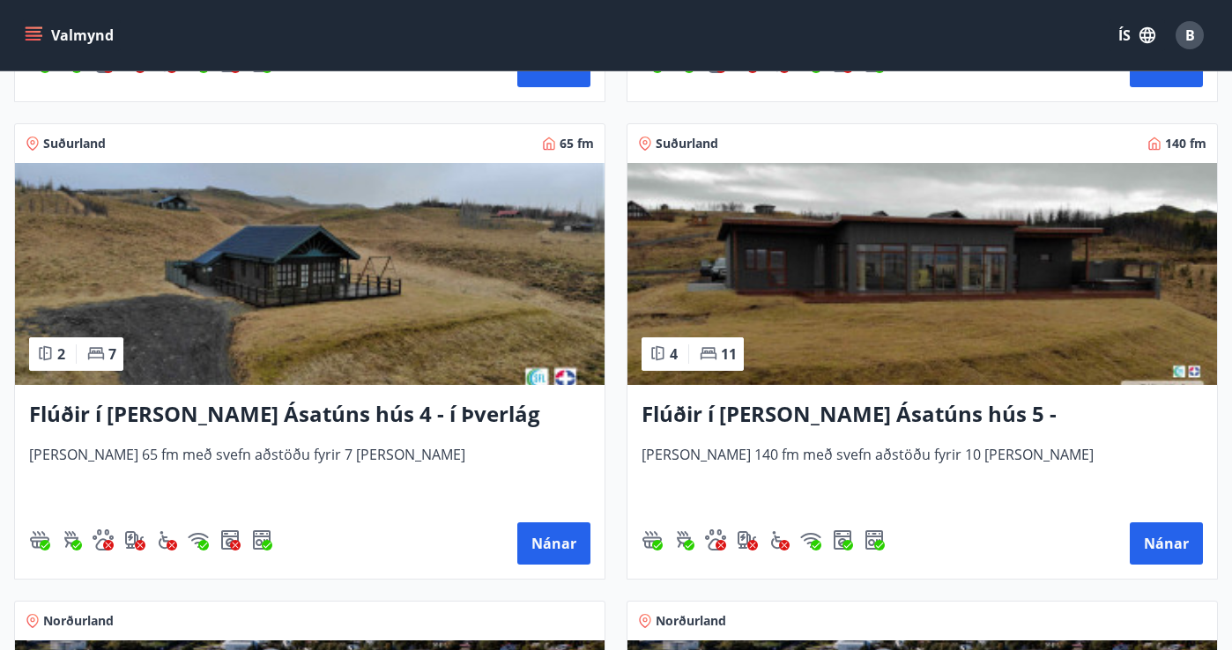
scroll to position [1223, 0]
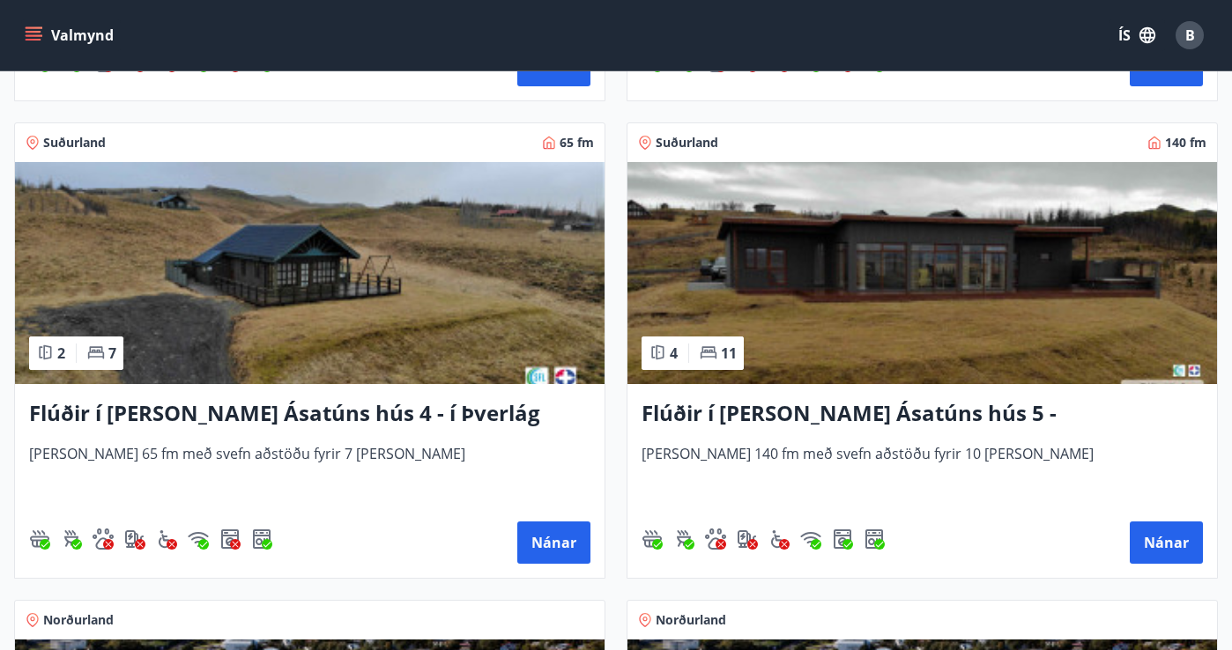
click at [907, 267] on img at bounding box center [922, 273] width 590 height 222
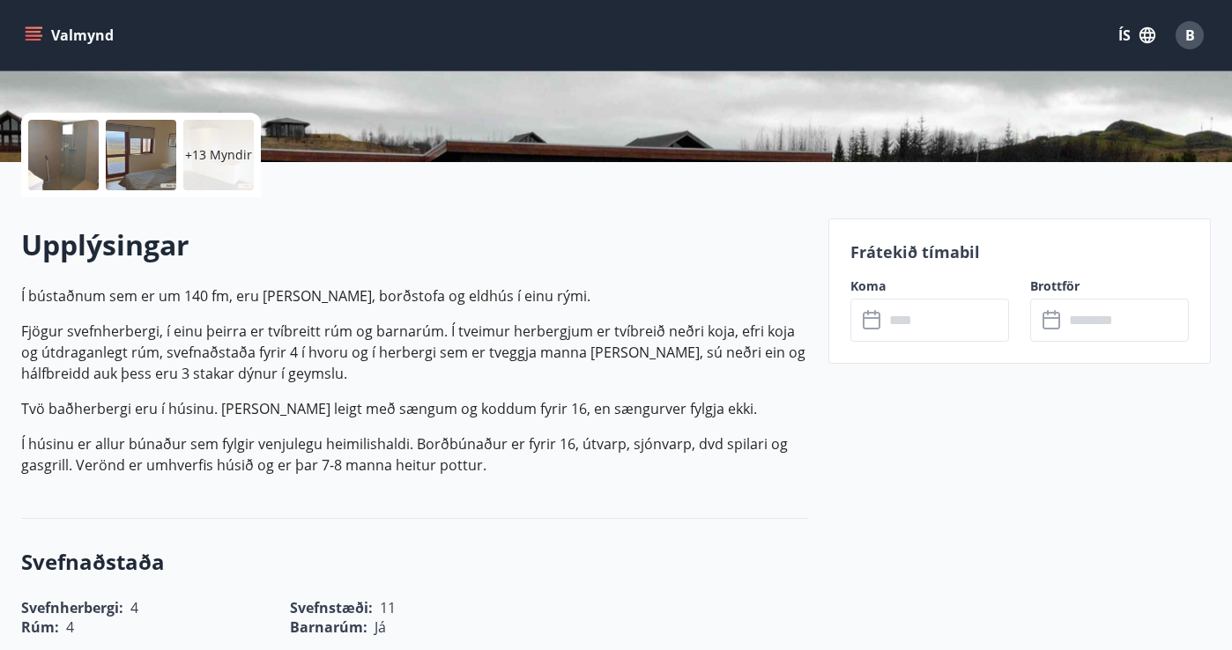
scroll to position [367, 0]
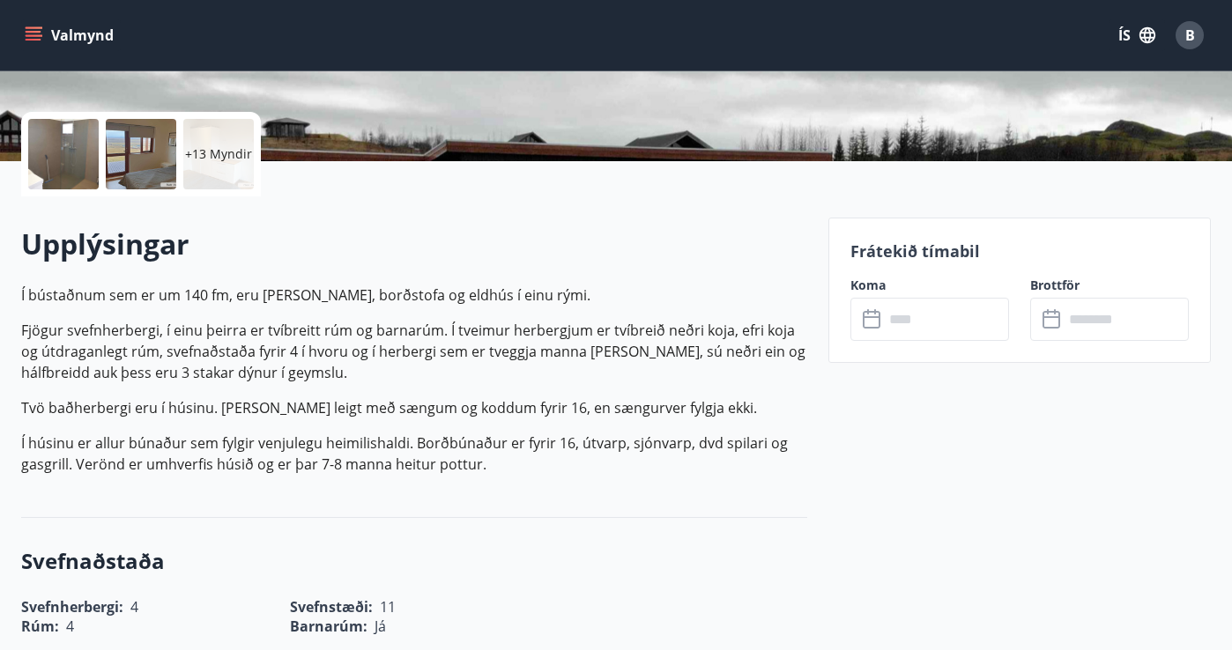
click at [945, 311] on input "text" at bounding box center [946, 319] width 125 height 43
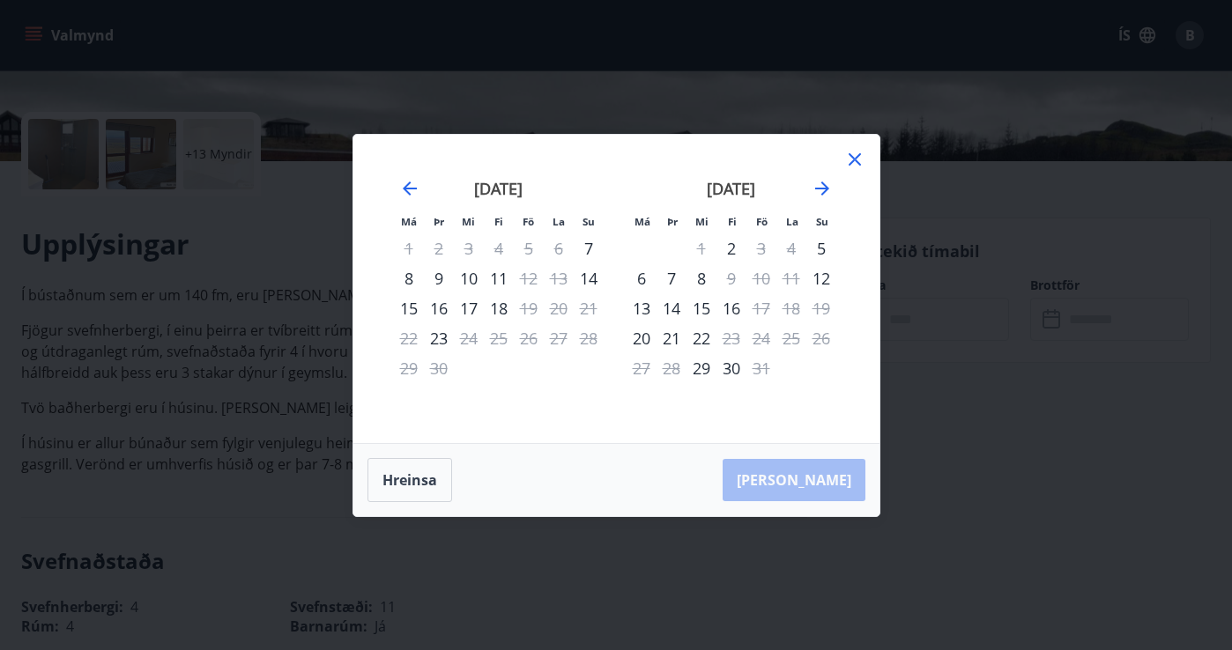
click at [854, 159] on icon at bounding box center [854, 159] width 3 height 3
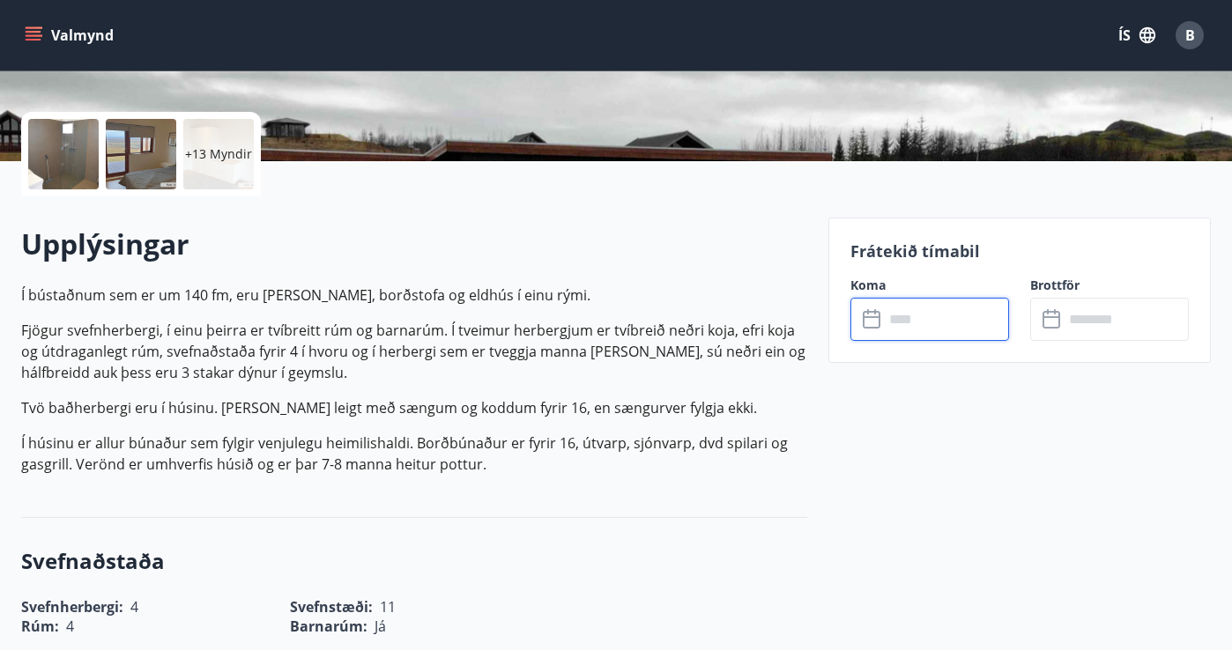
click at [209, 163] on div "+13 Myndir" at bounding box center [218, 154] width 70 height 70
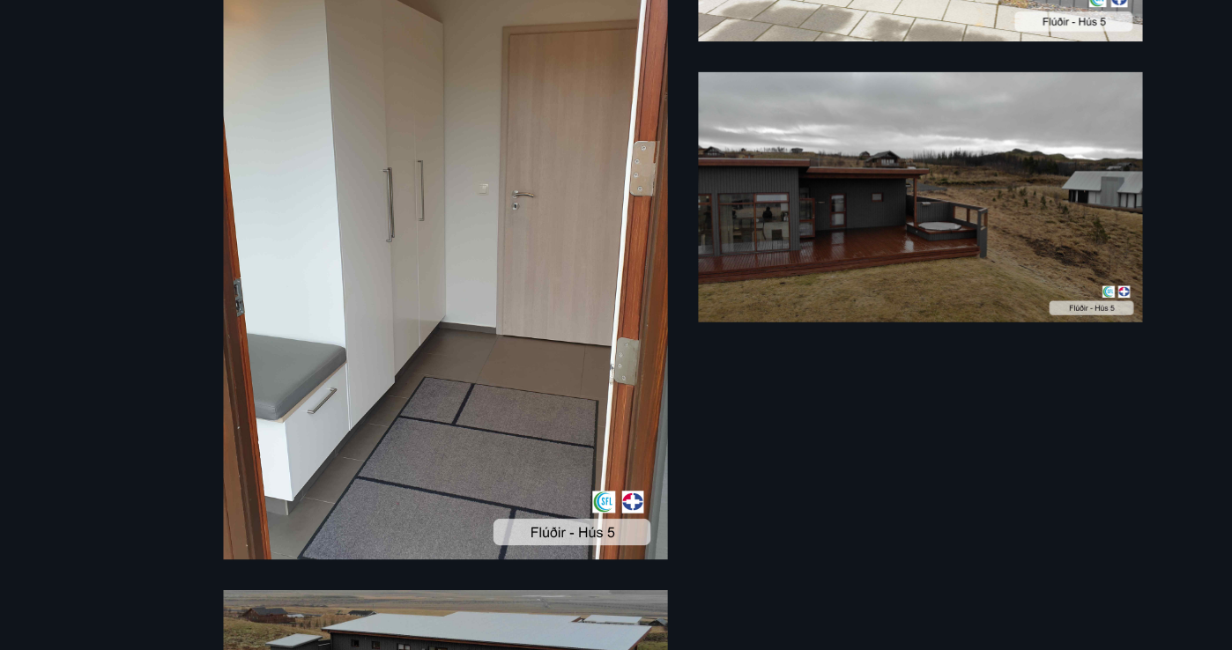
scroll to position [2393, 0]
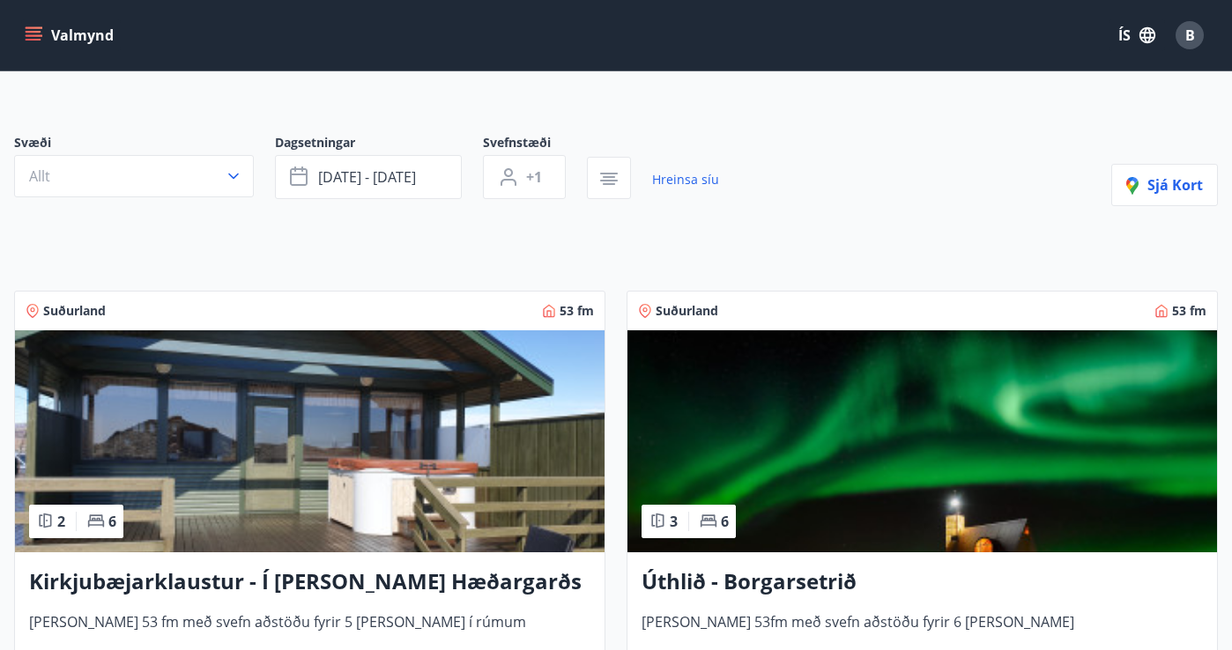
scroll to position [111, 0]
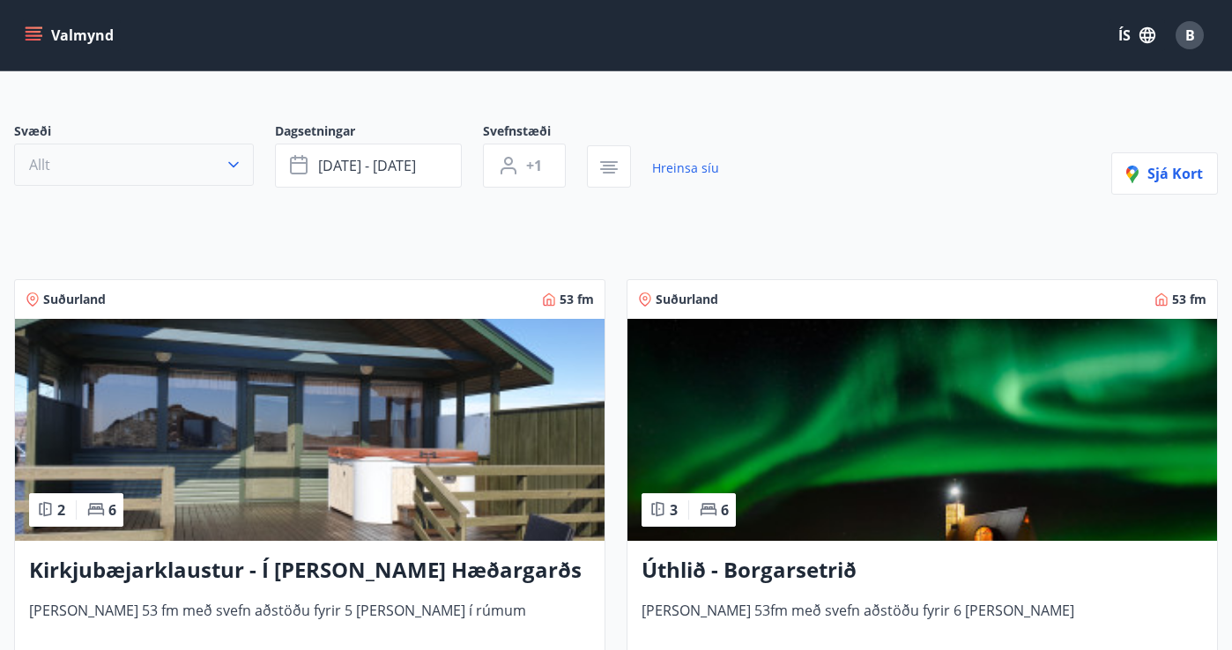
click at [234, 158] on icon "button" at bounding box center [234, 165] width 18 height 18
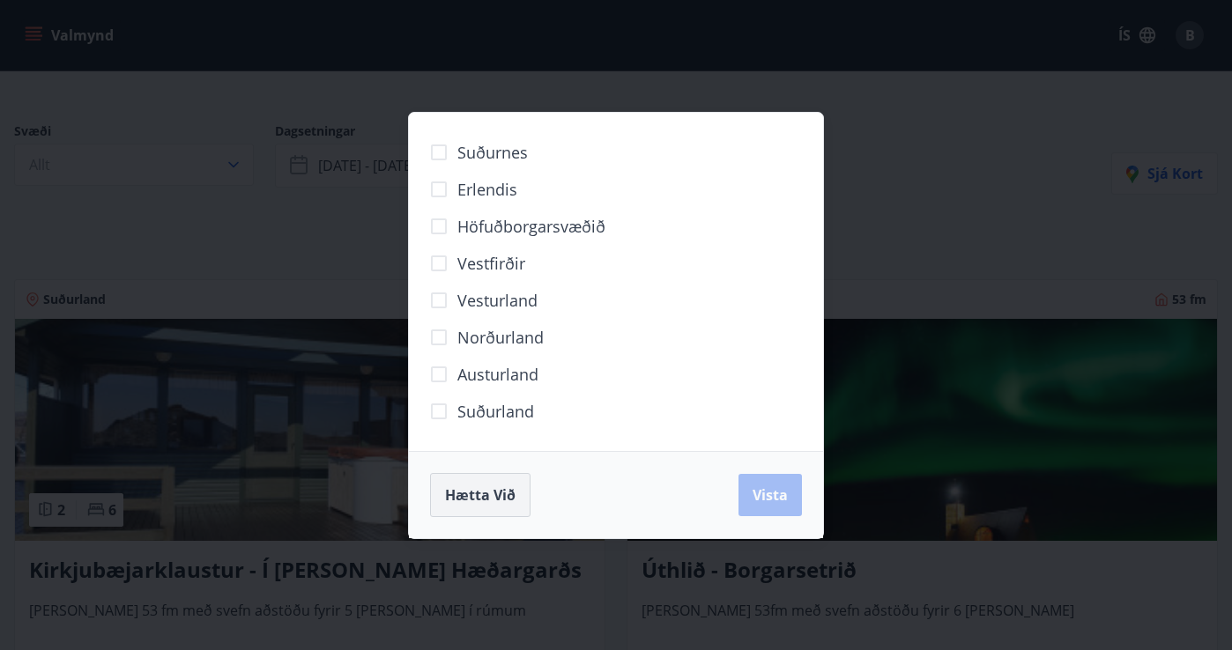
click at [486, 491] on span "Hætta við" at bounding box center [480, 495] width 70 height 19
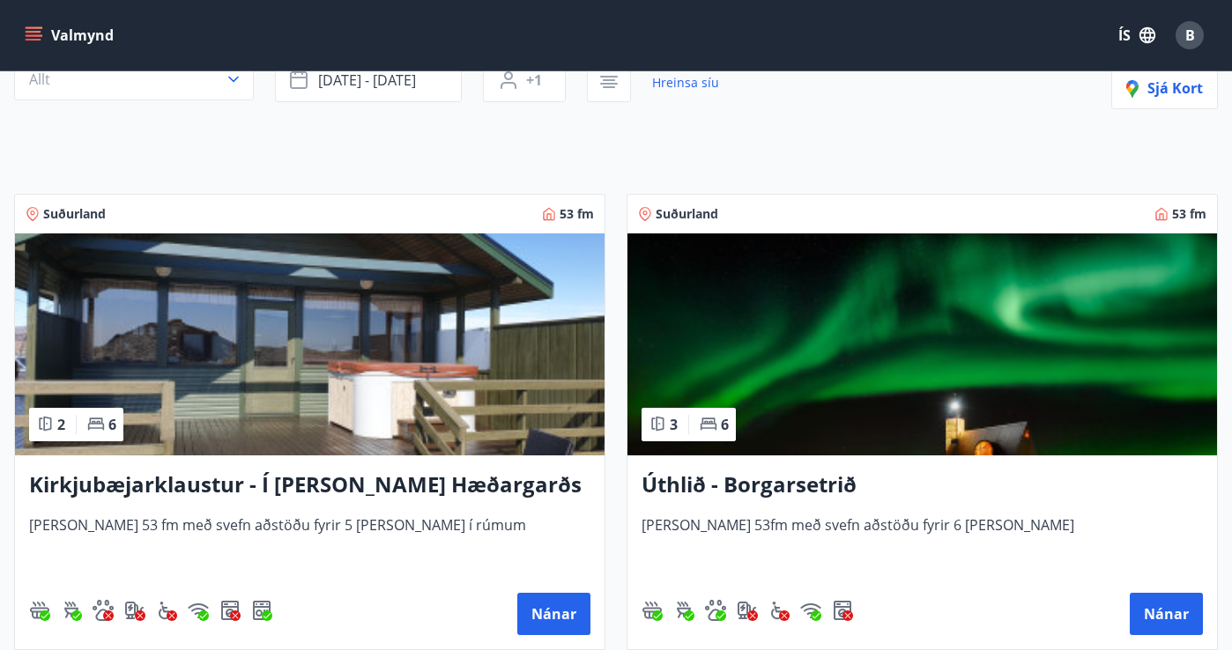
scroll to position [0, 0]
